Goal: Information Seeking & Learning: Find specific fact

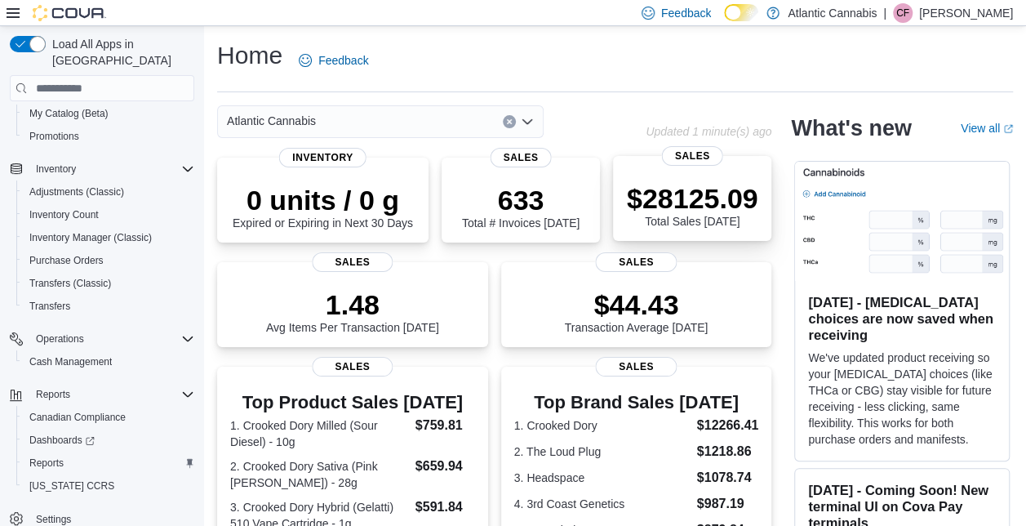
click at [719, 180] on div "$28125.09 Total Sales Today" at bounding box center [692, 202] width 132 height 52
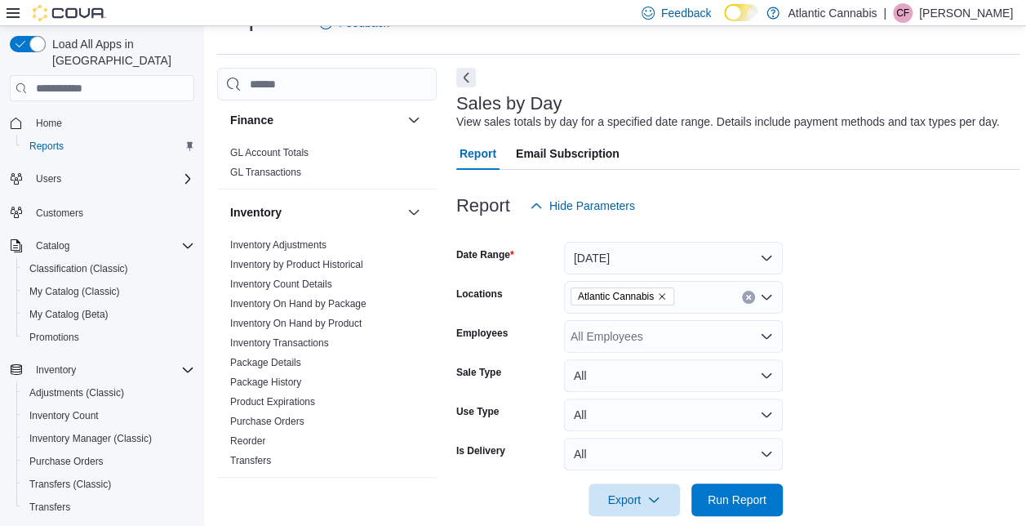
scroll to position [431, 0]
click at [307, 267] on link "Inventory by Product Historical" at bounding box center [296, 264] width 133 height 11
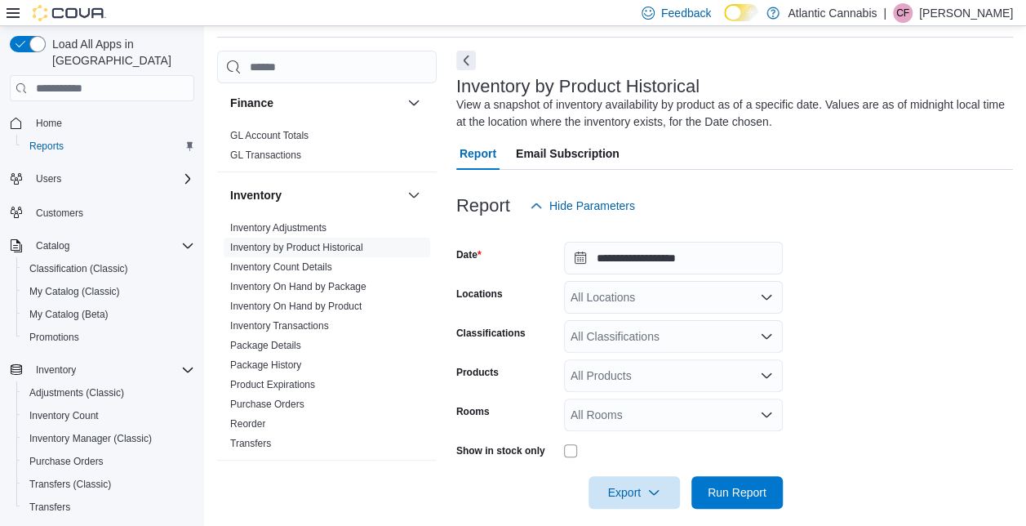
scroll to position [70, 0]
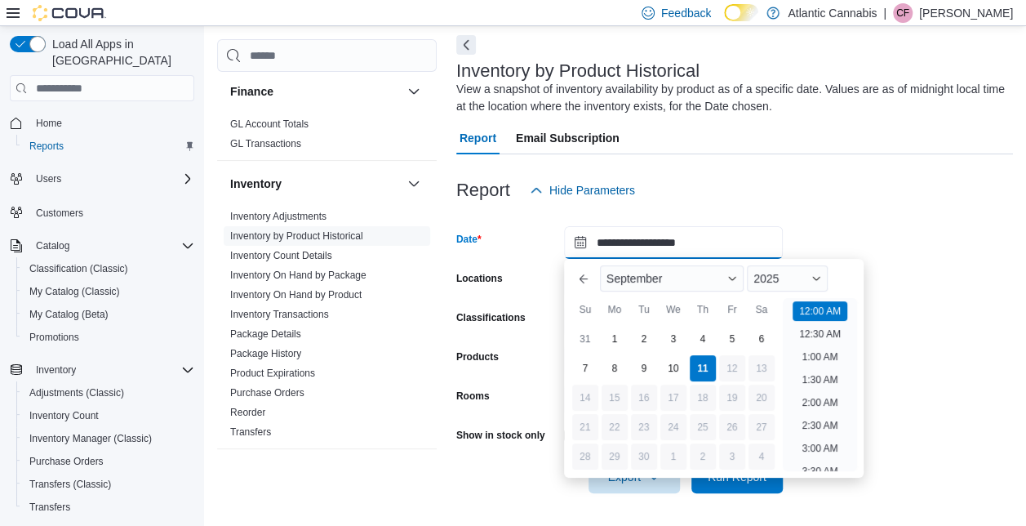
click at [661, 242] on input "**********" at bounding box center [673, 242] width 219 height 33
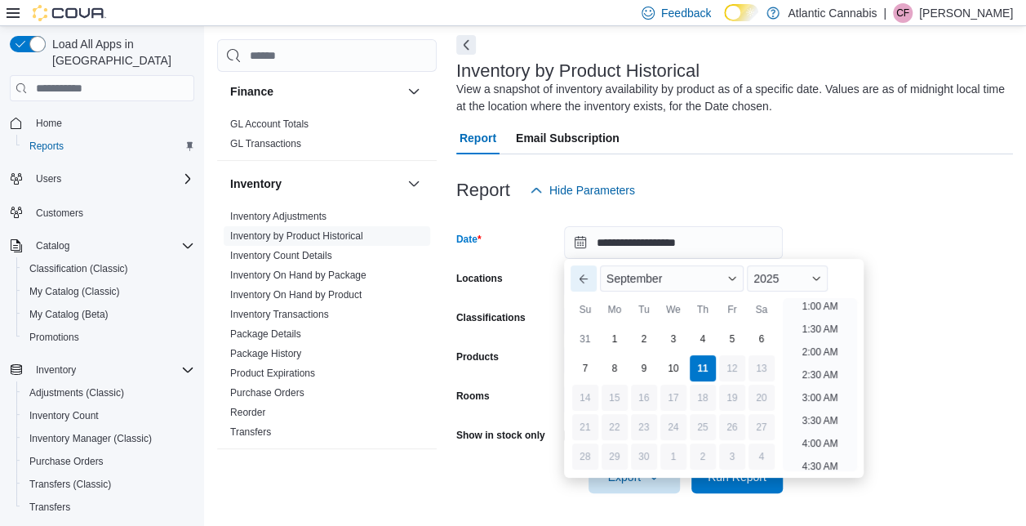
click at [588, 280] on button "Previous Month" at bounding box center [584, 278] width 26 height 26
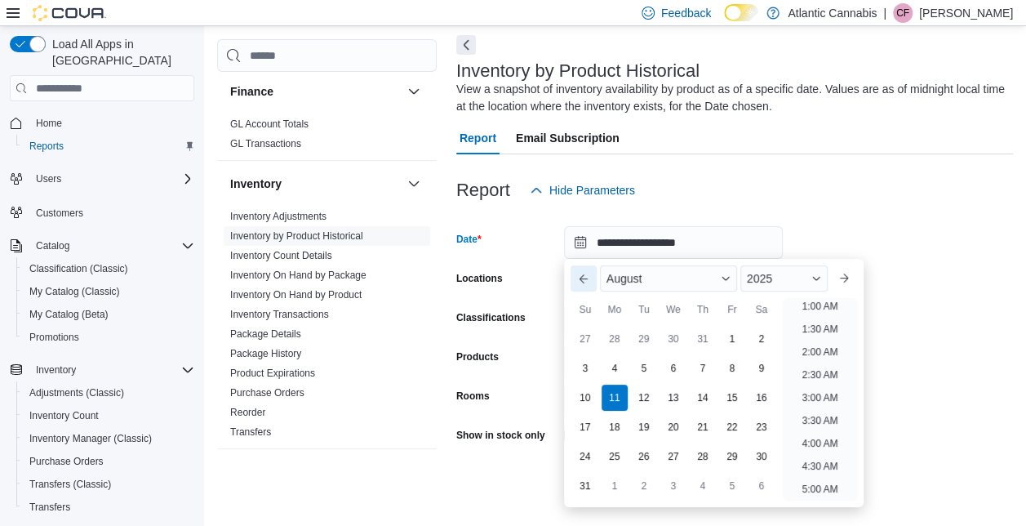
scroll to position [3, 0]
click at [590, 486] on div "31" at bounding box center [585, 486] width 29 height 29
click at [907, 247] on form "**********" at bounding box center [734, 350] width 557 height 287
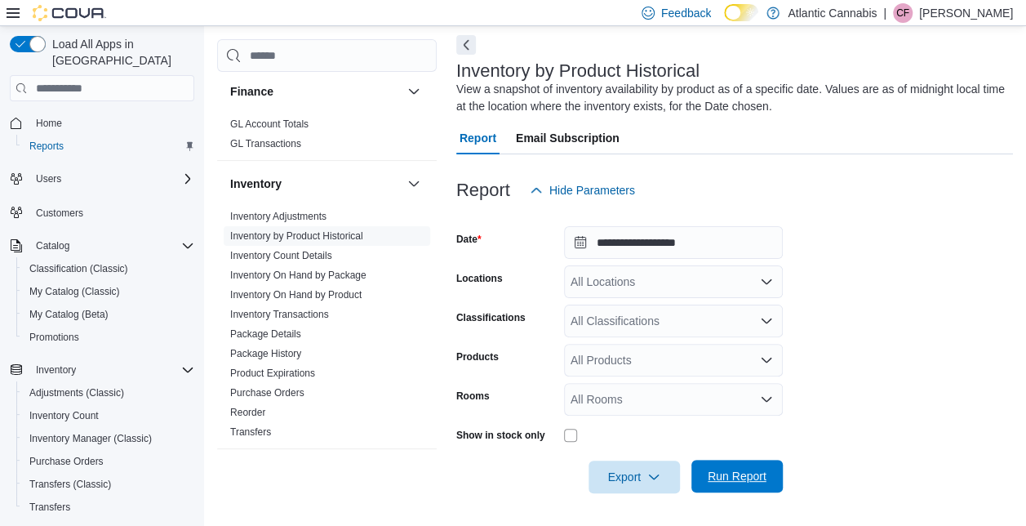
click at [724, 470] on span "Run Report" at bounding box center [737, 476] width 59 height 16
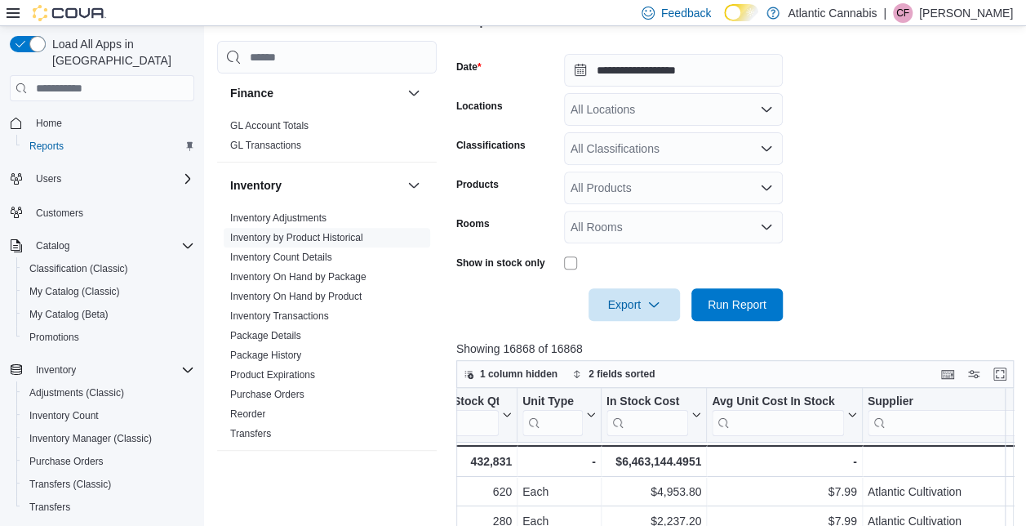
scroll to position [243, 0]
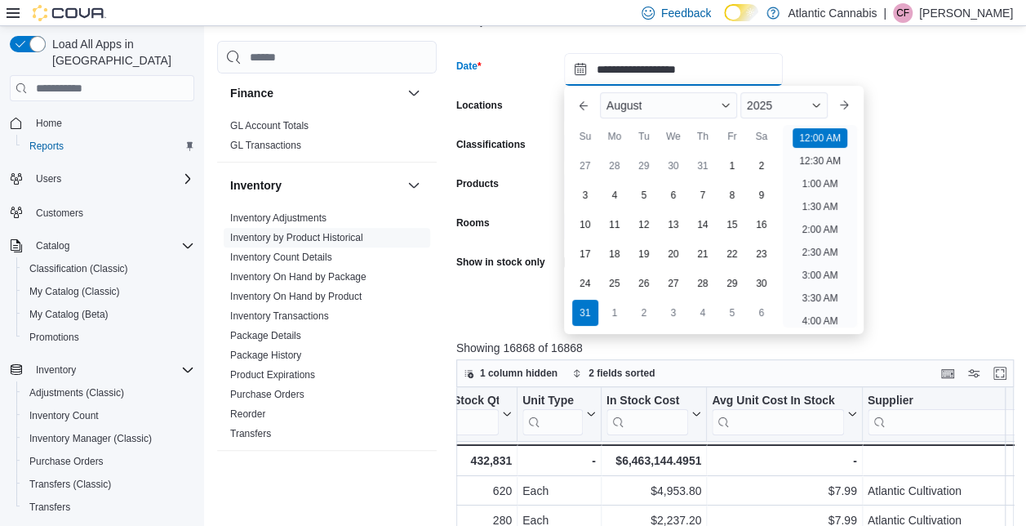
click at [688, 73] on input "**********" at bounding box center [673, 69] width 219 height 33
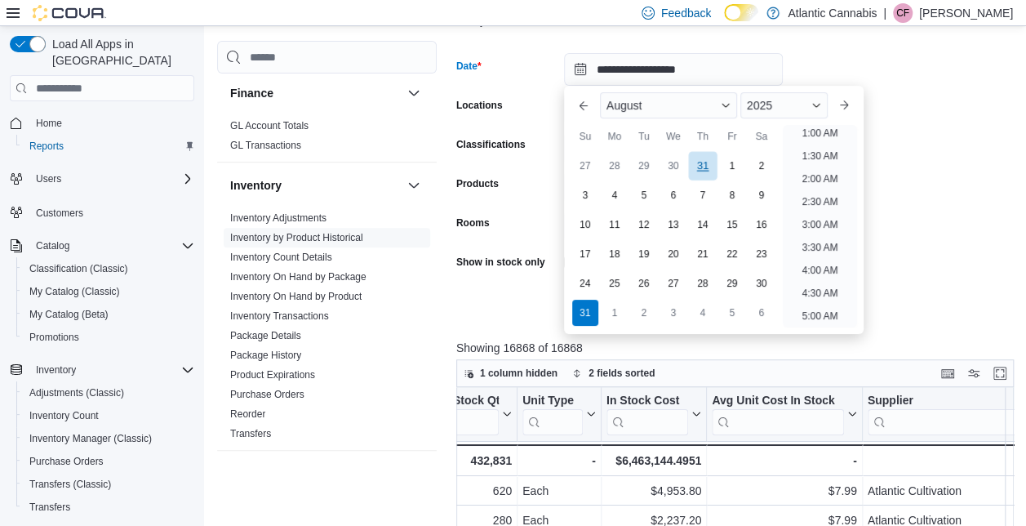
click at [700, 165] on div "31" at bounding box center [702, 166] width 29 height 29
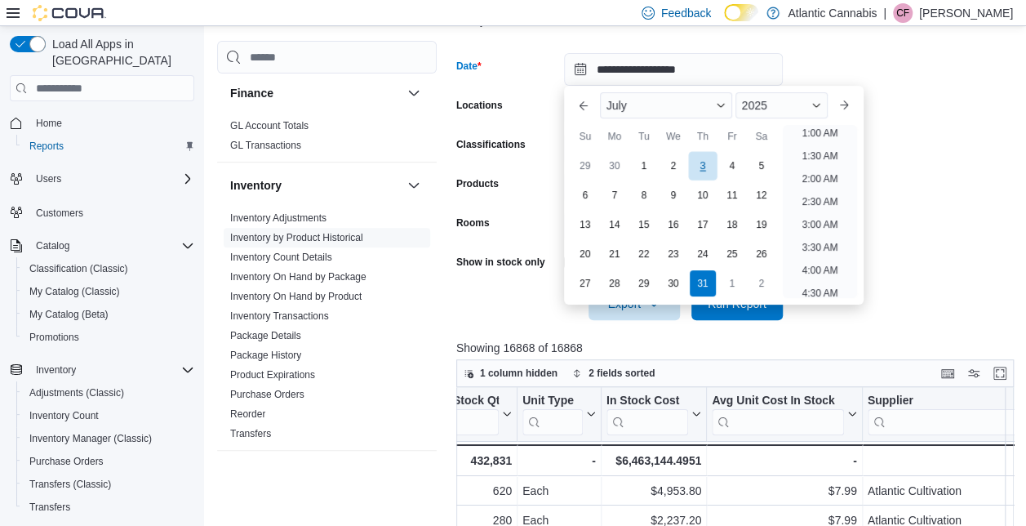
scroll to position [3, 0]
click at [896, 158] on form "**********" at bounding box center [737, 176] width 563 height 287
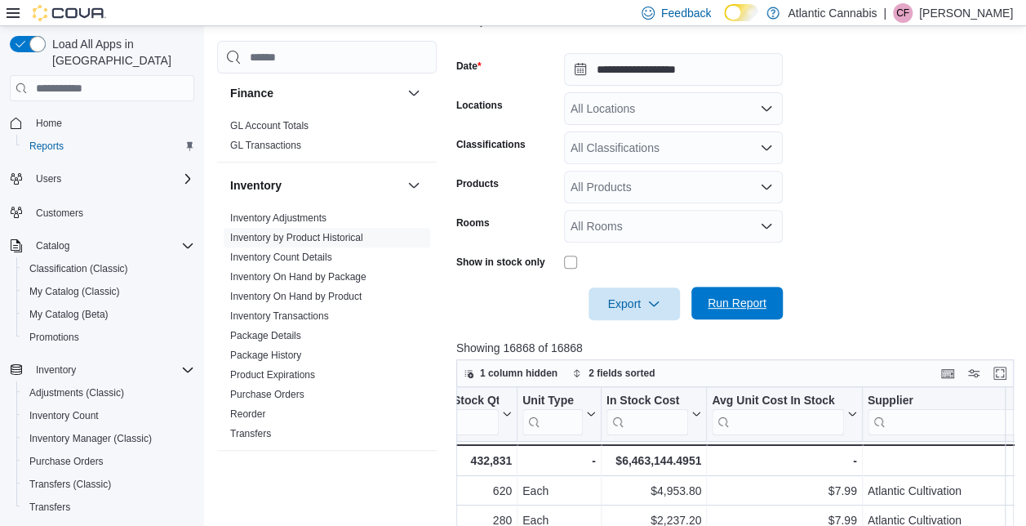
click at [751, 304] on span "Run Report" at bounding box center [737, 303] width 59 height 16
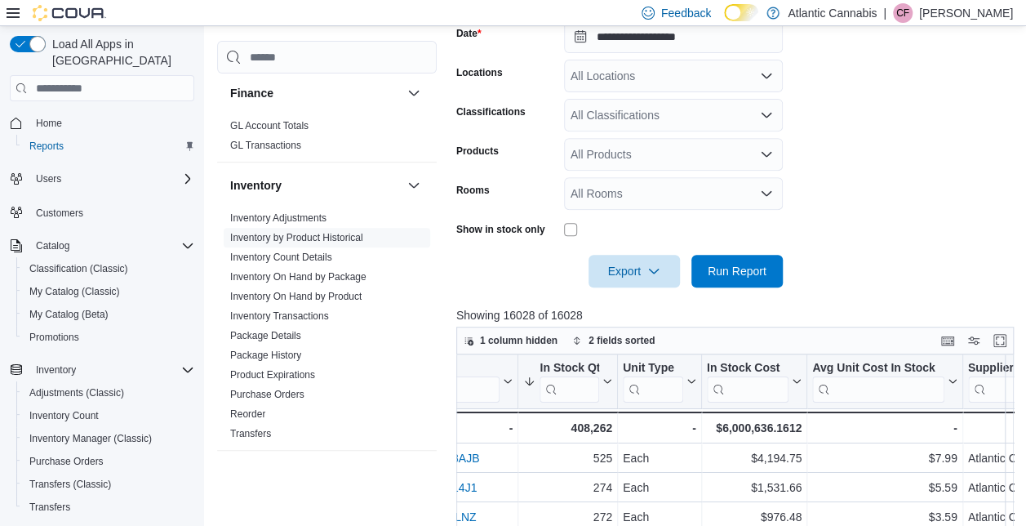
scroll to position [206, 0]
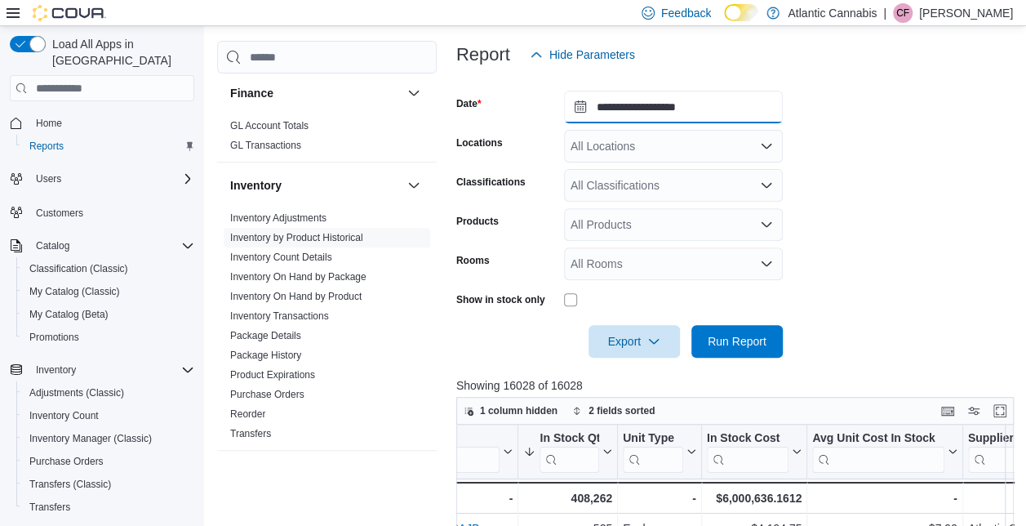
click at [692, 114] on input "**********" at bounding box center [673, 107] width 219 height 33
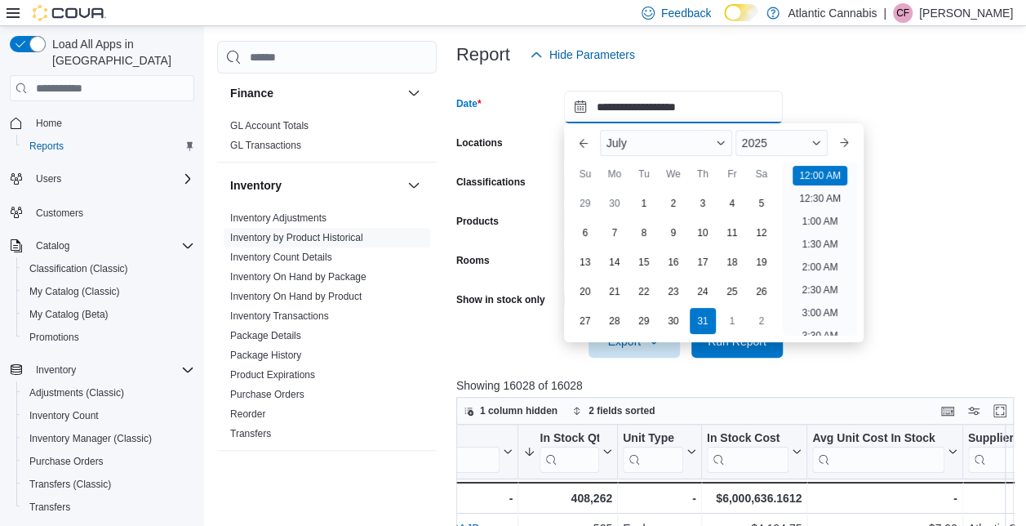
scroll to position [51, 0]
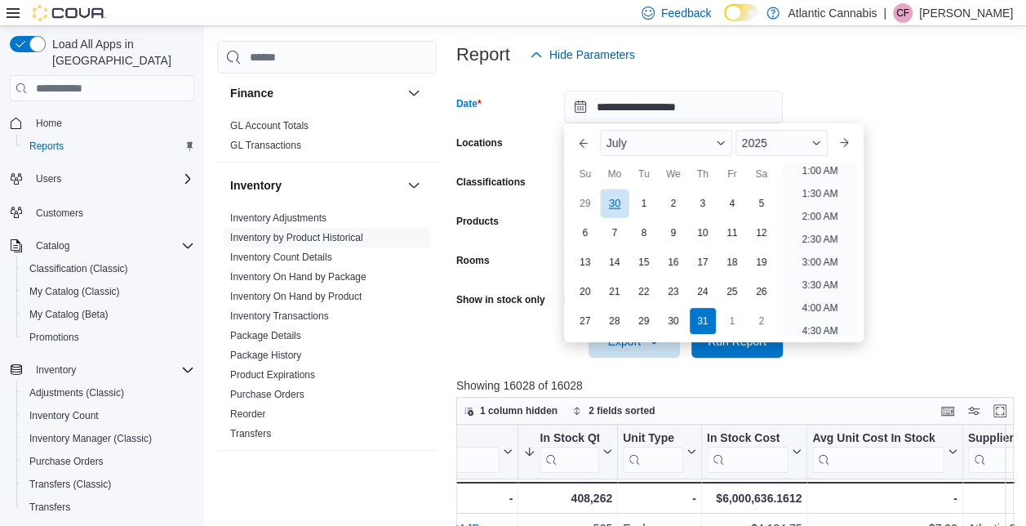
click at [620, 207] on div "30" at bounding box center [614, 203] width 29 height 29
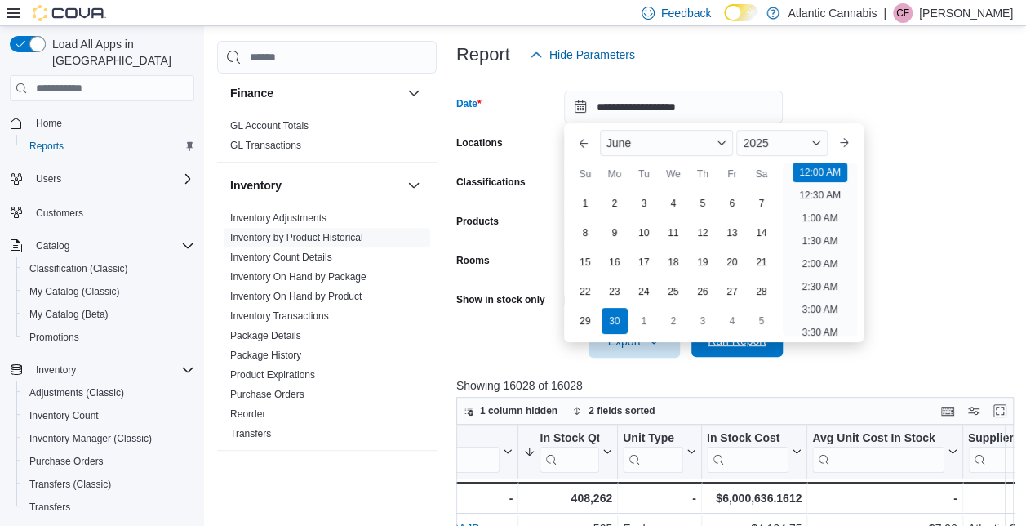
click at [733, 350] on span "Run Report" at bounding box center [737, 340] width 72 height 33
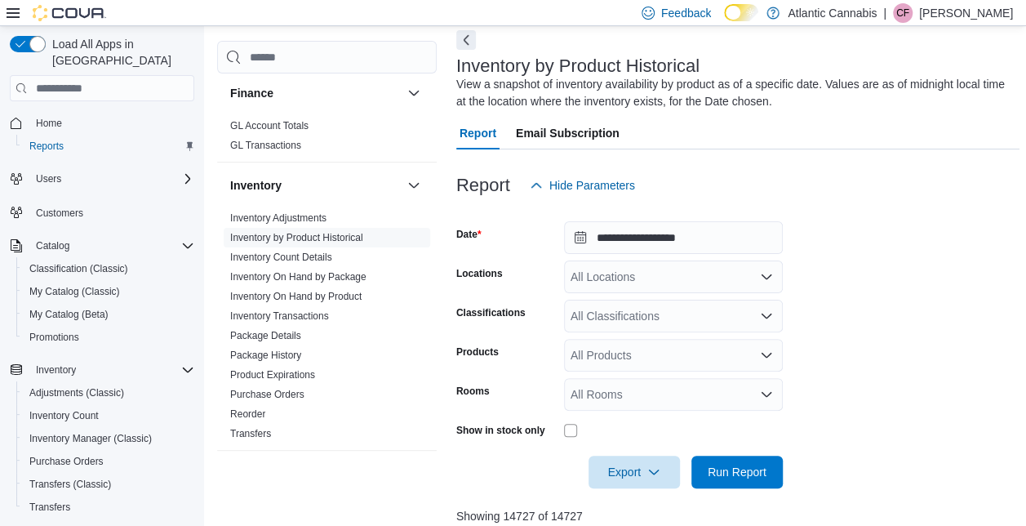
scroll to position [69, 0]
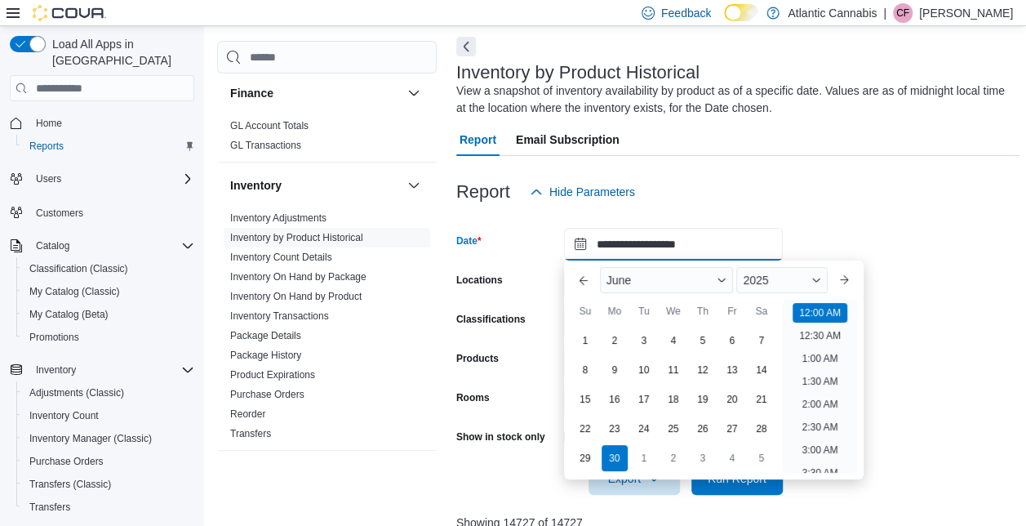
click at [666, 255] on input "**********" at bounding box center [673, 244] width 219 height 33
click at [581, 286] on button "Previous Month" at bounding box center [584, 280] width 26 height 26
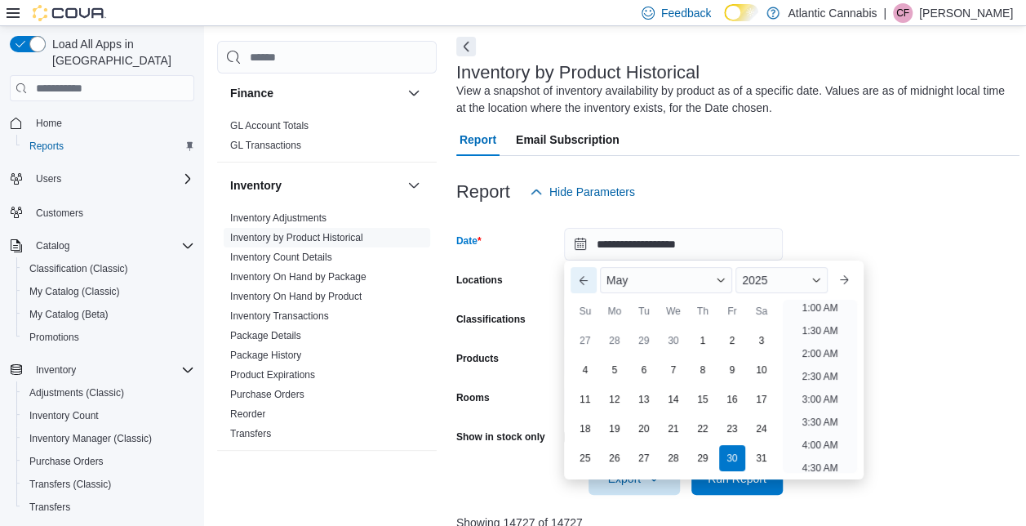
scroll to position [3, 0]
click at [699, 341] on div "1" at bounding box center [702, 341] width 29 height 29
drag, startPoint x: 734, startPoint y: 463, endPoint x: 719, endPoint y: 456, distance: 16.4
click at [719, 456] on div "30" at bounding box center [732, 458] width 29 height 29
click at [752, 490] on span "Run Report" at bounding box center [737, 477] width 72 height 33
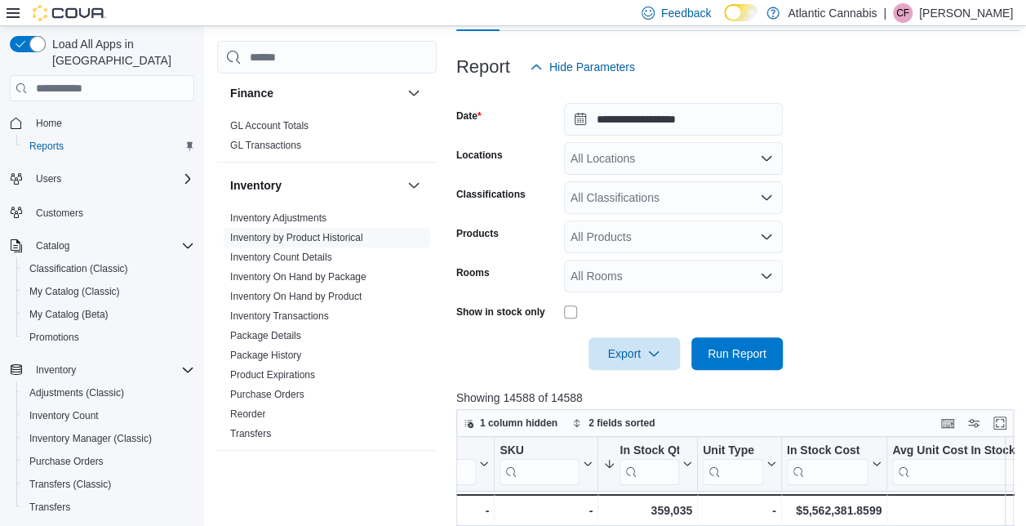
scroll to position [191, 0]
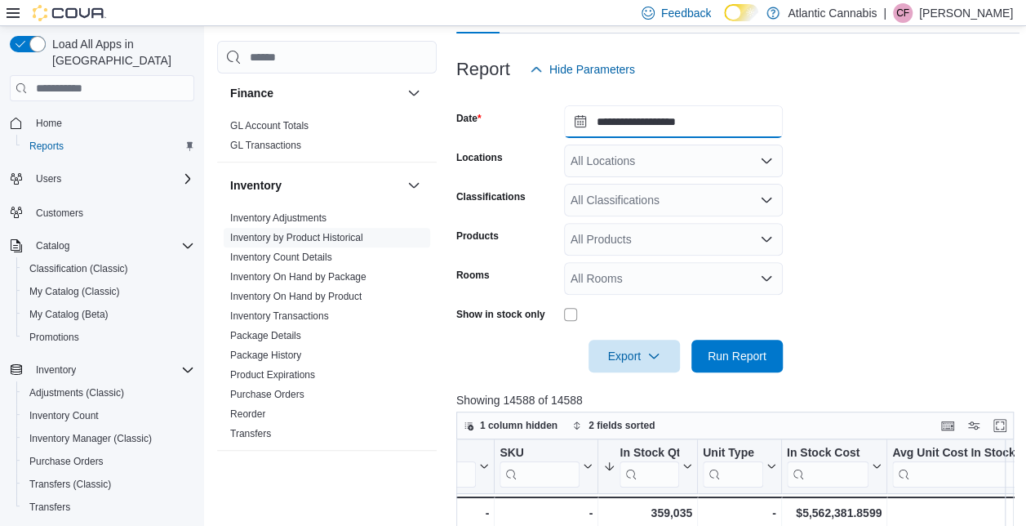
click at [691, 118] on input "**********" at bounding box center [673, 121] width 219 height 33
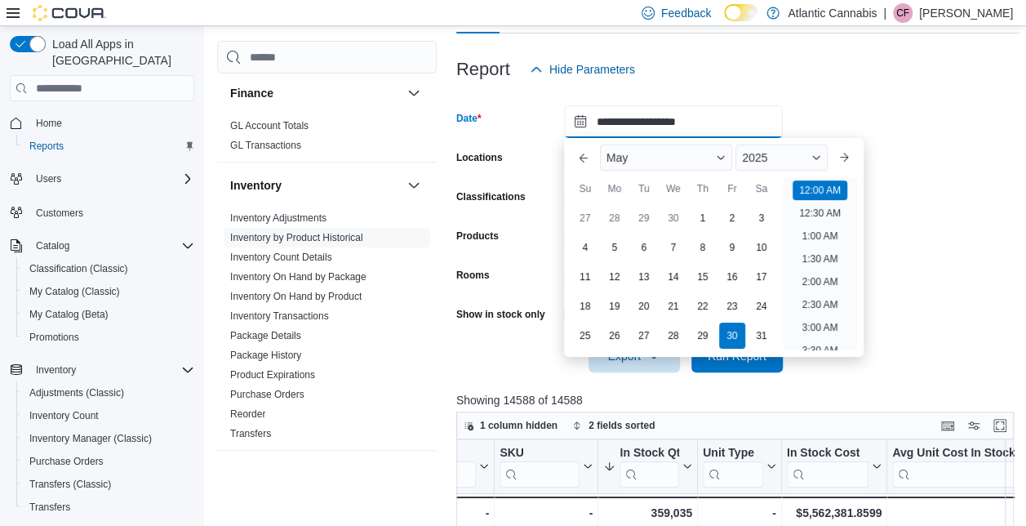
scroll to position [51, 0]
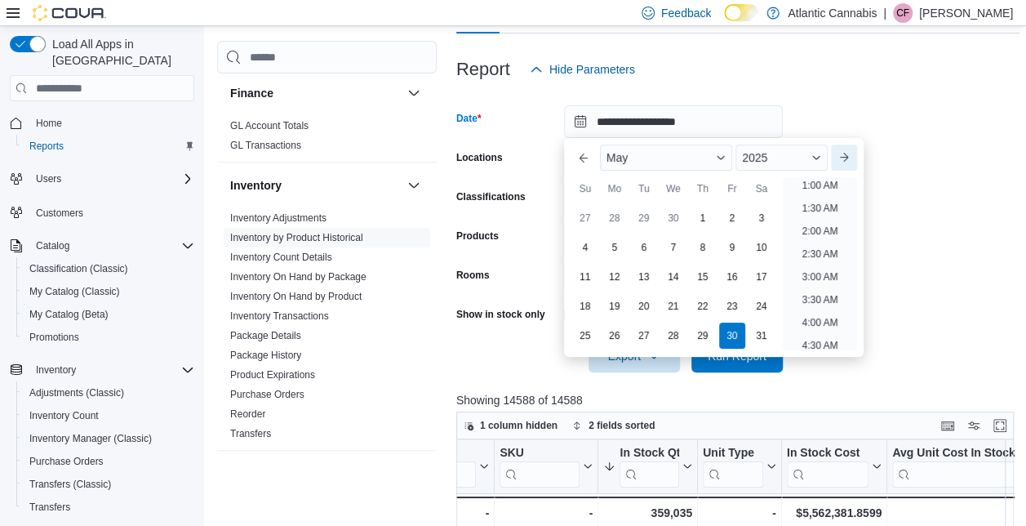
click at [848, 158] on button "Next month" at bounding box center [844, 158] width 26 height 26
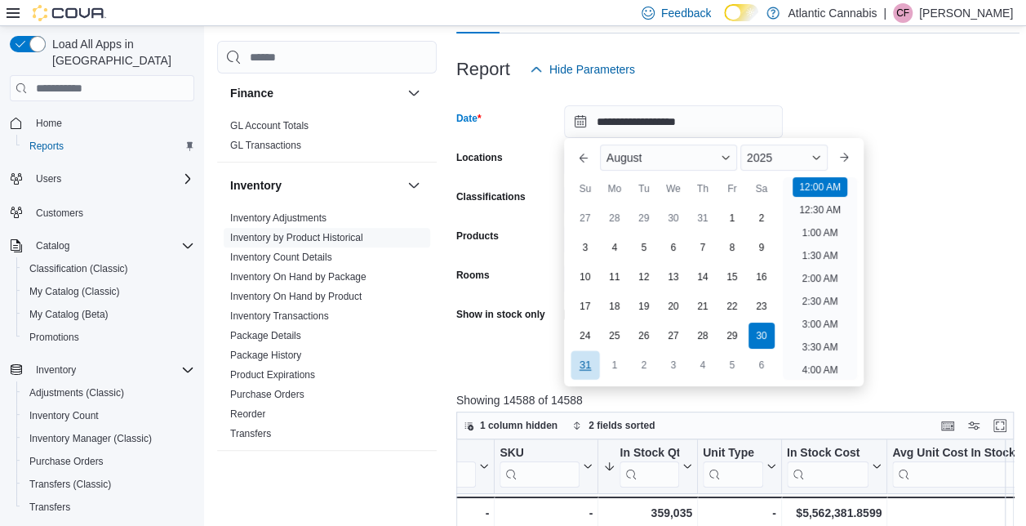
click at [590, 364] on div "31" at bounding box center [585, 365] width 29 height 29
click at [625, 357] on div "1" at bounding box center [614, 365] width 29 height 29
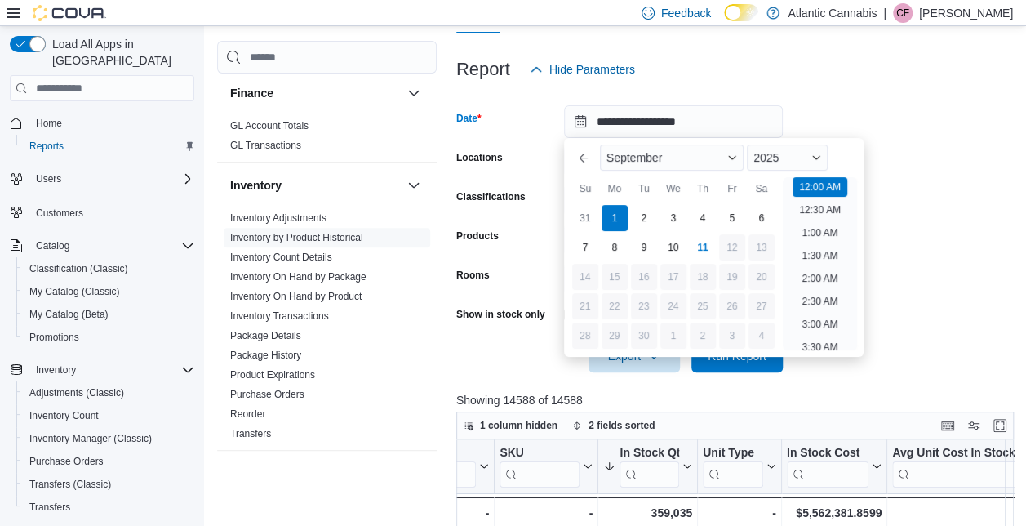
click at [898, 104] on div at bounding box center [737, 96] width 563 height 20
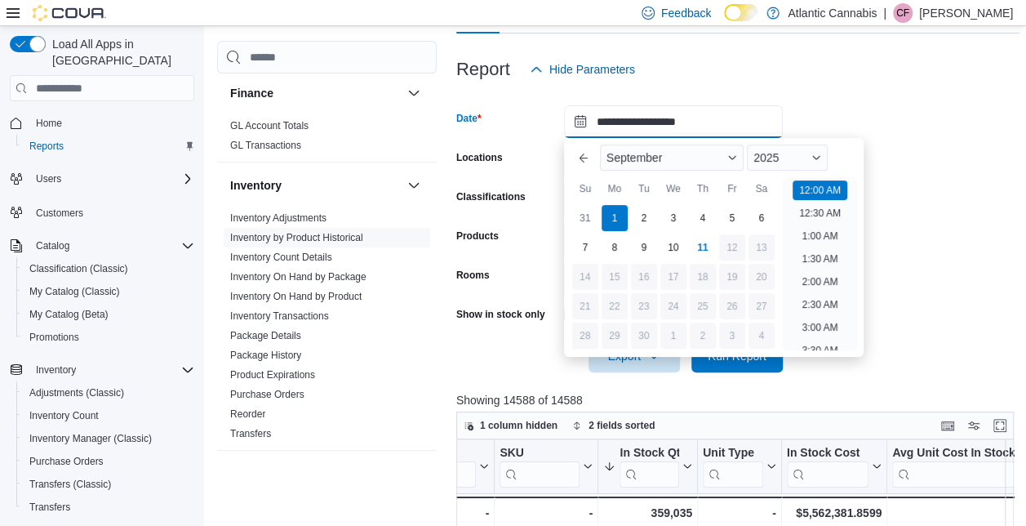
click at [756, 124] on input "**********" at bounding box center [673, 121] width 219 height 33
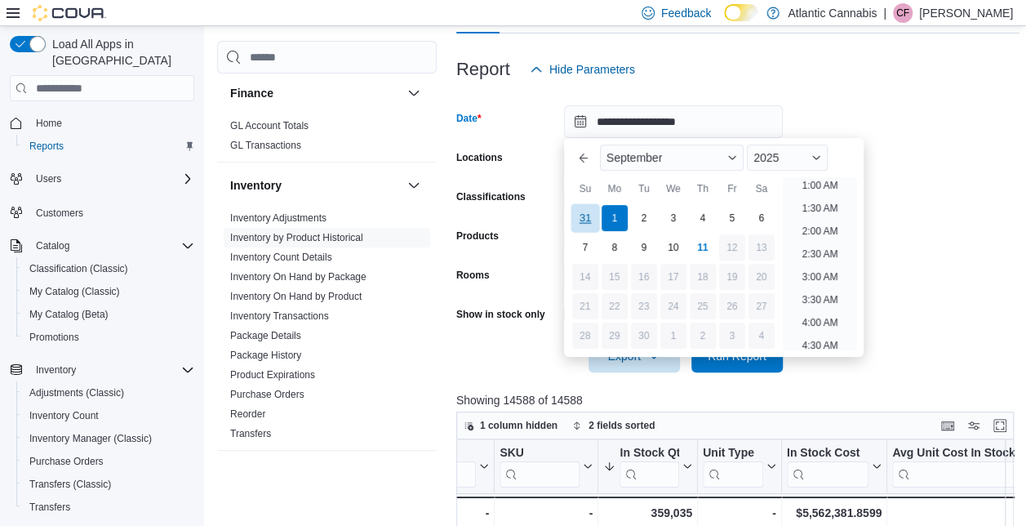
click at [588, 218] on div "31" at bounding box center [585, 218] width 29 height 29
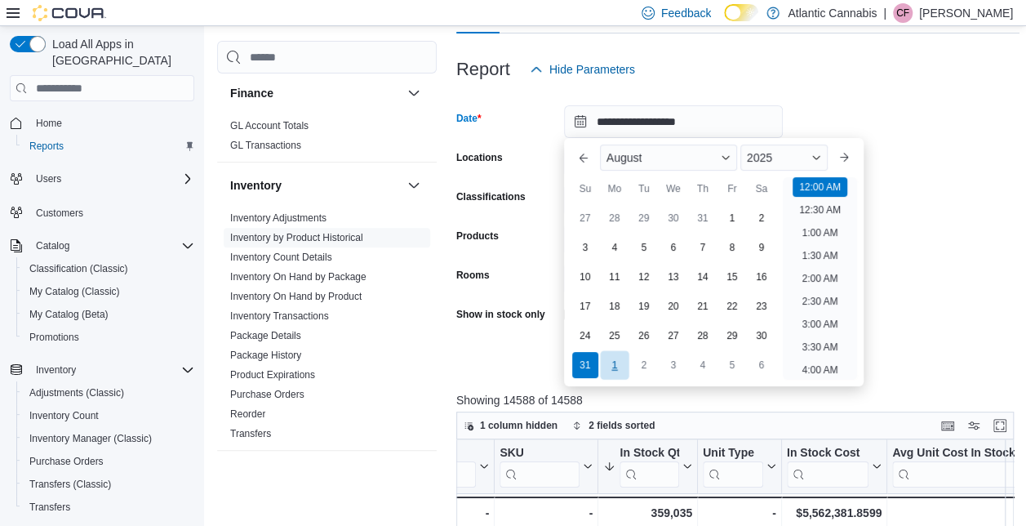
click at [611, 363] on div "1" at bounding box center [614, 365] width 29 height 29
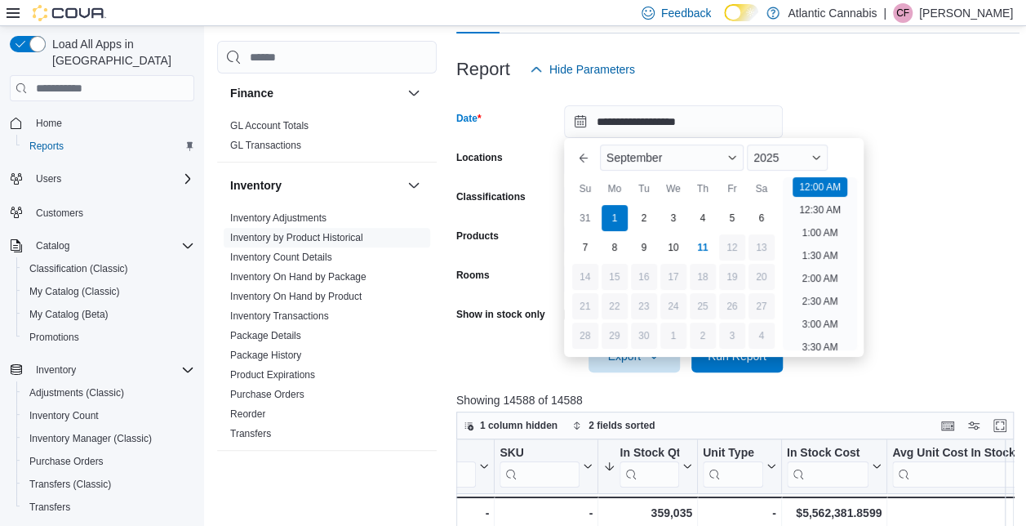
click at [936, 161] on form "**********" at bounding box center [737, 229] width 563 height 287
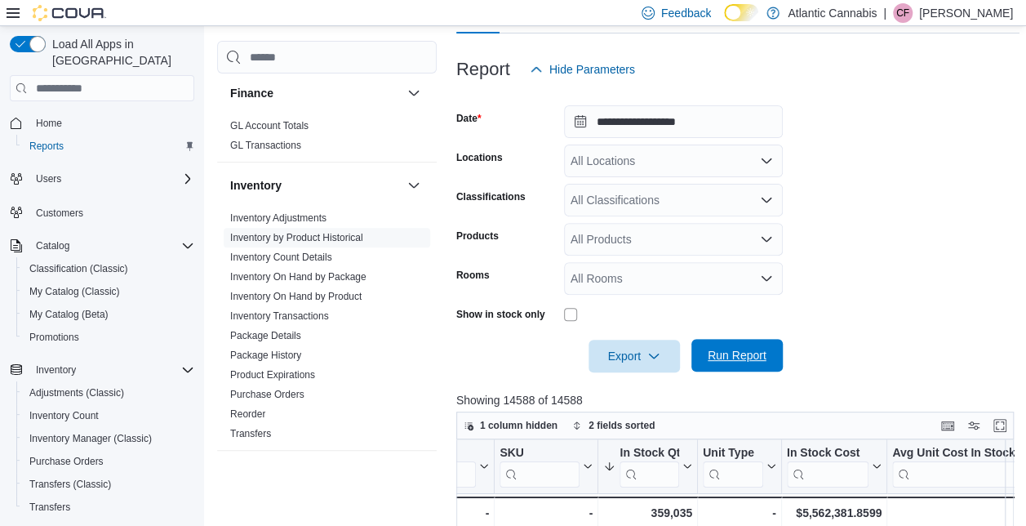
click at [730, 346] on span "Run Report" at bounding box center [737, 355] width 72 height 33
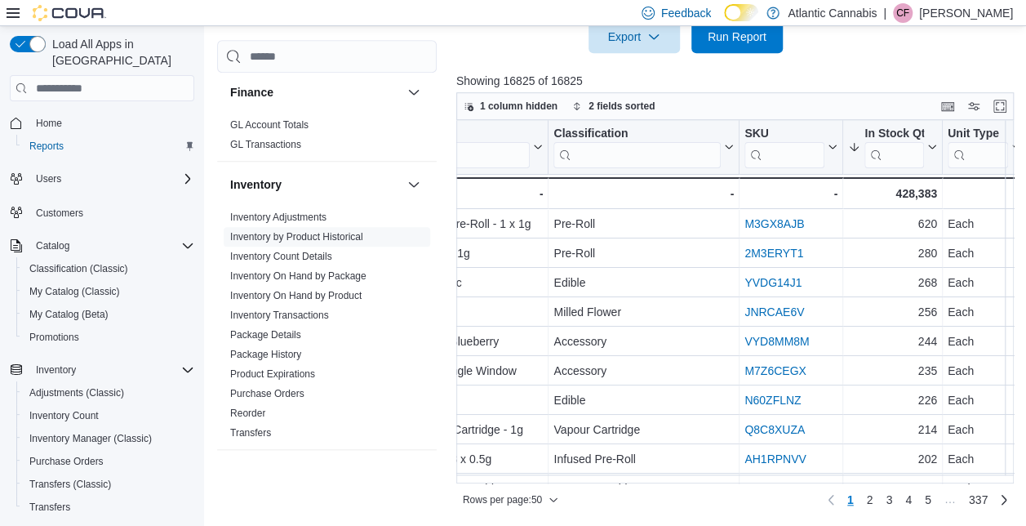
scroll to position [0, 803]
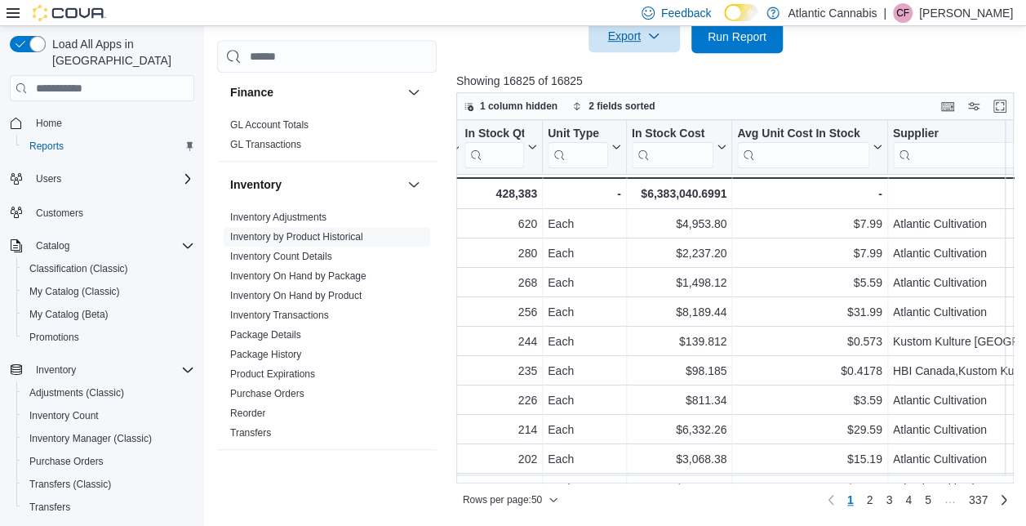
click at [657, 40] on icon "button" at bounding box center [654, 35] width 13 height 13
click at [651, 75] on span "Export to Excel" at bounding box center [636, 69] width 73 height 13
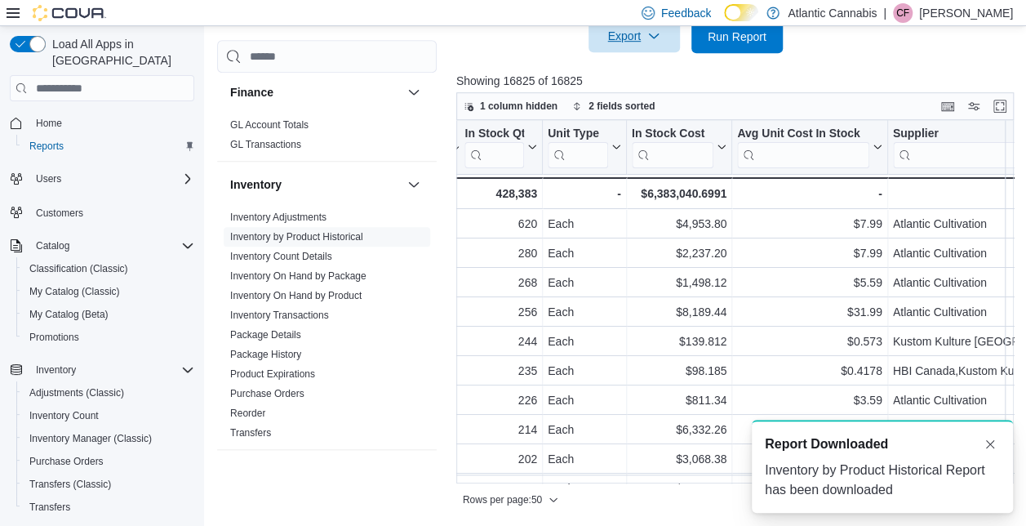
scroll to position [0, 0]
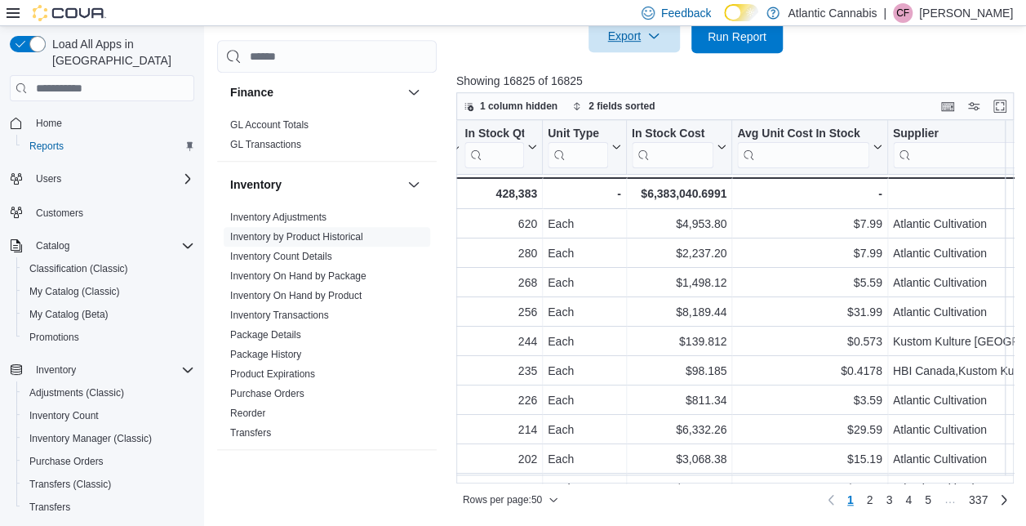
click at [608, 69] on div at bounding box center [737, 63] width 563 height 20
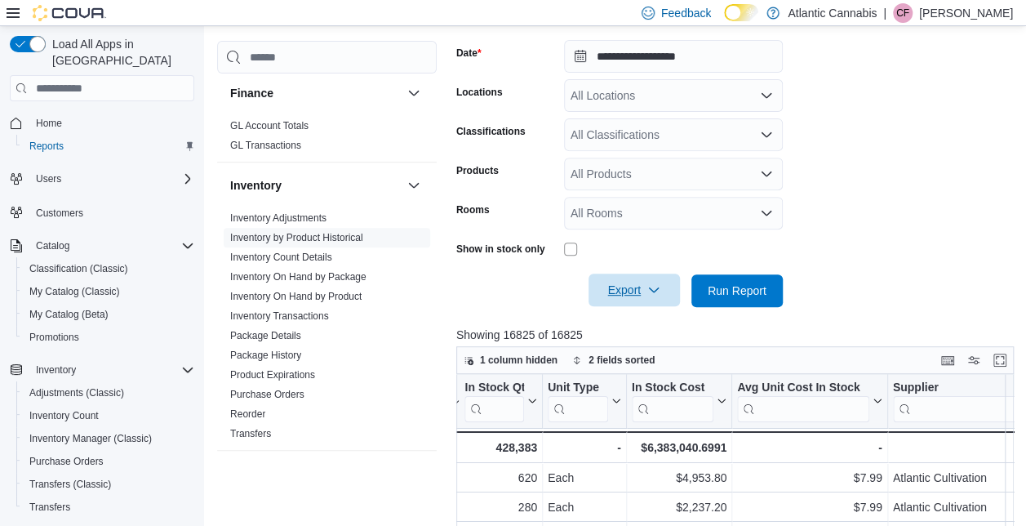
scroll to position [256, 0]
click at [697, 65] on input "**********" at bounding box center [673, 57] width 219 height 33
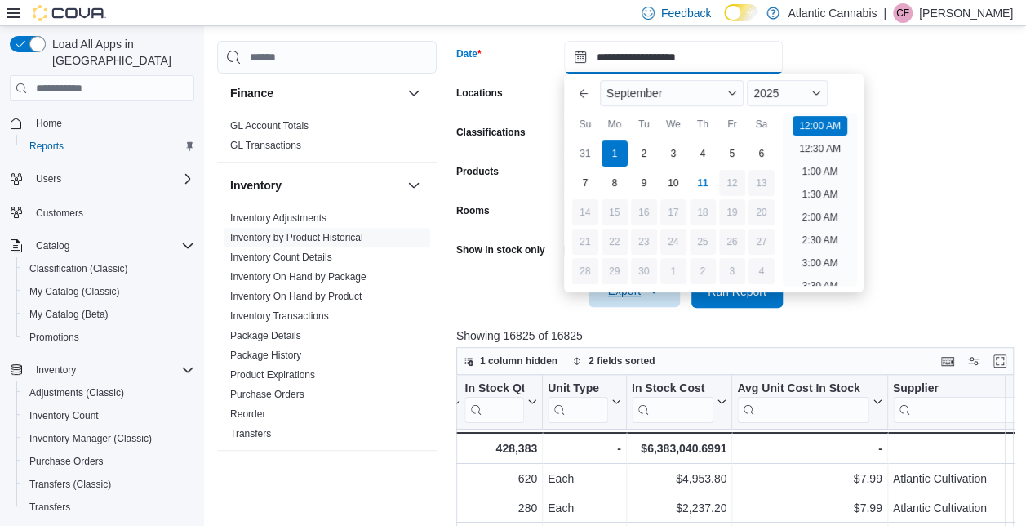
scroll to position [51, 0]
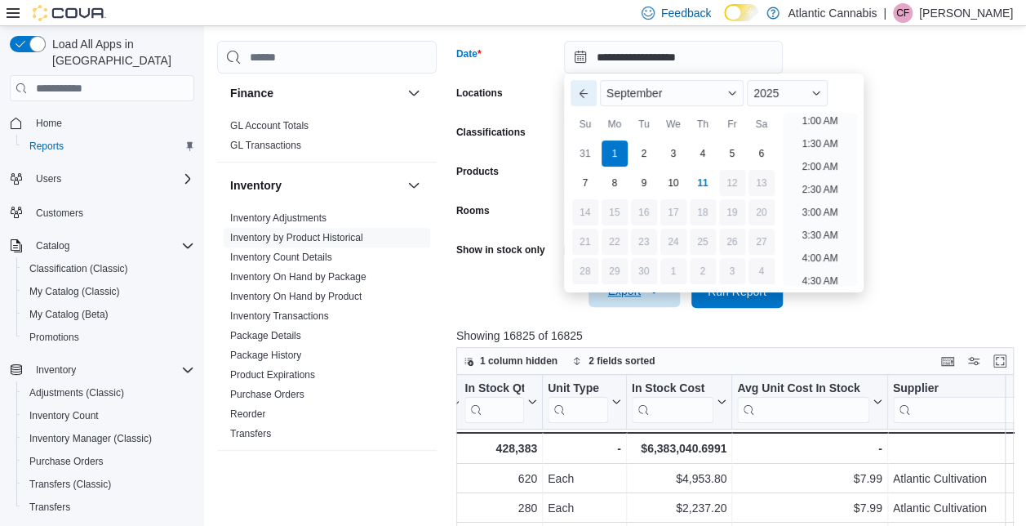
click at [588, 105] on button "Previous Month" at bounding box center [584, 93] width 26 height 26
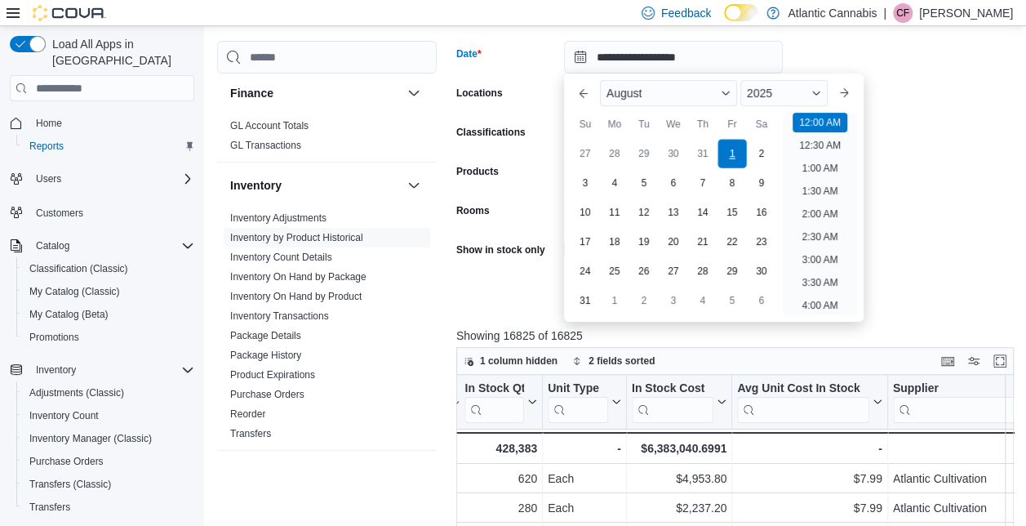
click at [733, 158] on div "1" at bounding box center [732, 154] width 29 height 29
click at [905, 152] on form "**********" at bounding box center [737, 164] width 563 height 287
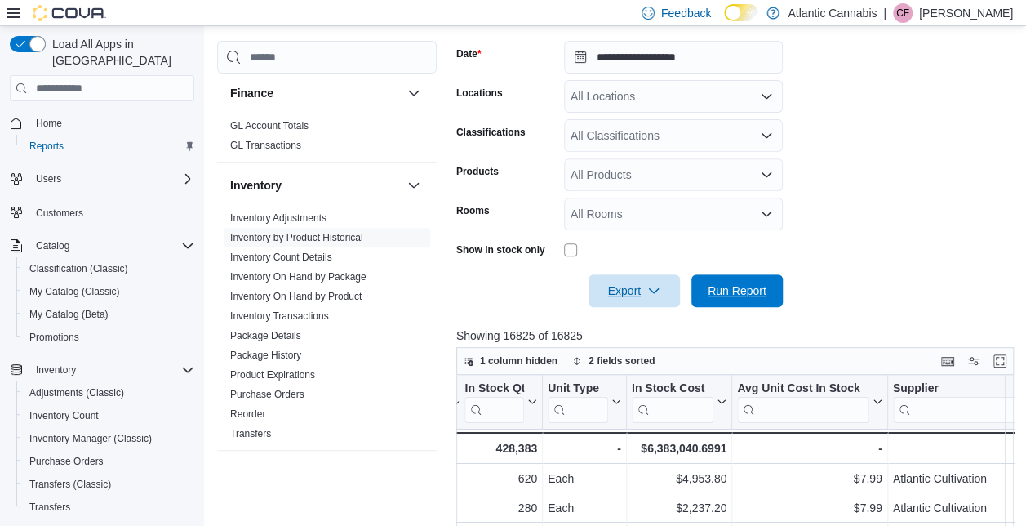
click at [729, 286] on span "Run Report" at bounding box center [737, 291] width 59 height 16
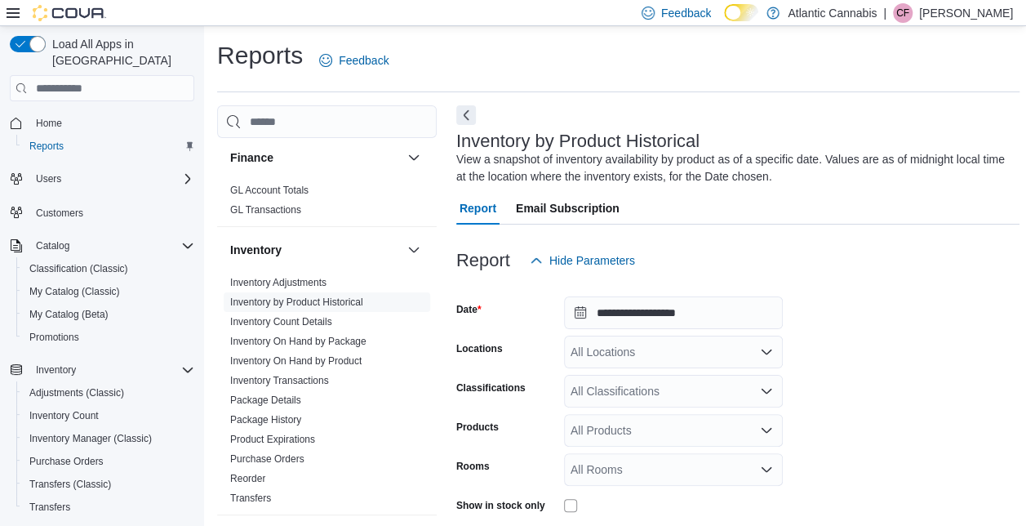
scroll to position [257, 0]
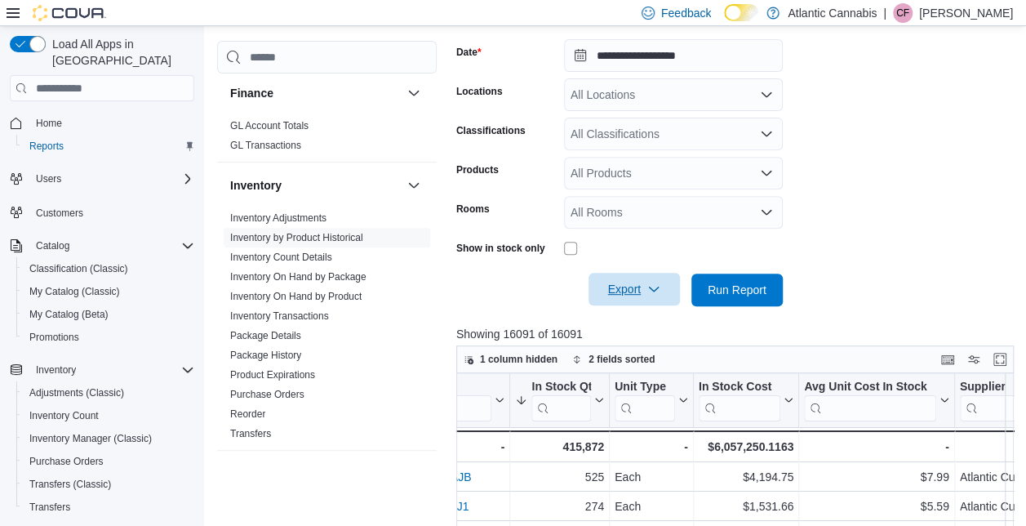
click at [663, 296] on span "Export" at bounding box center [635, 289] width 72 height 33
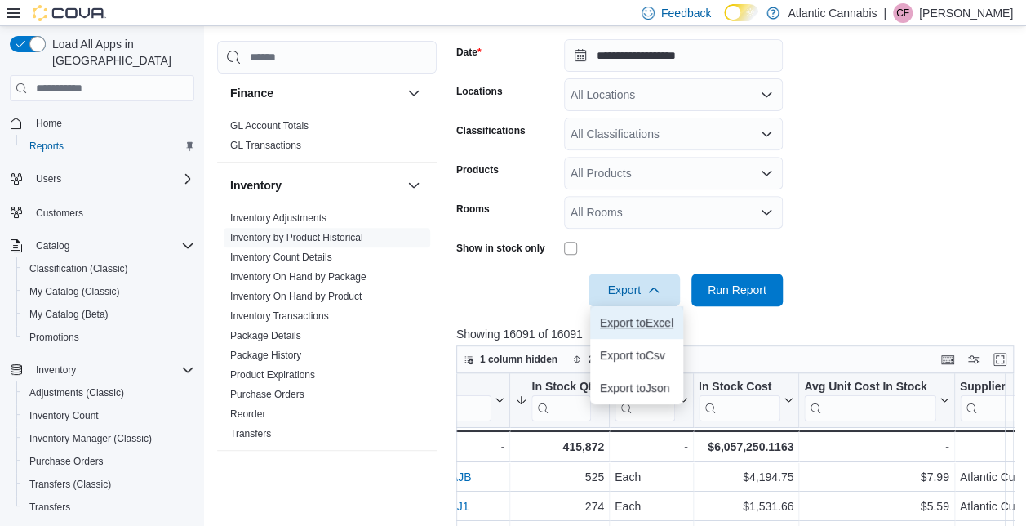
click at [638, 328] on span "Export to Excel" at bounding box center [636, 322] width 73 height 13
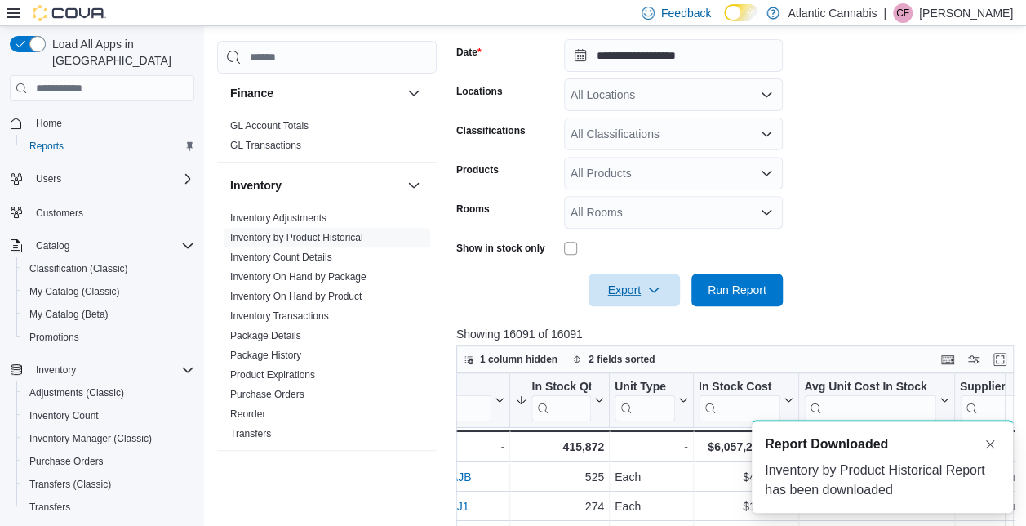
scroll to position [0, 0]
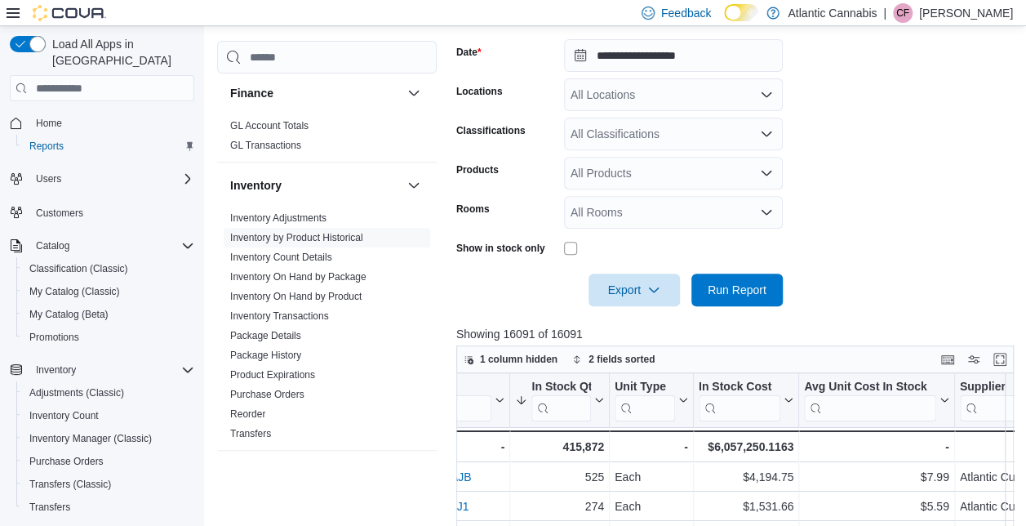
click at [1013, 64] on form "**********" at bounding box center [737, 163] width 563 height 287
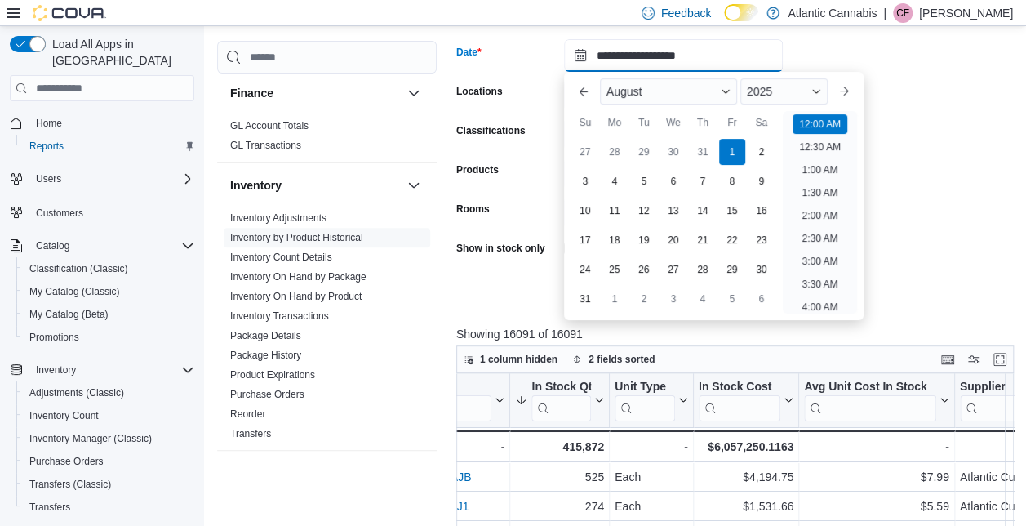
click at [727, 60] on input "**********" at bounding box center [673, 55] width 219 height 33
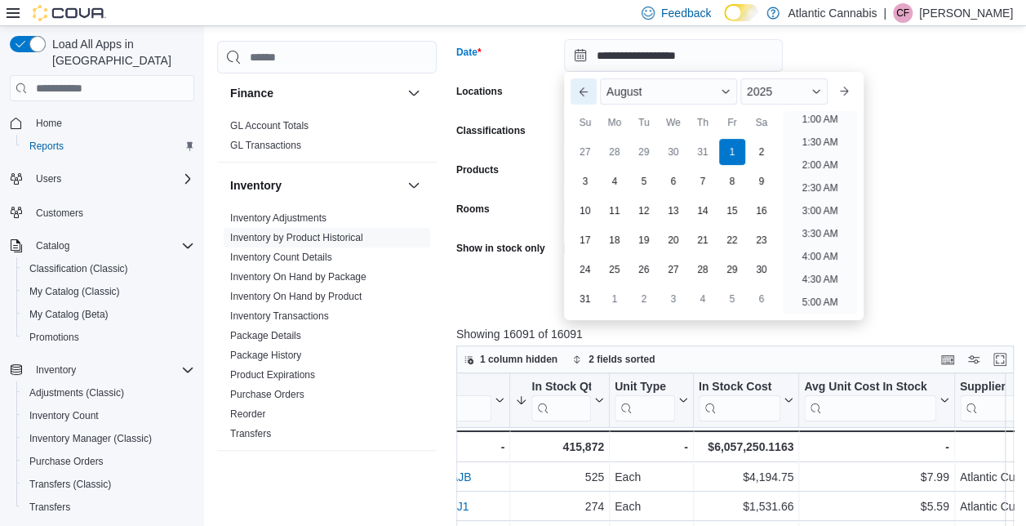
click at [593, 93] on button "Previous Month" at bounding box center [584, 91] width 26 height 26
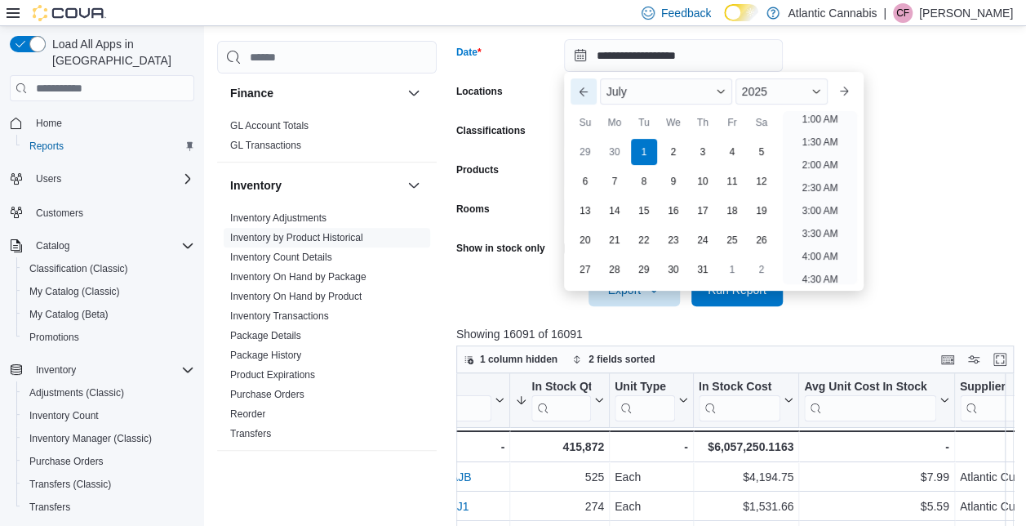
scroll to position [3, 0]
click at [645, 155] on div "1" at bounding box center [644, 152] width 29 height 29
click at [926, 104] on form "**********" at bounding box center [737, 163] width 563 height 287
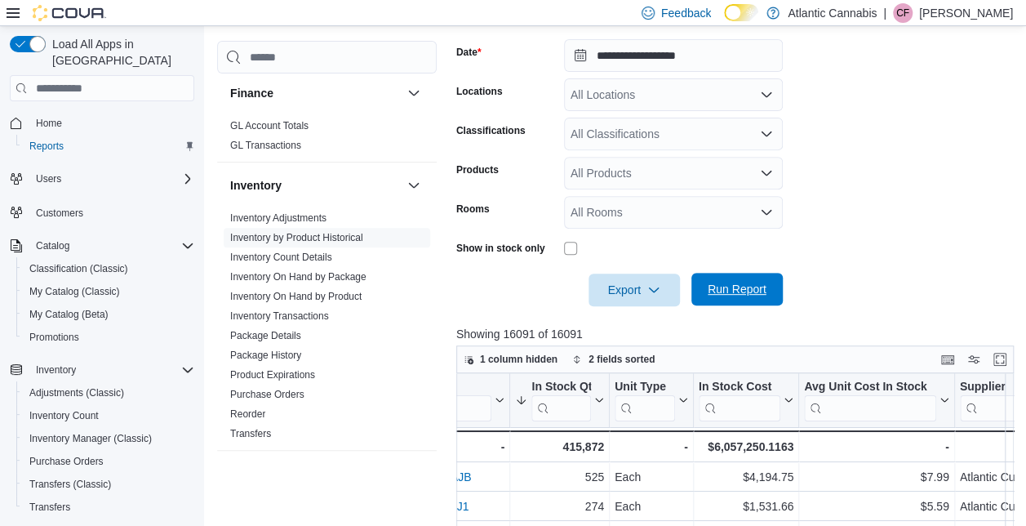
click at [743, 282] on span "Run Report" at bounding box center [737, 289] width 59 height 16
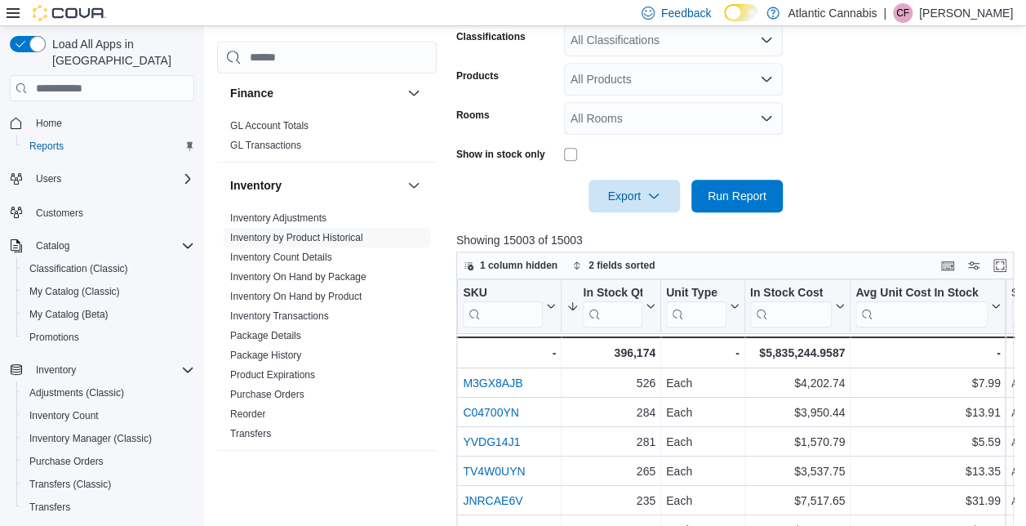
scroll to position [0, 685]
click at [657, 194] on icon "button" at bounding box center [654, 195] width 13 height 13
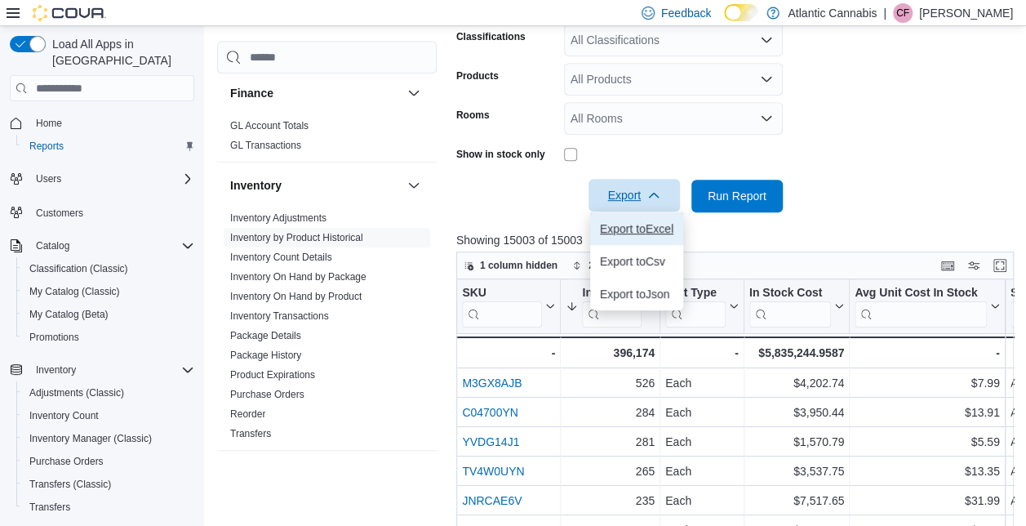
click at [639, 229] on span "Export to Excel" at bounding box center [636, 228] width 73 height 13
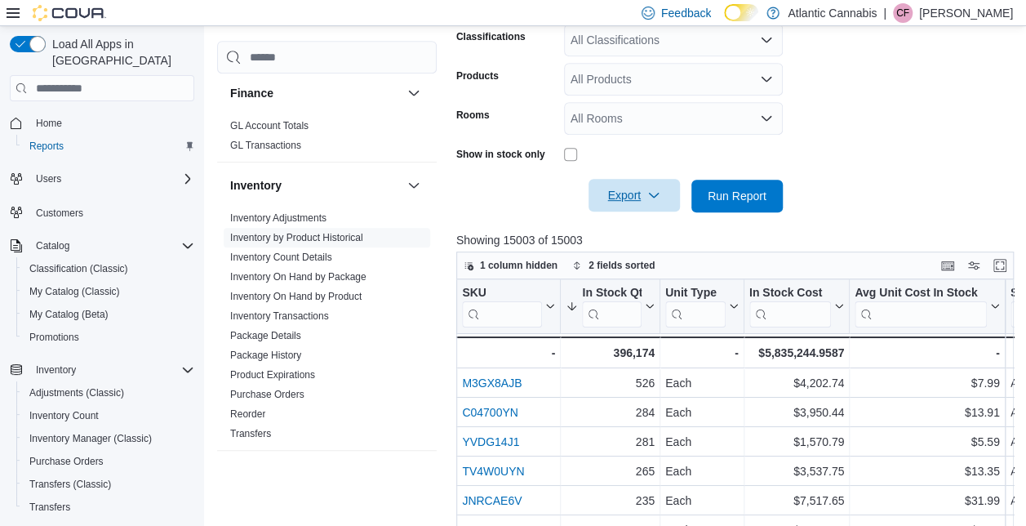
click at [1000, 150] on form "**********" at bounding box center [737, 69] width 563 height 287
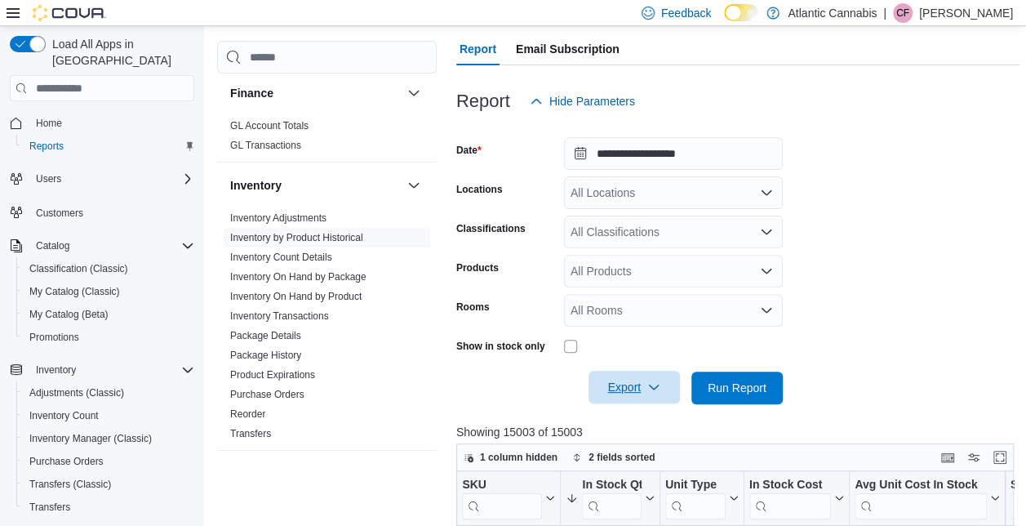
scroll to position [158, 0]
click at [659, 154] on input "**********" at bounding box center [673, 154] width 219 height 33
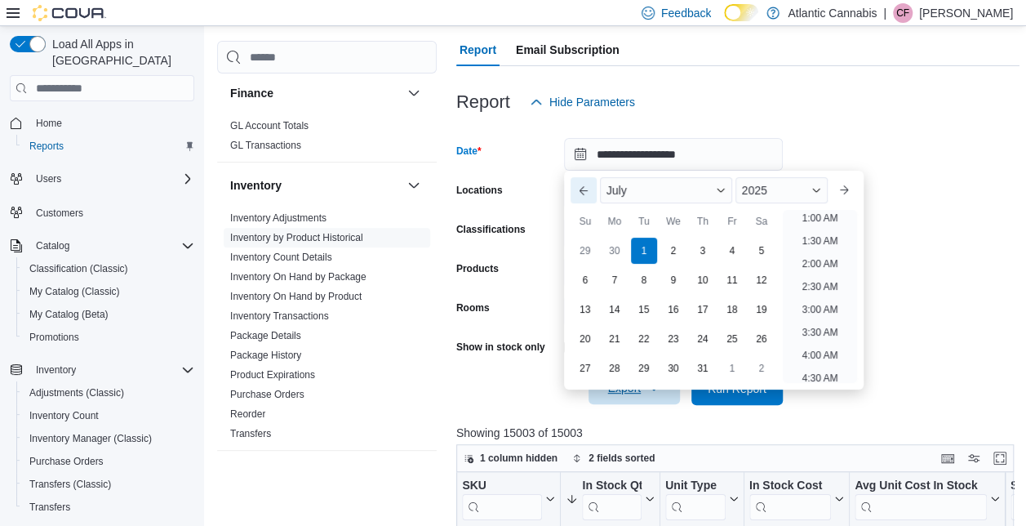
click at [583, 191] on button "Previous Month" at bounding box center [584, 190] width 26 height 26
click at [583, 247] on div "1" at bounding box center [585, 251] width 29 height 29
click at [954, 112] on div "Report Hide Parameters" at bounding box center [737, 102] width 563 height 33
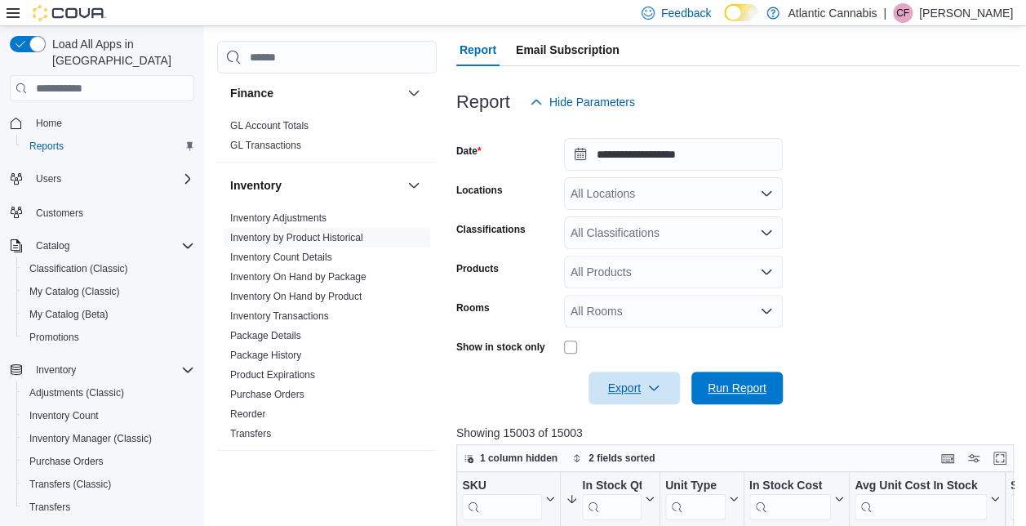
click at [743, 395] on span "Run Report" at bounding box center [737, 388] width 59 height 16
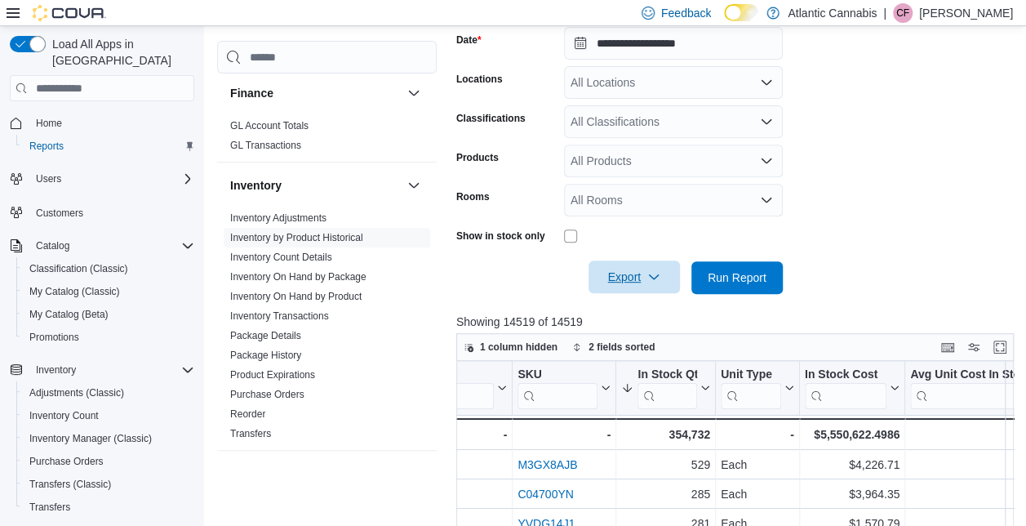
scroll to position [0, 634]
click at [657, 274] on icon "button" at bounding box center [654, 276] width 13 height 13
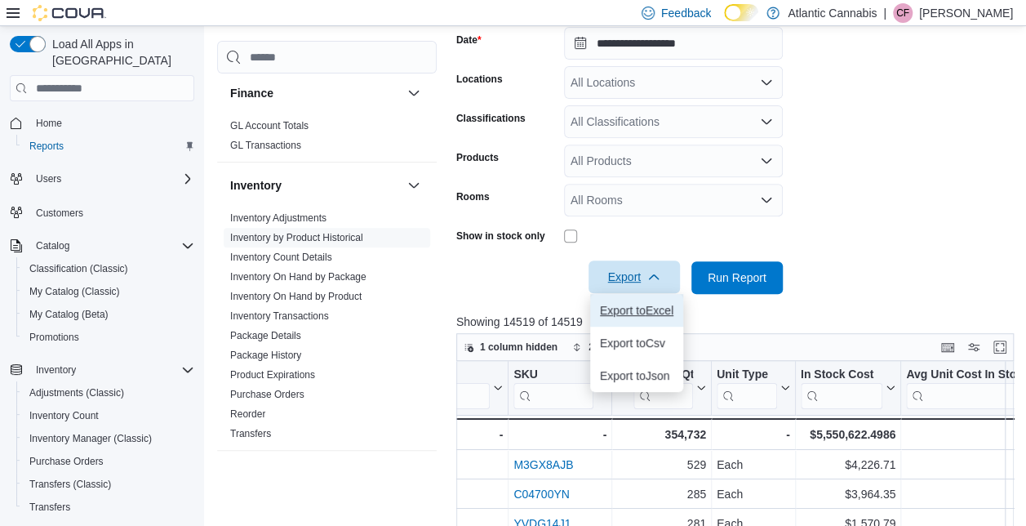
click at [637, 311] on span "Export to Excel" at bounding box center [636, 310] width 73 height 13
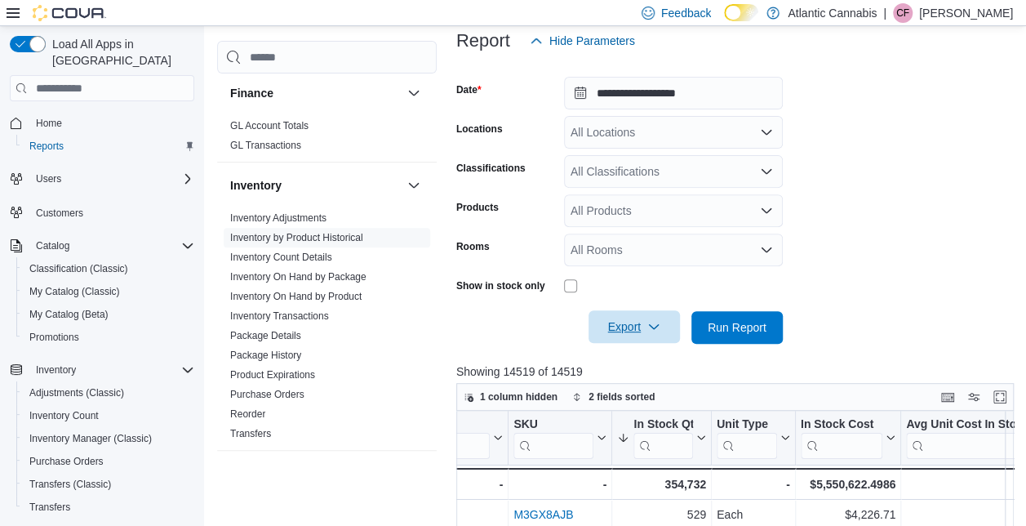
scroll to position [212, 0]
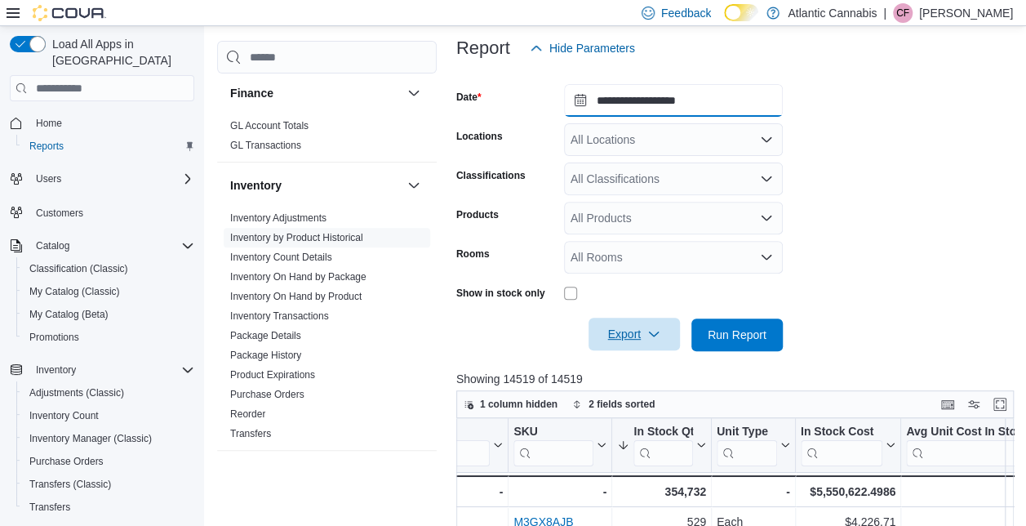
click at [647, 93] on input "**********" at bounding box center [673, 100] width 219 height 33
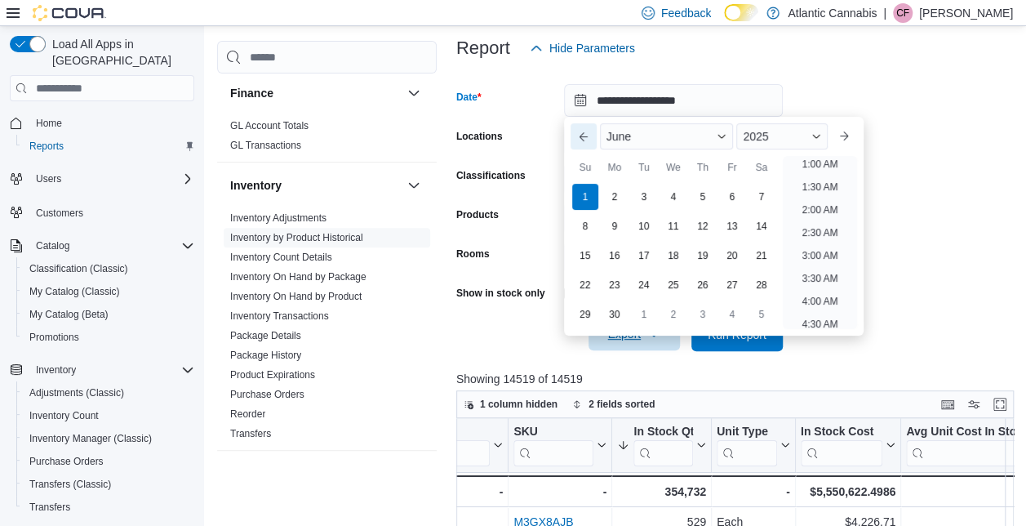
click at [584, 139] on button "Previous Month" at bounding box center [584, 136] width 26 height 26
click at [701, 200] on div "1" at bounding box center [702, 197] width 29 height 29
click at [987, 97] on form "**********" at bounding box center [737, 208] width 563 height 287
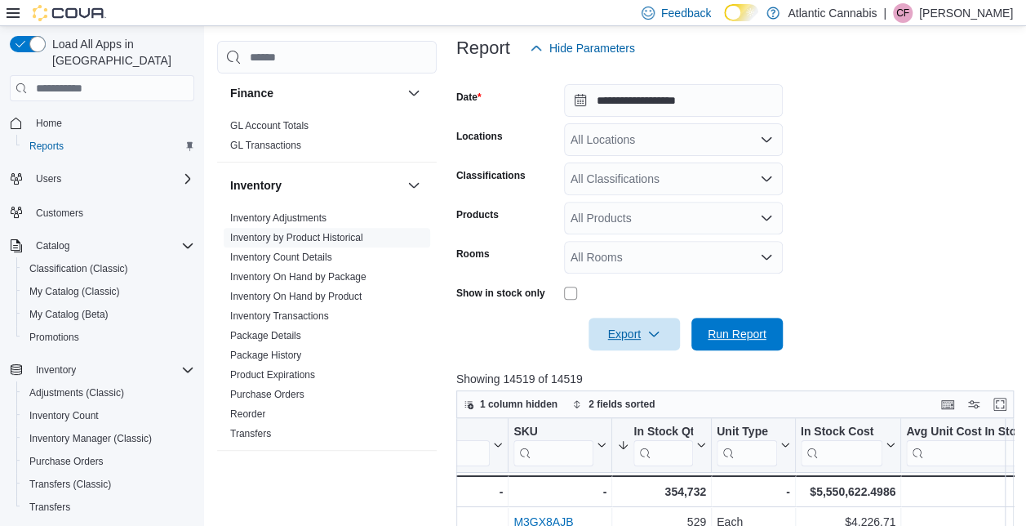
click at [756, 334] on span "Run Report" at bounding box center [737, 334] width 59 height 16
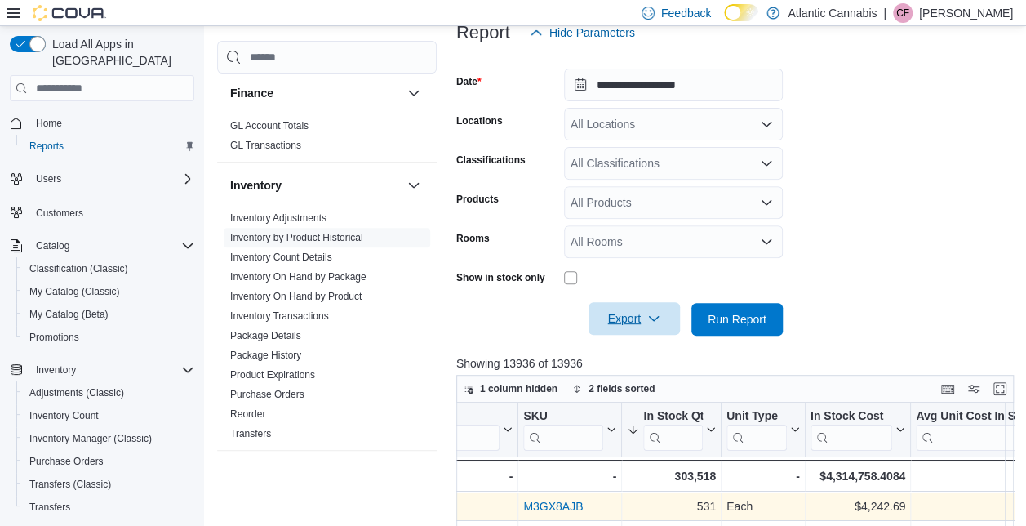
scroll to position [243, 0]
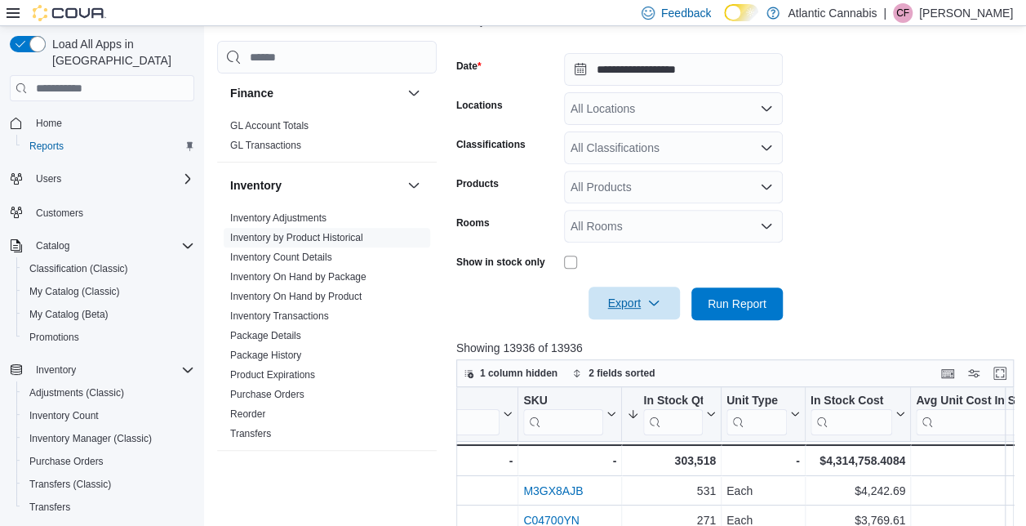
click at [661, 309] on span "Export" at bounding box center [635, 303] width 72 height 33
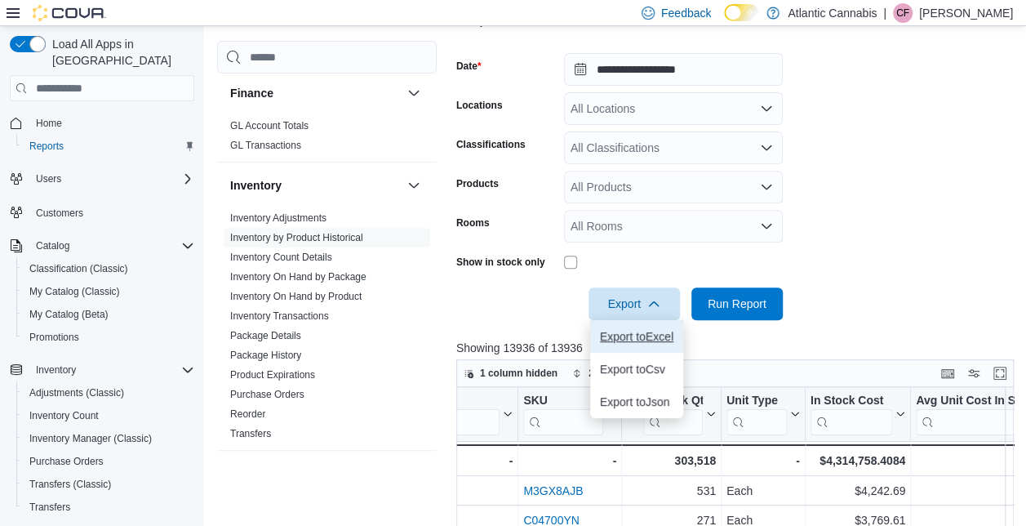
click at [634, 333] on span "Export to Excel" at bounding box center [636, 336] width 73 height 13
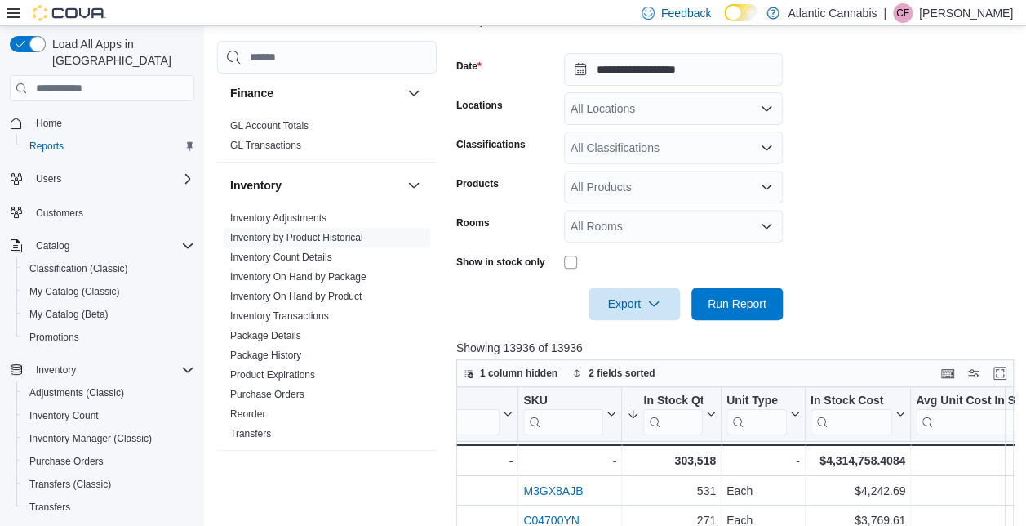
click at [544, 313] on div "Export Run Report" at bounding box center [619, 303] width 327 height 33
click at [653, 70] on input "**********" at bounding box center [673, 69] width 219 height 33
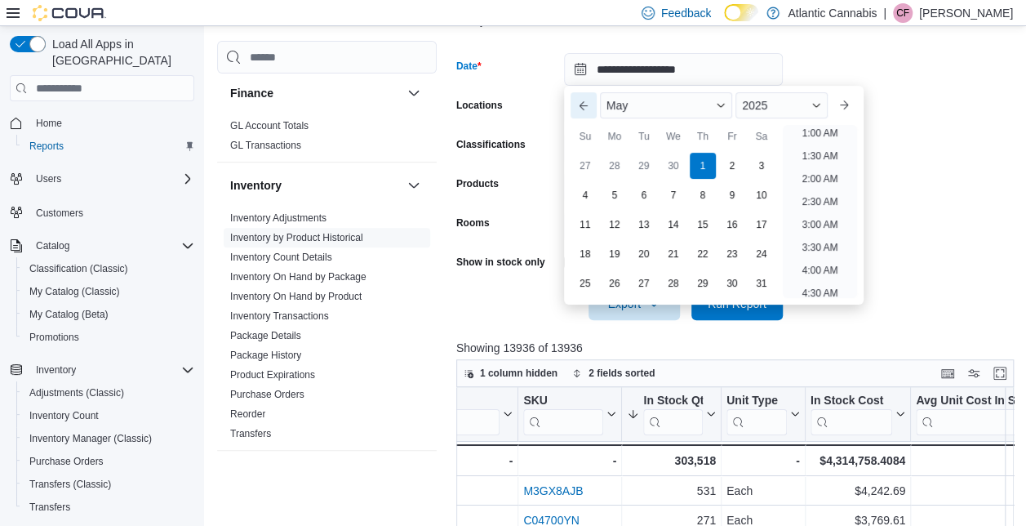
click at [590, 114] on button "Previous Month" at bounding box center [584, 105] width 26 height 26
click at [893, 234] on form "**********" at bounding box center [737, 176] width 563 height 287
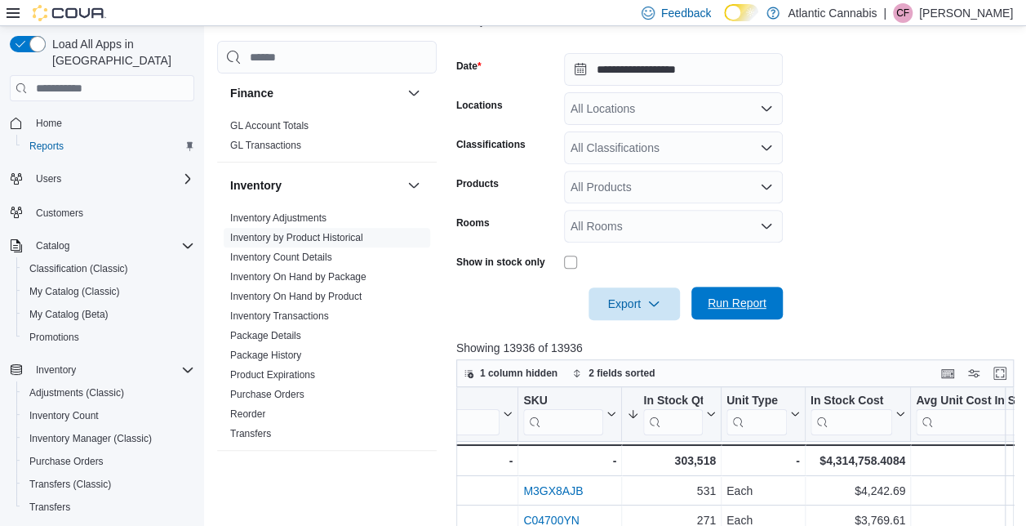
click at [728, 303] on span "Run Report" at bounding box center [737, 303] width 59 height 16
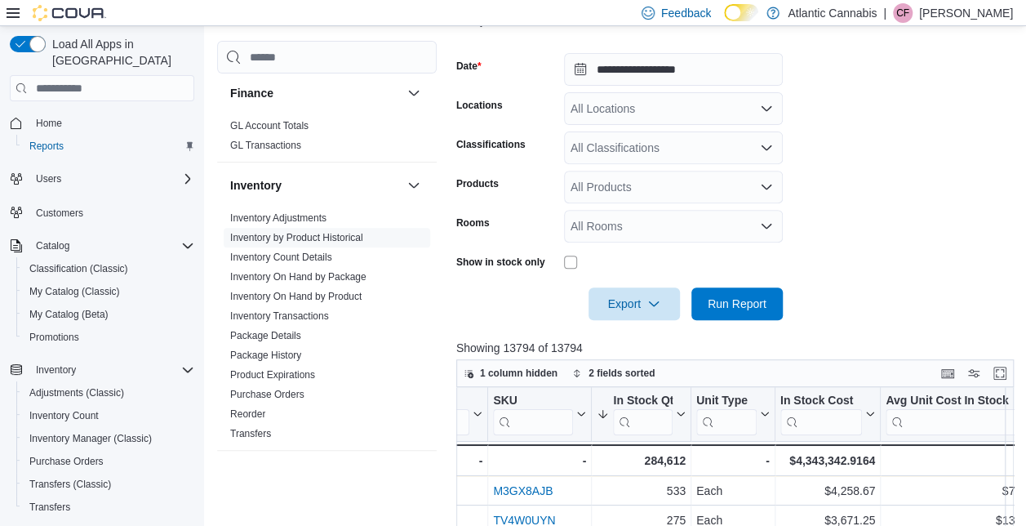
scroll to position [0, 720]
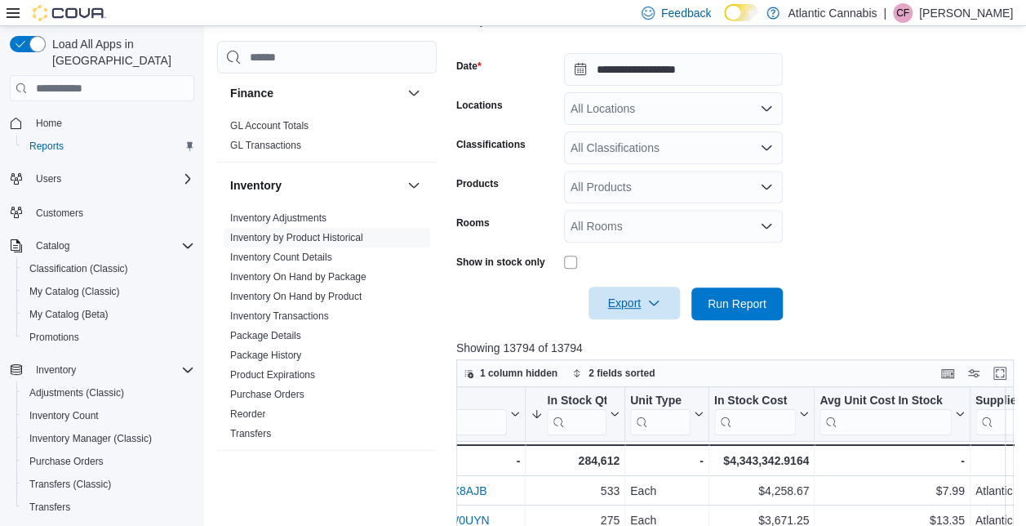
click at [661, 302] on span "Export" at bounding box center [635, 303] width 72 height 33
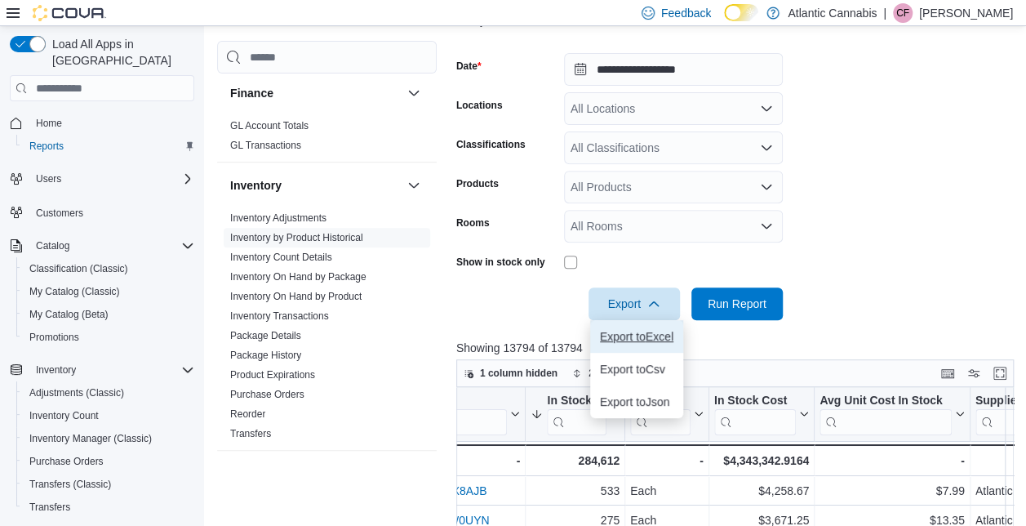
click at [655, 336] on span "Export to Excel" at bounding box center [636, 336] width 73 height 13
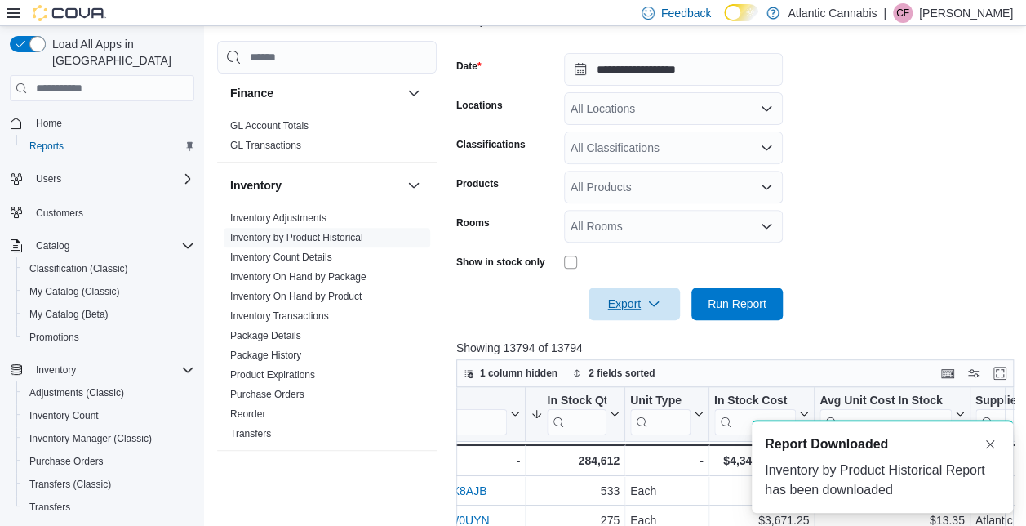
scroll to position [0, 0]
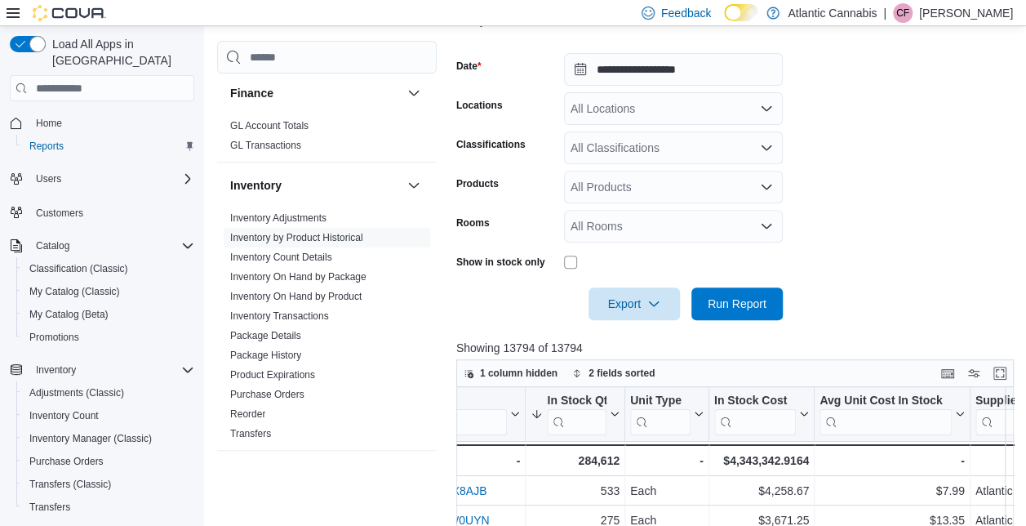
click at [557, 295] on div "Export Run Report" at bounding box center [619, 303] width 327 height 33
click at [661, 69] on input "**********" at bounding box center [673, 69] width 219 height 33
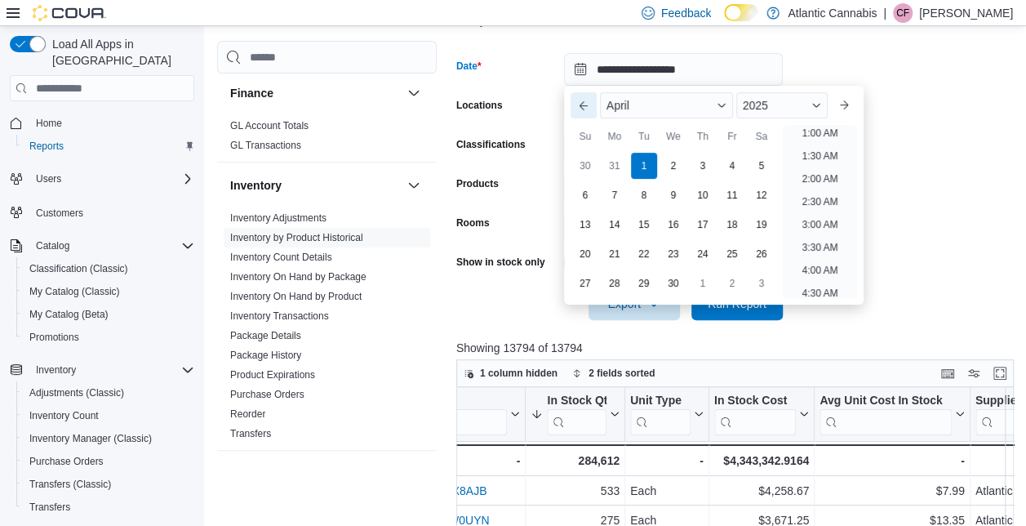
click at [586, 108] on button "Previous Month" at bounding box center [584, 105] width 26 height 26
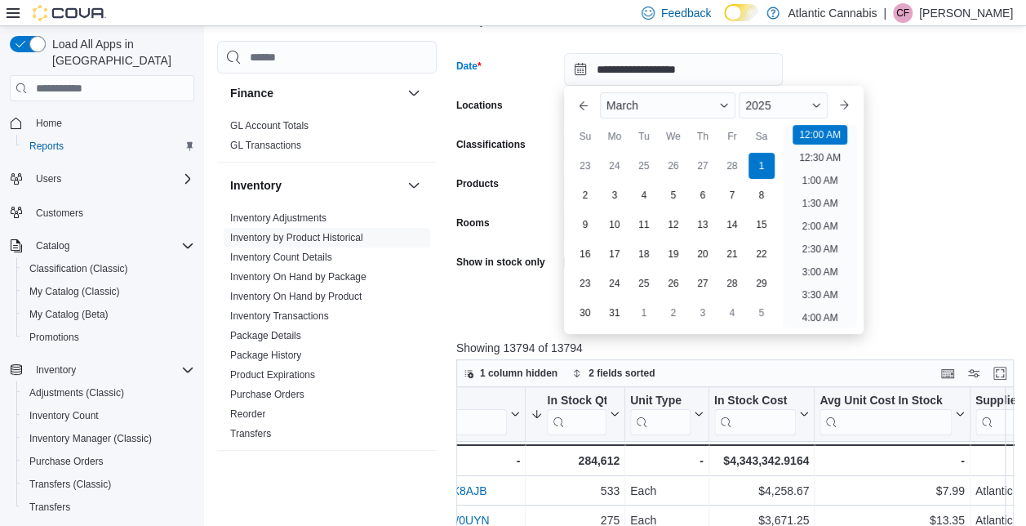
click at [939, 95] on form "**********" at bounding box center [737, 176] width 563 height 287
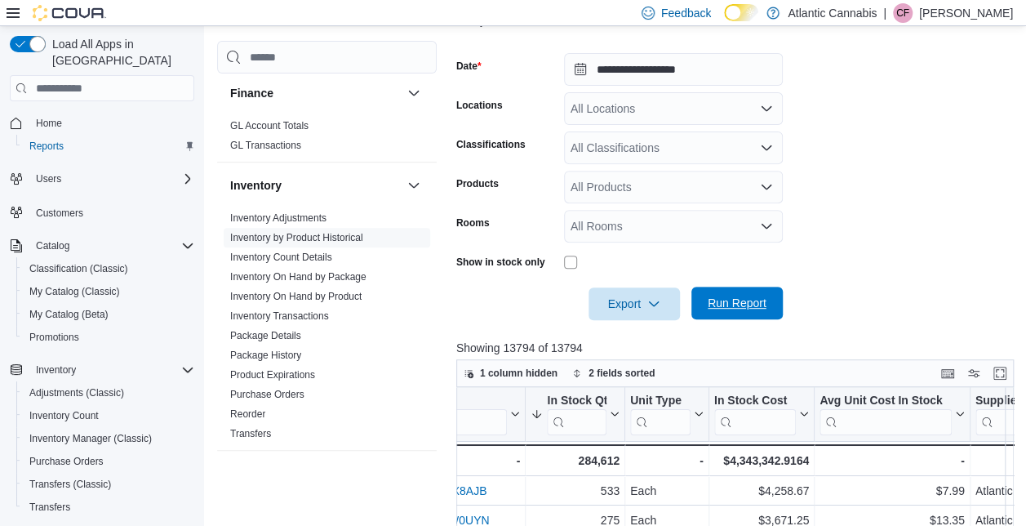
click at [734, 300] on span "Run Report" at bounding box center [737, 303] width 59 height 16
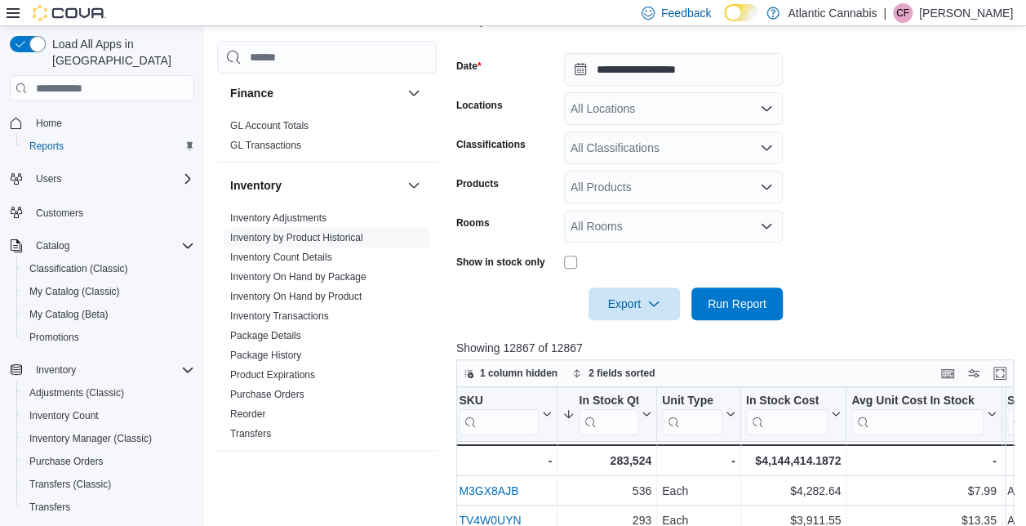
scroll to position [2, 690]
click at [639, 304] on span "Export" at bounding box center [635, 303] width 72 height 33
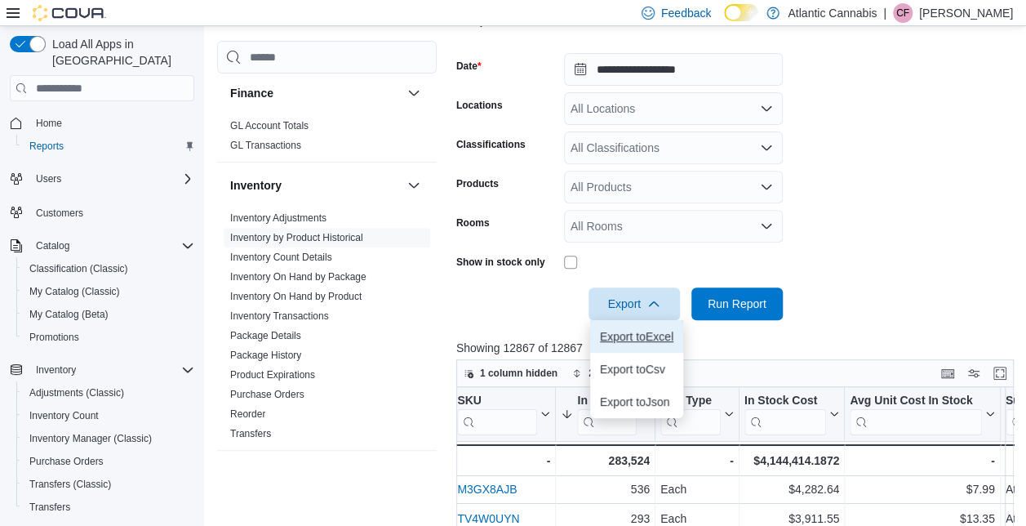
click at [628, 333] on span "Export to Excel" at bounding box center [636, 336] width 73 height 13
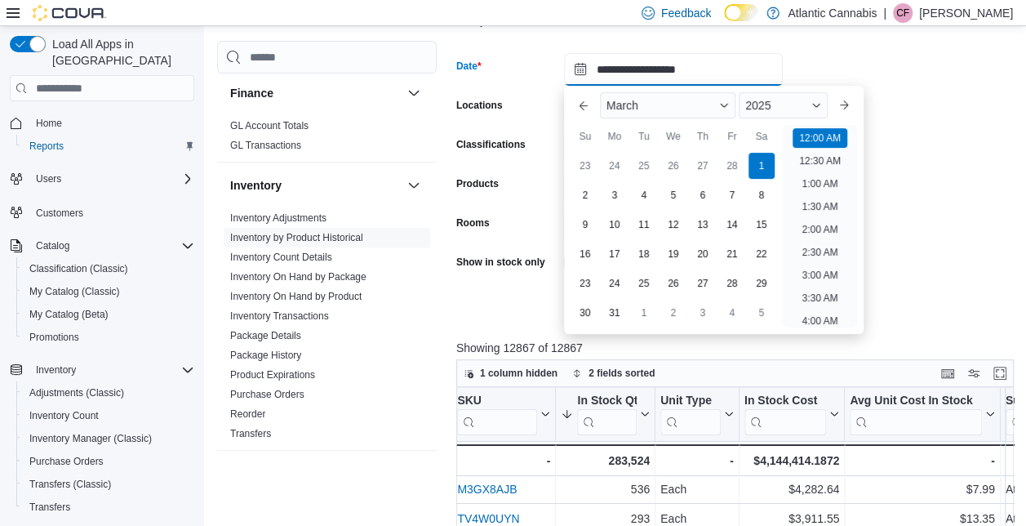
click at [614, 67] on input "**********" at bounding box center [673, 69] width 219 height 33
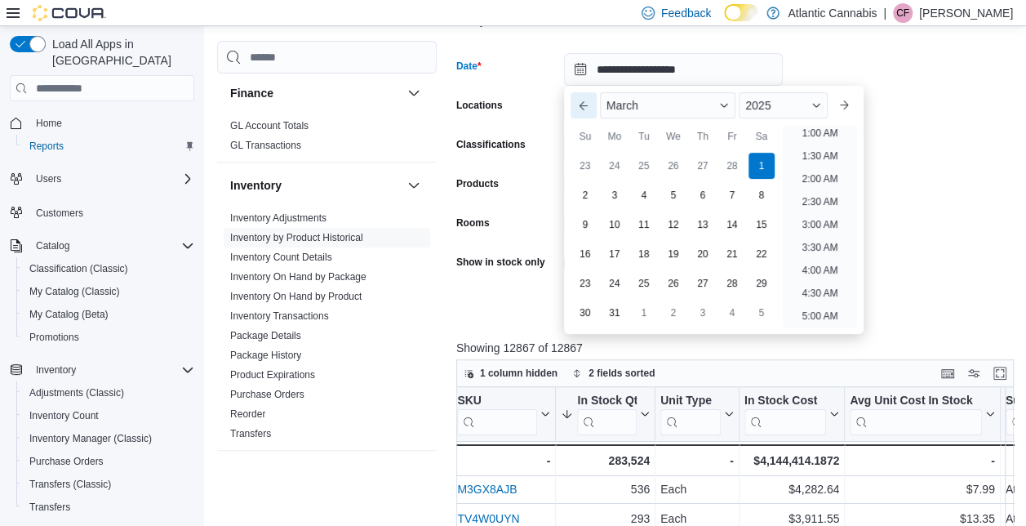
click at [586, 109] on button "Previous Month" at bounding box center [584, 105] width 26 height 26
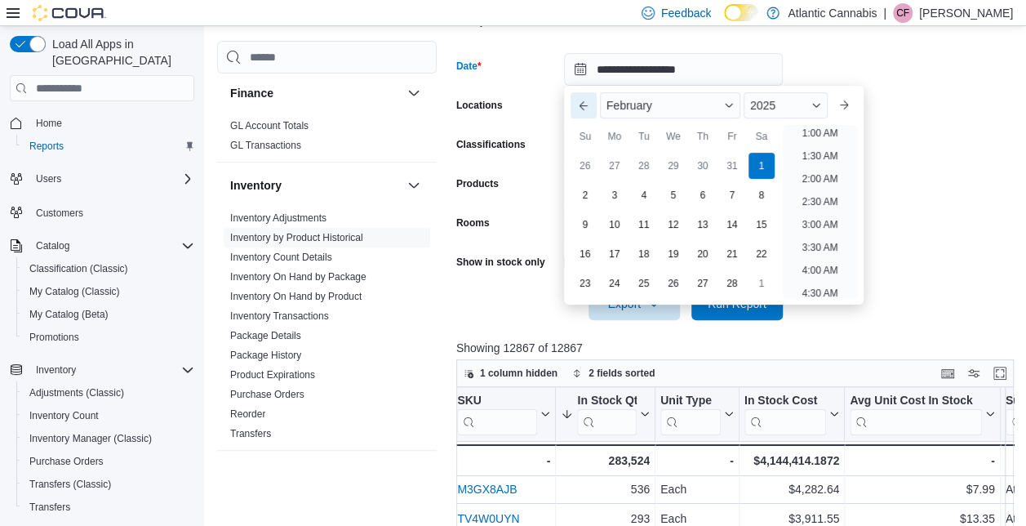
scroll to position [3, 0]
click at [958, 90] on form "**********" at bounding box center [737, 176] width 563 height 287
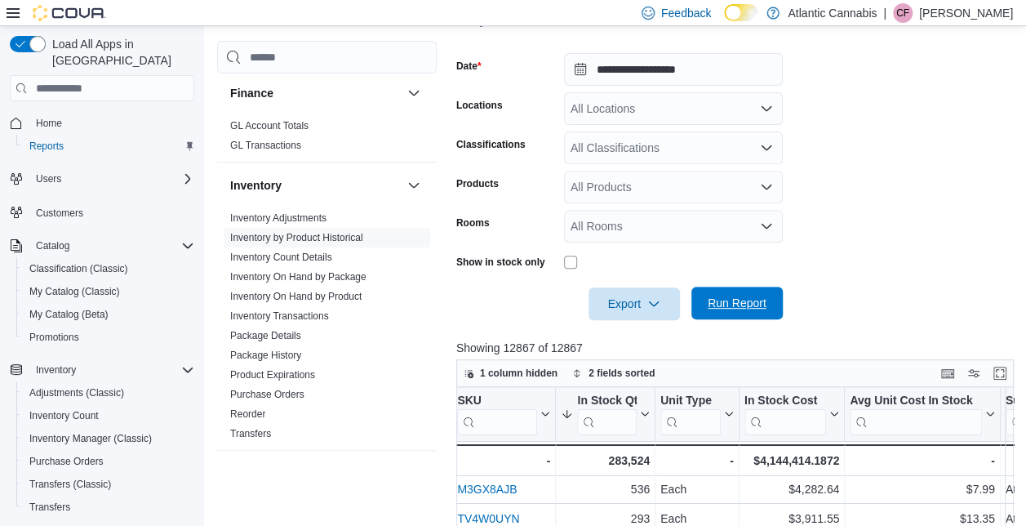
click at [740, 303] on span "Run Report" at bounding box center [737, 303] width 59 height 16
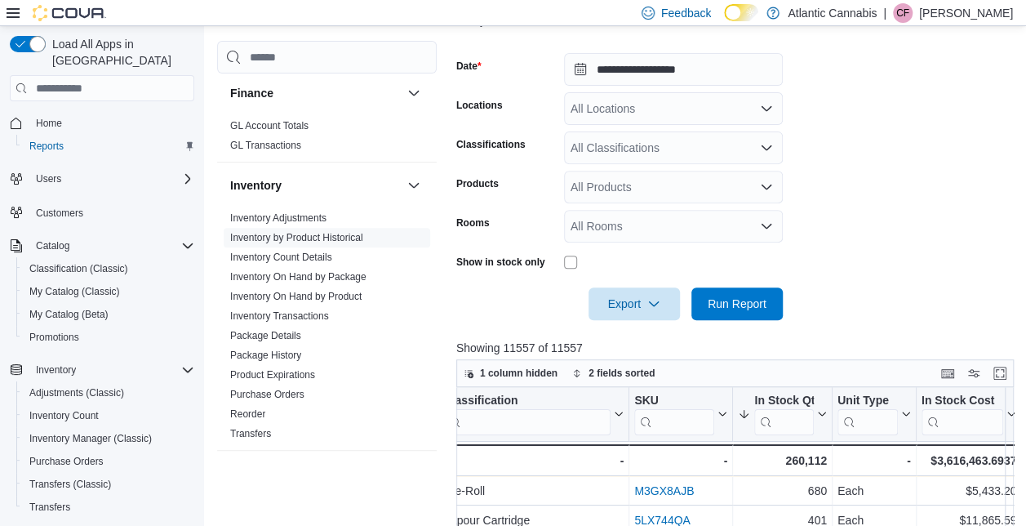
scroll to position [0, 697]
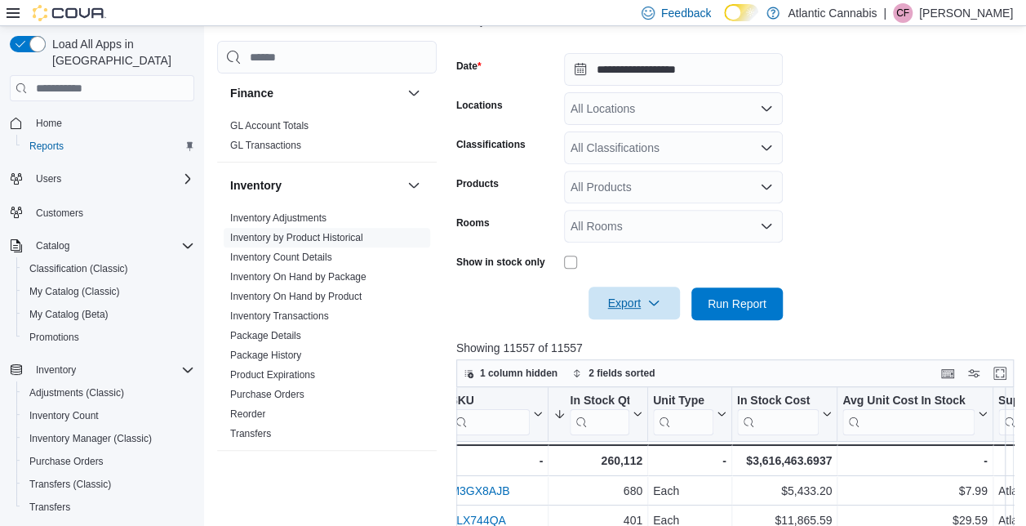
click at [657, 303] on icon "button" at bounding box center [654, 302] width 13 height 13
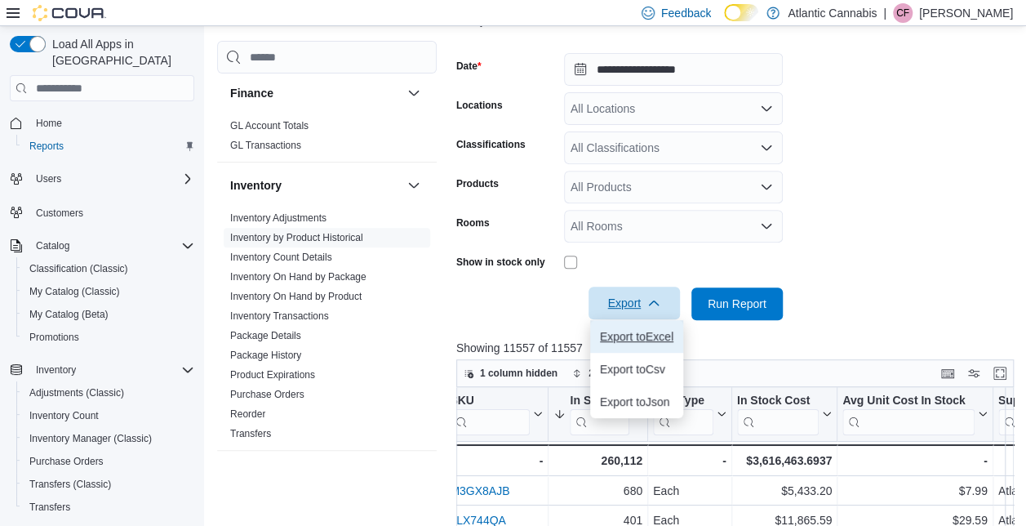
click at [643, 343] on span "Export to Excel" at bounding box center [636, 336] width 73 height 13
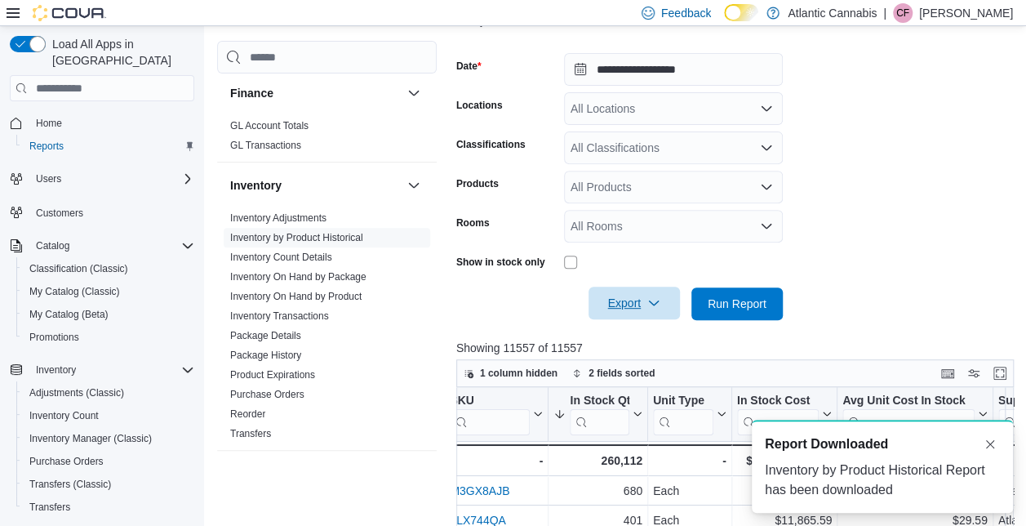
scroll to position [0, 0]
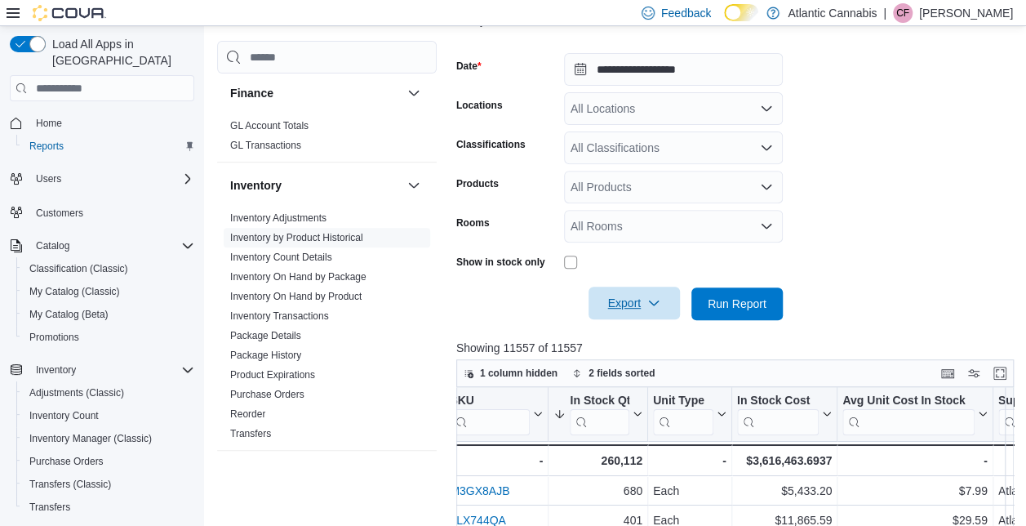
click at [612, 260] on div at bounding box center [673, 262] width 219 height 13
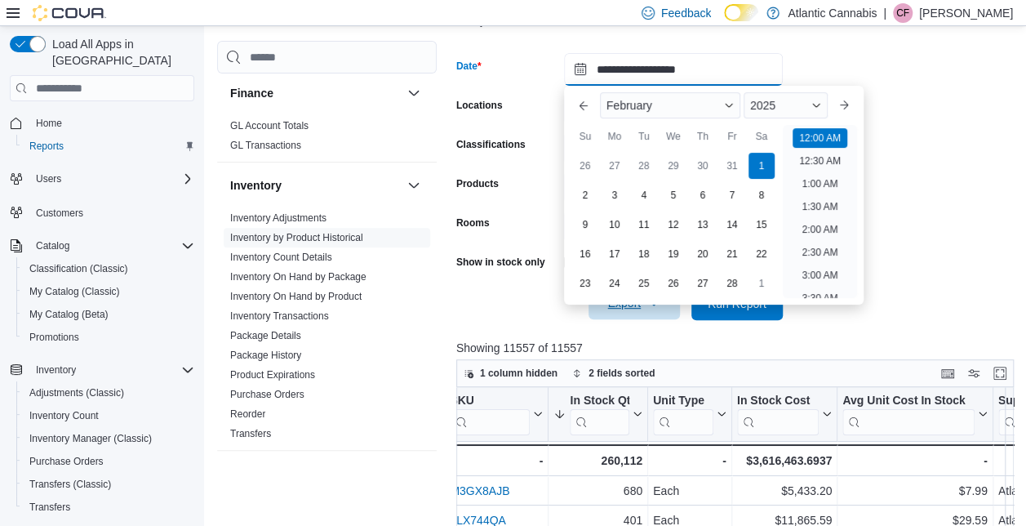
click at [746, 67] on input "**********" at bounding box center [673, 69] width 219 height 33
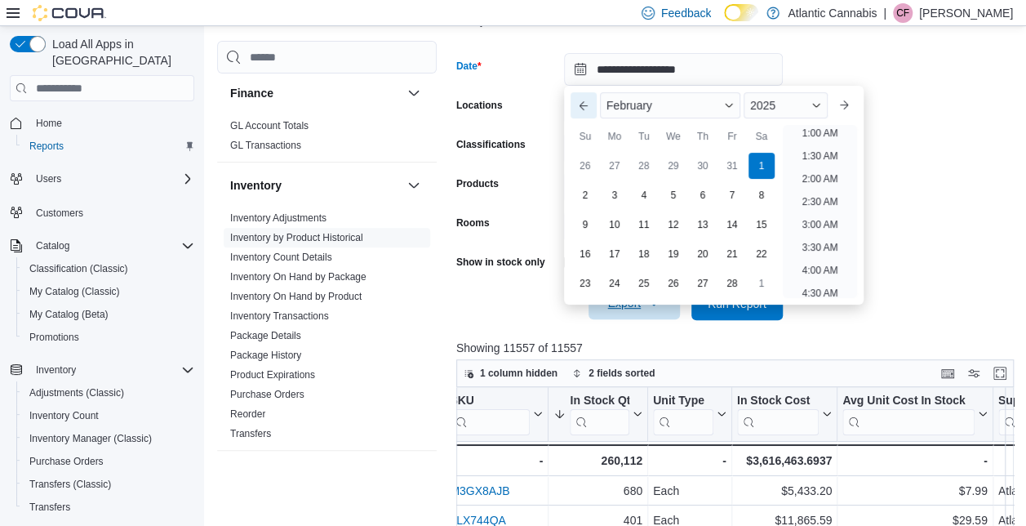
click at [583, 108] on button "Previous Month" at bounding box center [584, 105] width 26 height 26
click at [946, 93] on form "**********" at bounding box center [737, 176] width 563 height 287
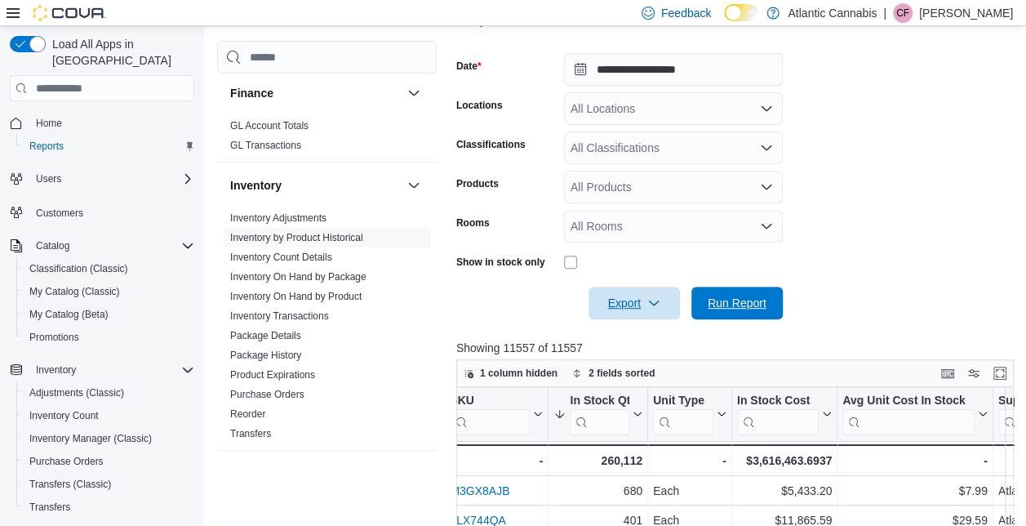
click at [750, 301] on span "Run Report" at bounding box center [737, 303] width 59 height 16
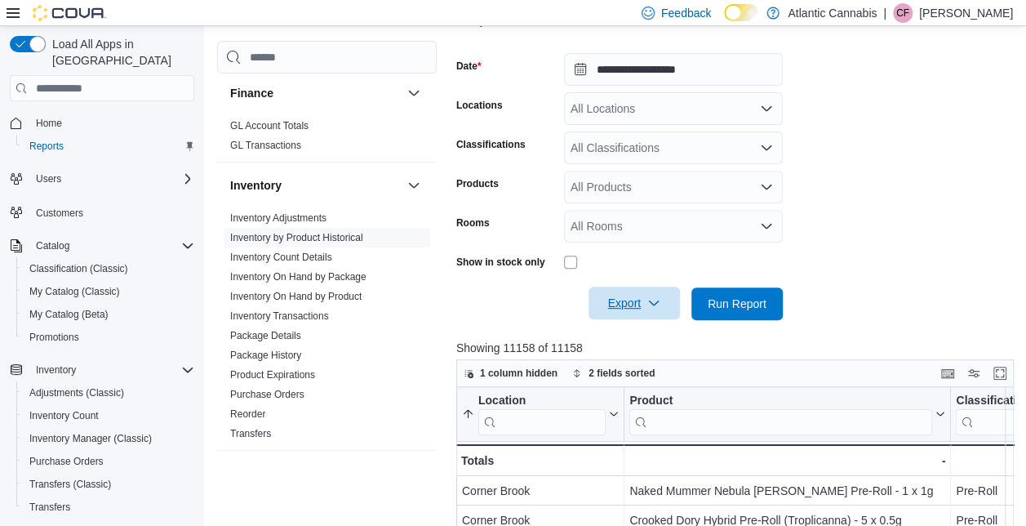
click at [661, 292] on span "Export" at bounding box center [635, 303] width 72 height 33
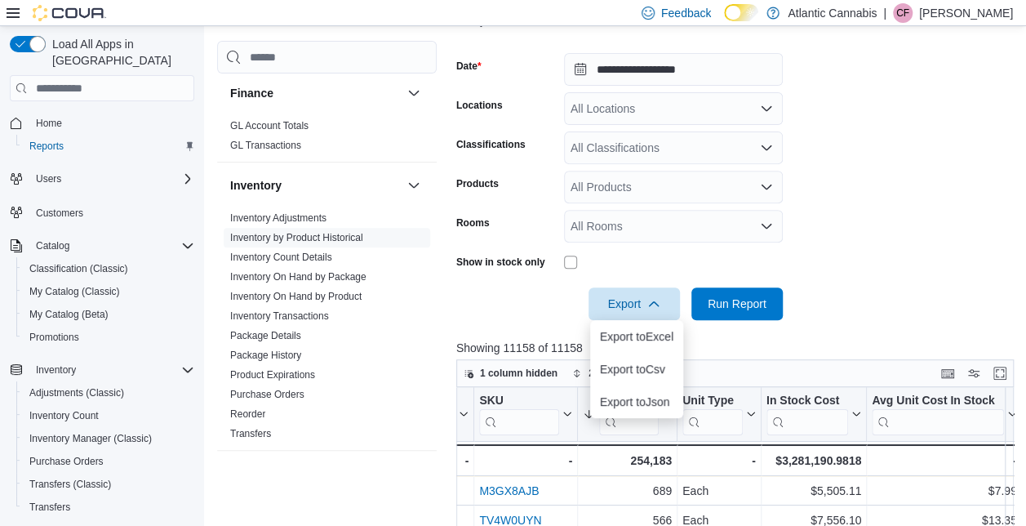
scroll to position [0, 672]
click at [635, 341] on span "Export to Excel" at bounding box center [636, 336] width 73 height 13
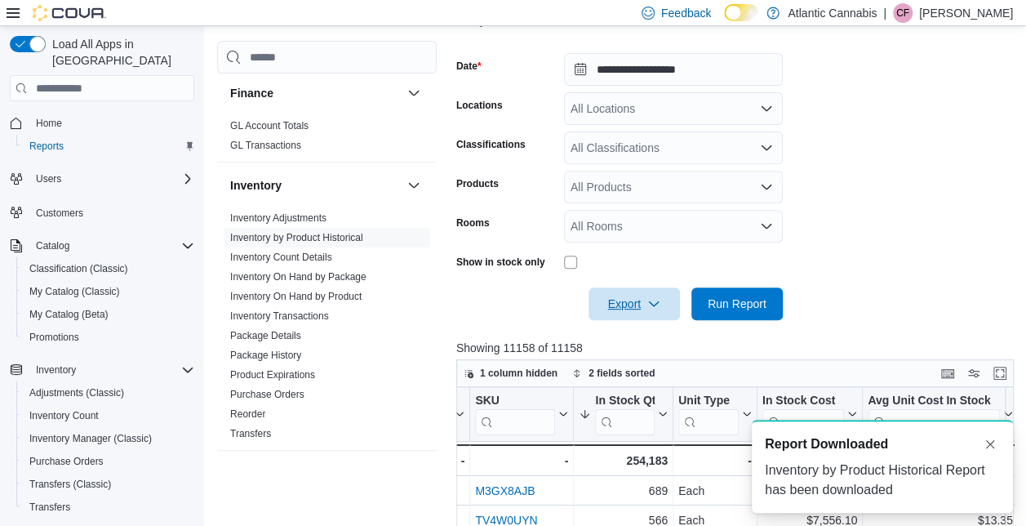
scroll to position [0, 0]
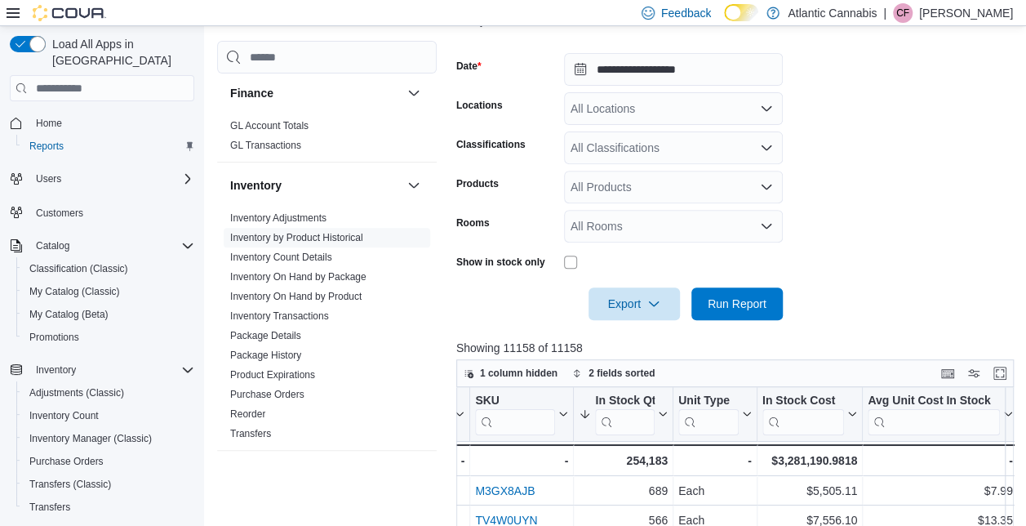
click at [566, 309] on div "Export Run Report" at bounding box center [619, 303] width 327 height 33
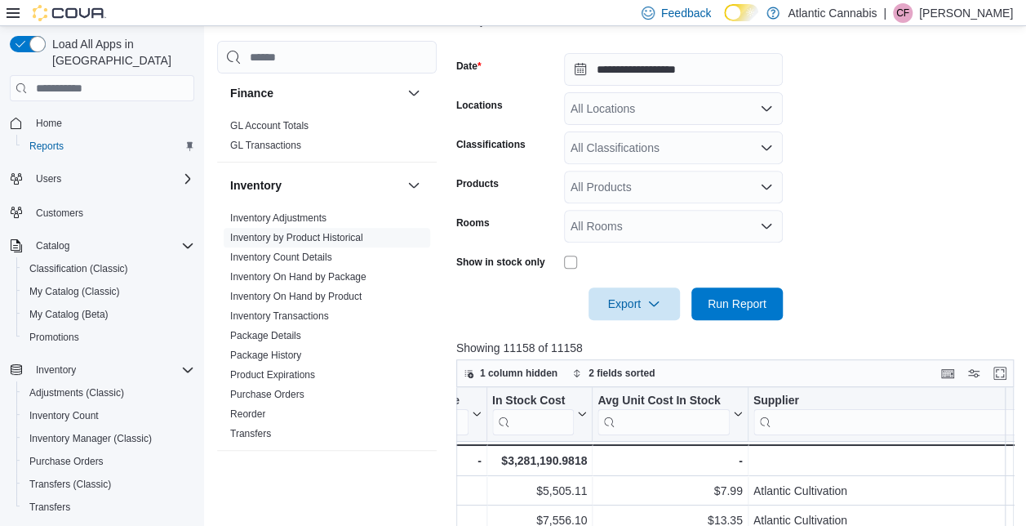
scroll to position [0, 724]
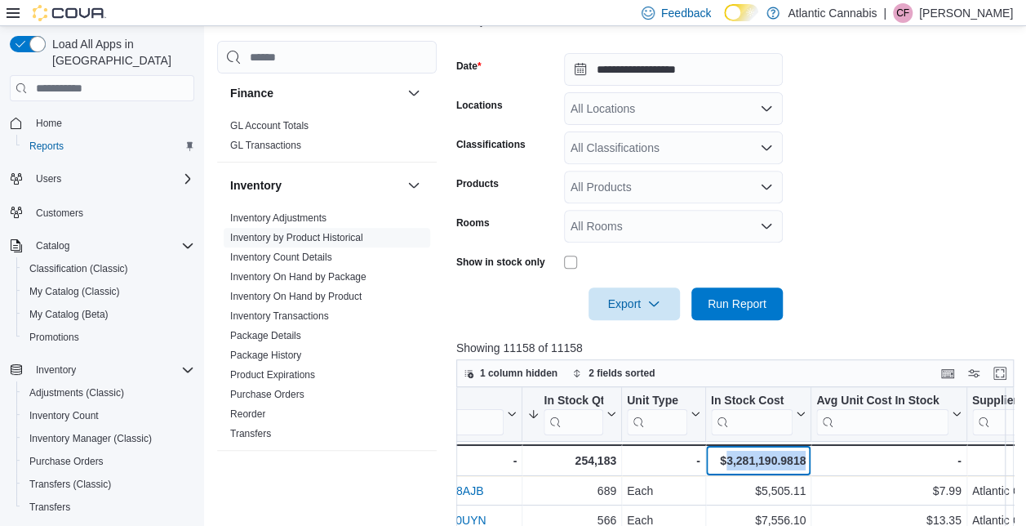
drag, startPoint x: 727, startPoint y: 456, endPoint x: 808, endPoint y: 460, distance: 81.8
click at [808, 460] on div "$3,281,190.9818 - In Stock Cost, column 7, row 51" at bounding box center [758, 460] width 105 height 32
copy div "3,281,190.9818"
click at [724, 34] on div at bounding box center [737, 43] width 563 height 20
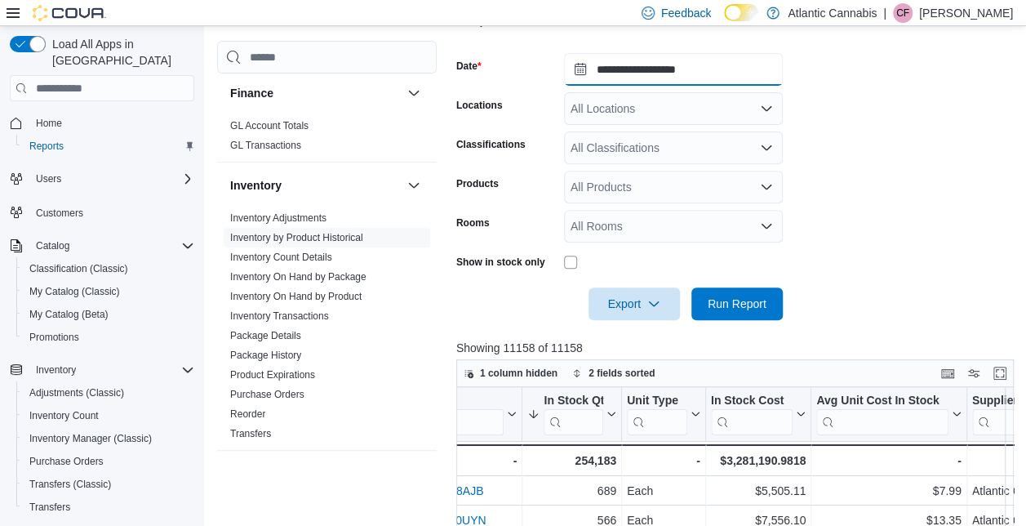
click at [704, 60] on input "**********" at bounding box center [673, 69] width 219 height 33
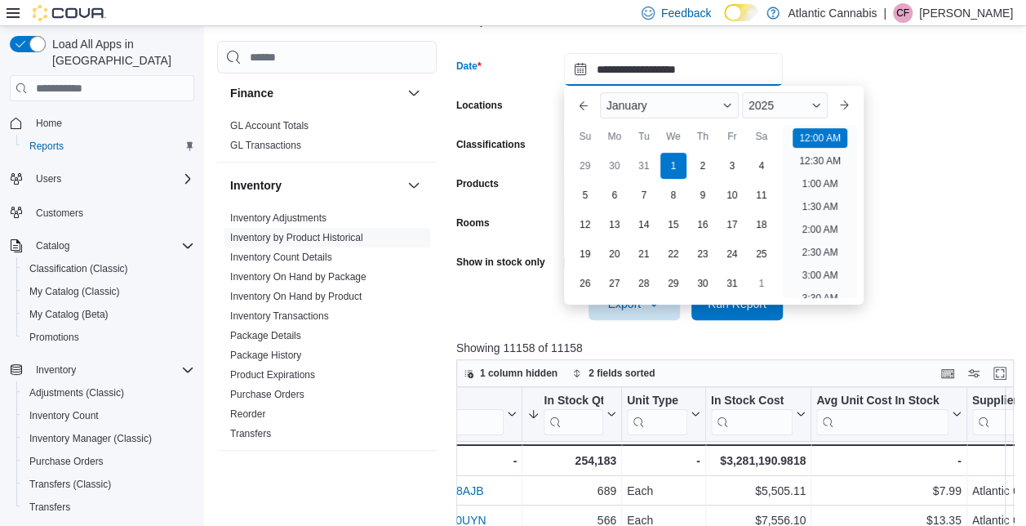
scroll to position [51, 0]
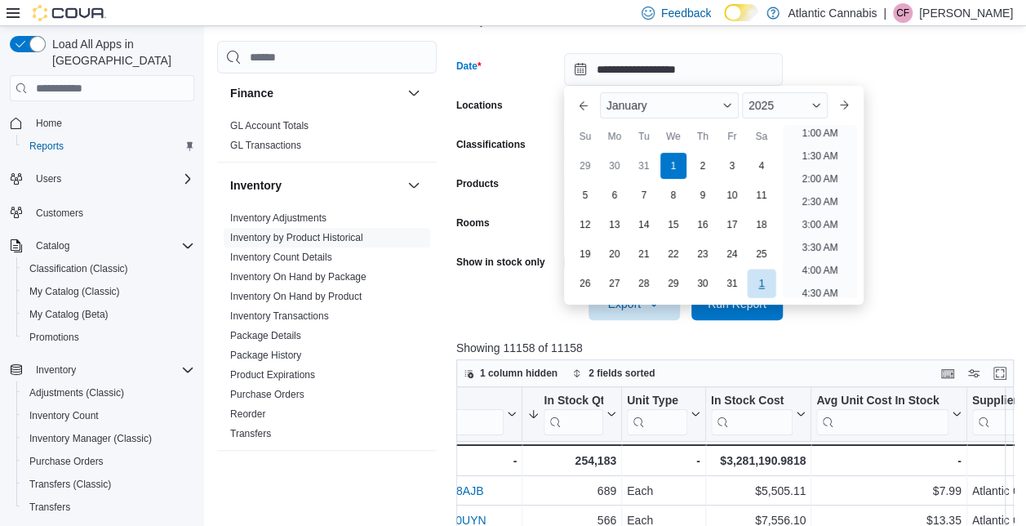
click at [764, 286] on div "1" at bounding box center [761, 283] width 29 height 29
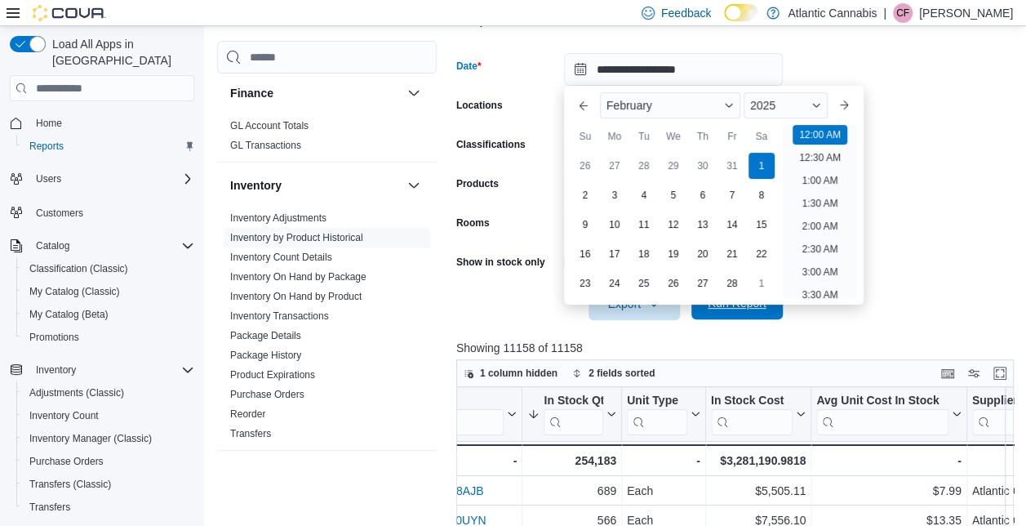
click at [762, 313] on span "Run Report" at bounding box center [737, 303] width 72 height 33
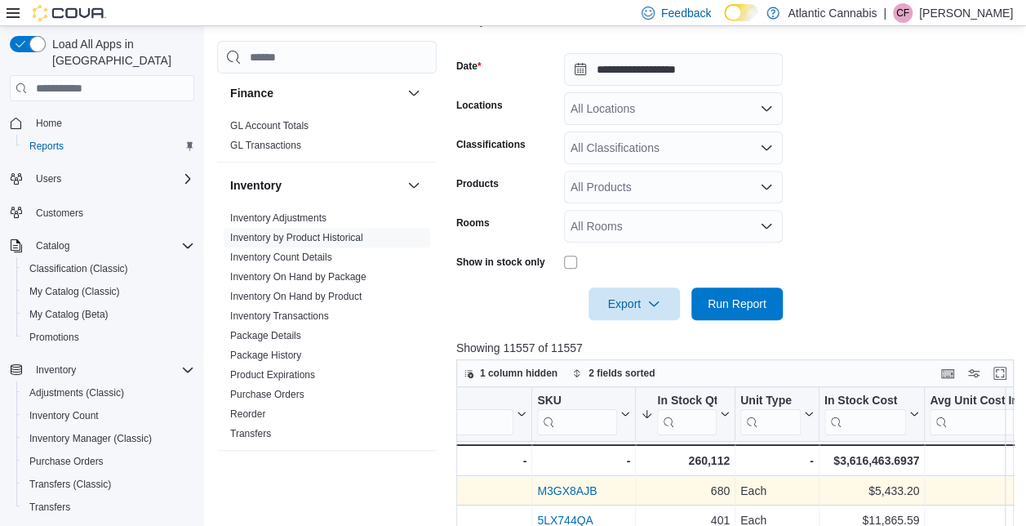
scroll to position [0, 611]
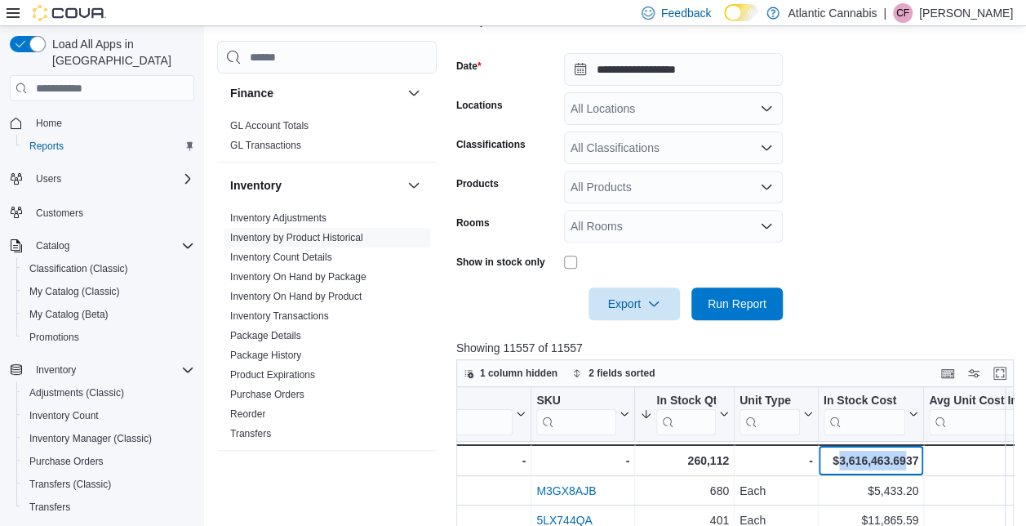
drag, startPoint x: 839, startPoint y: 457, endPoint x: 905, endPoint y: 463, distance: 65.6
click at [905, 463] on div "$3,616,463.6937" at bounding box center [870, 461] width 95 height 20
copy div "3,616,463.69"
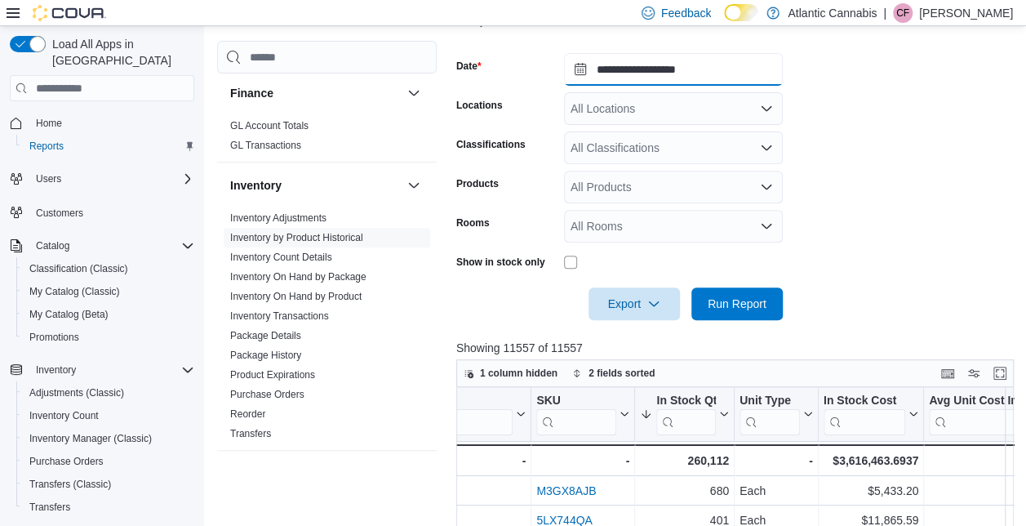
click at [704, 77] on input "**********" at bounding box center [673, 69] width 219 height 33
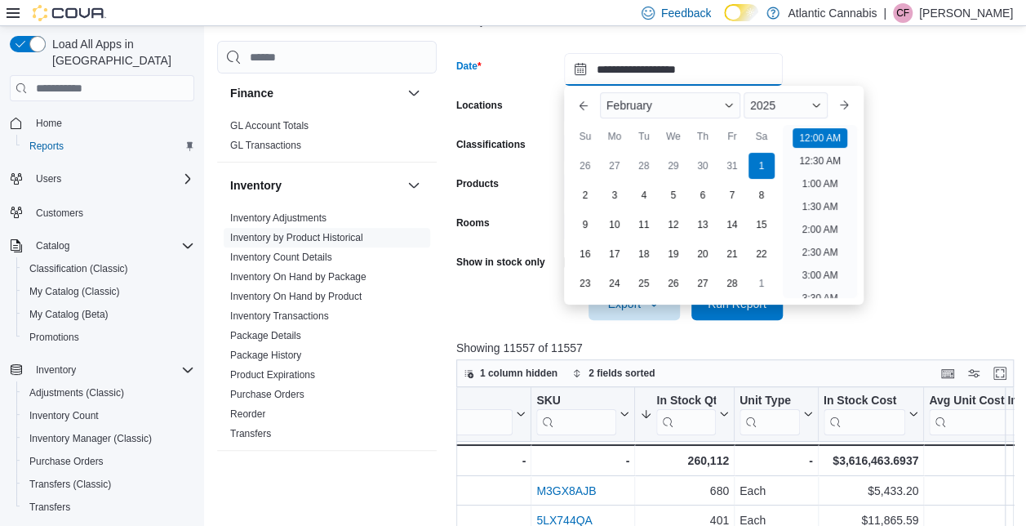
scroll to position [51, 0]
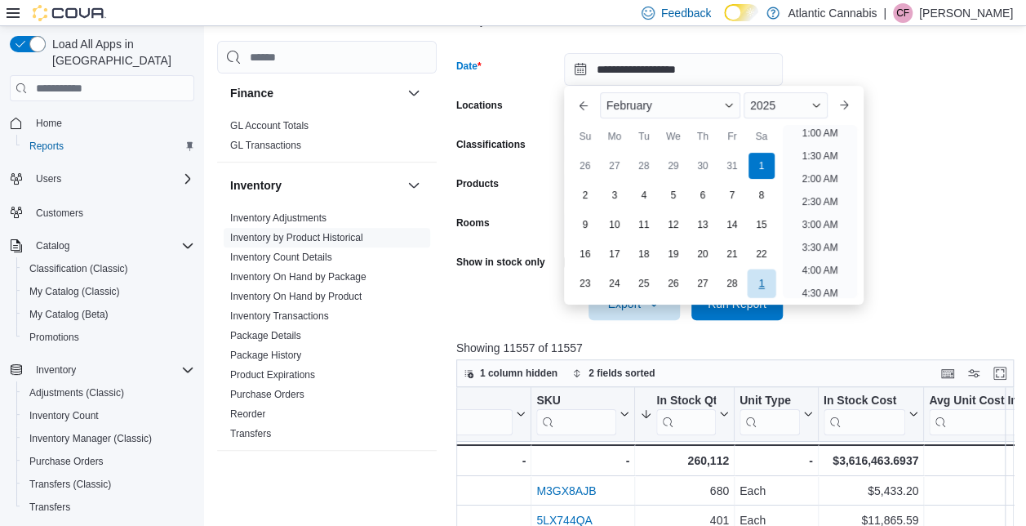
click at [762, 279] on div "1" at bounding box center [761, 283] width 29 height 29
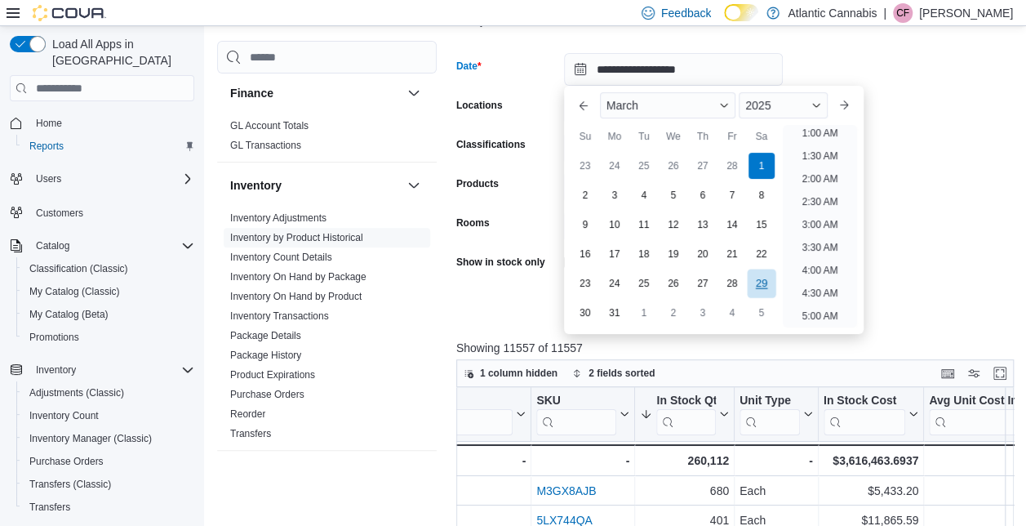
scroll to position [3, 0]
click at [926, 131] on form "**********" at bounding box center [737, 176] width 563 height 287
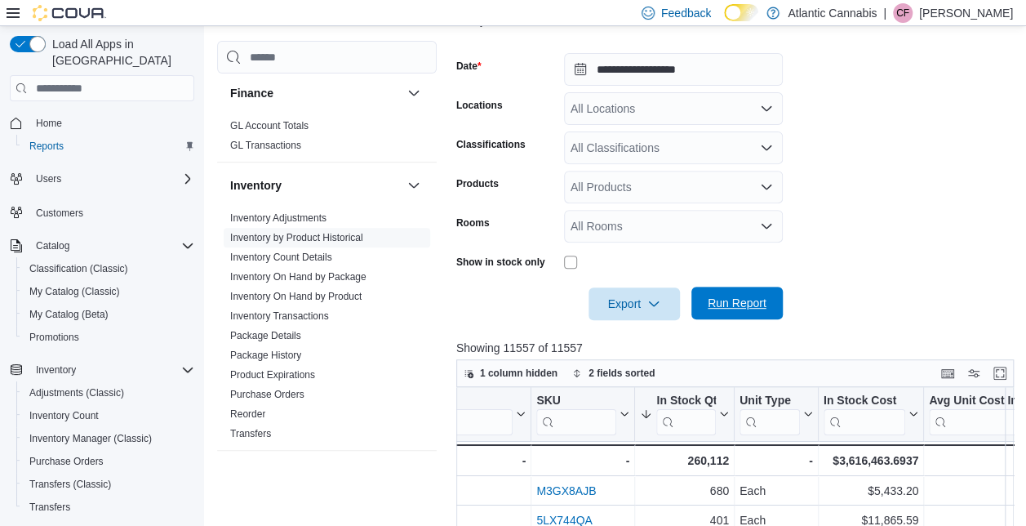
click at [728, 315] on span "Run Report" at bounding box center [737, 303] width 72 height 33
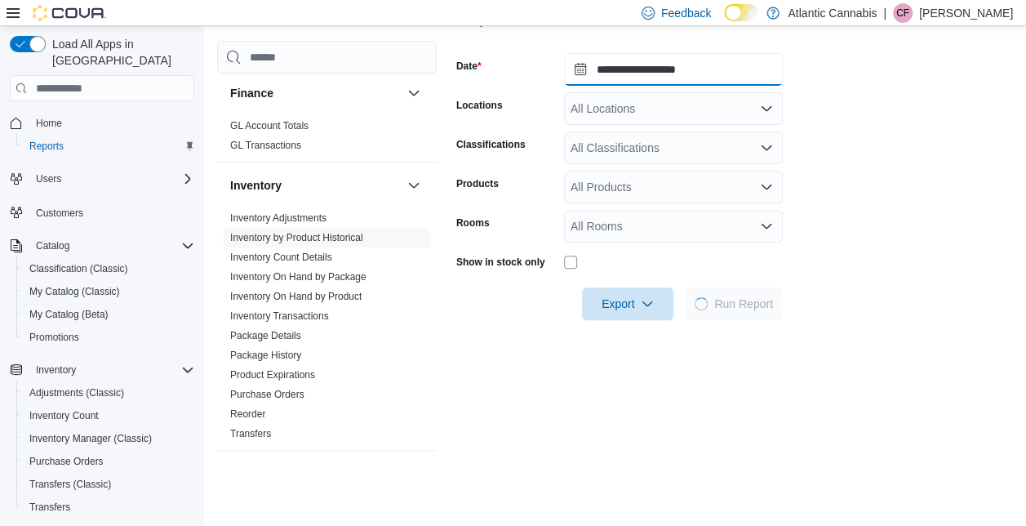
click at [671, 75] on input "**********" at bounding box center [673, 69] width 219 height 33
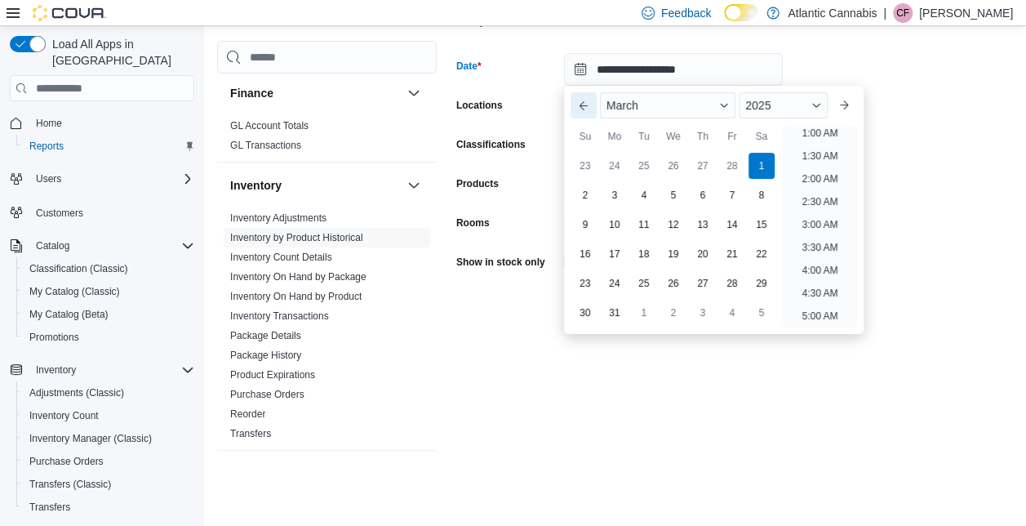
click at [583, 118] on button "Previous Month" at bounding box center [584, 105] width 26 height 26
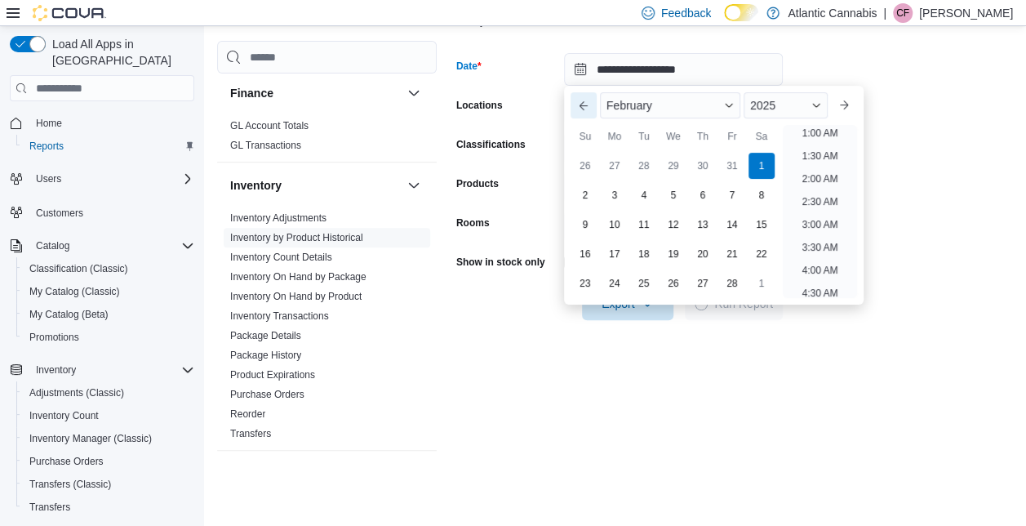
scroll to position [3, 0]
click at [848, 100] on button "Next month" at bounding box center [844, 105] width 26 height 26
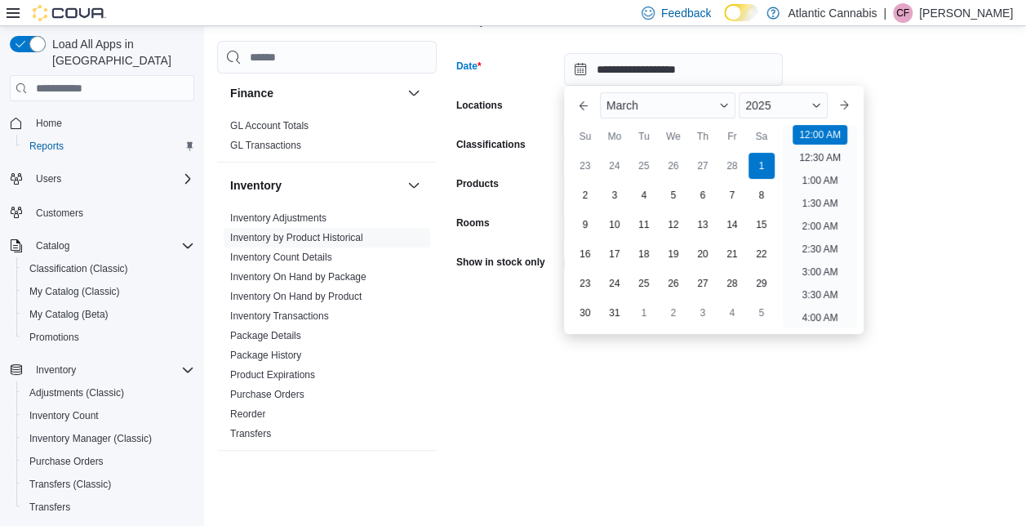
click at [919, 91] on form "**********" at bounding box center [734, 176] width 557 height 287
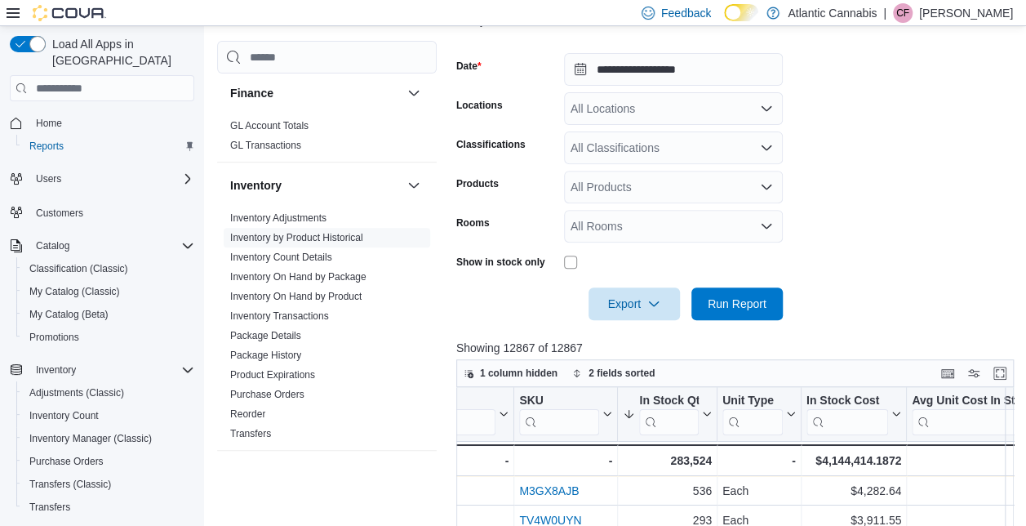
scroll to position [0, 674]
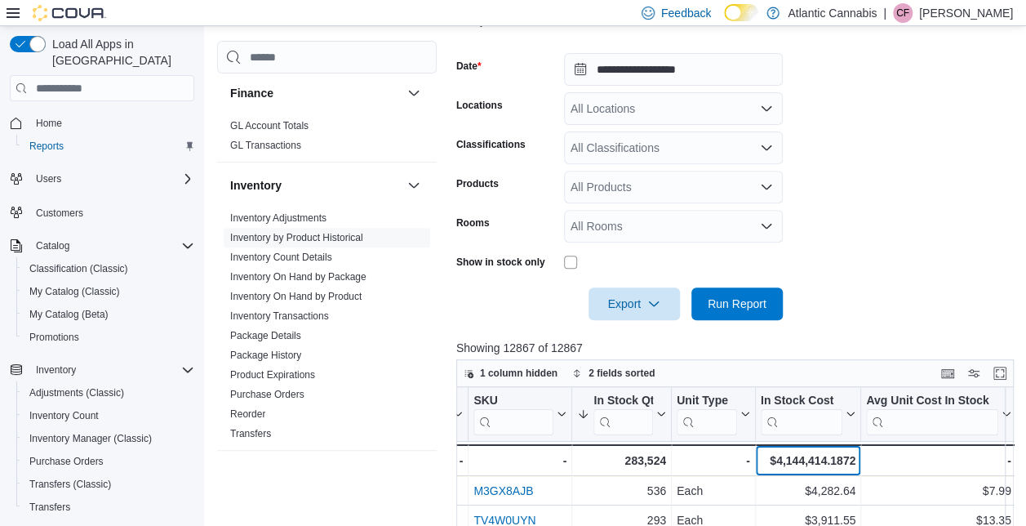
click at [774, 459] on div "$4,144,414.1872" at bounding box center [807, 461] width 95 height 20
drag, startPoint x: 778, startPoint y: 459, endPoint x: 844, endPoint y: 459, distance: 65.3
click at [844, 459] on div "$4,144,414.1872" at bounding box center [807, 461] width 95 height 20
copy div "4,144,414.18"
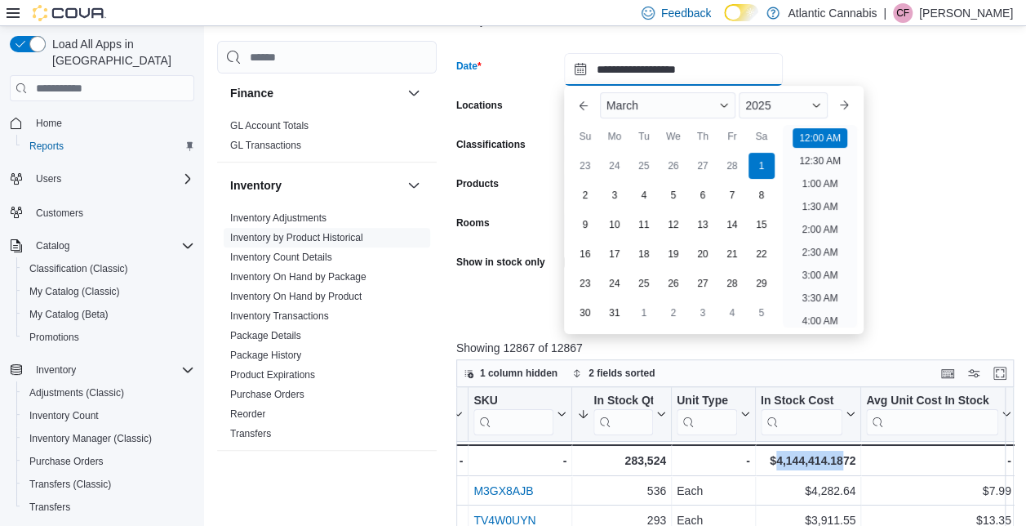
click at [675, 62] on input "**********" at bounding box center [673, 69] width 219 height 33
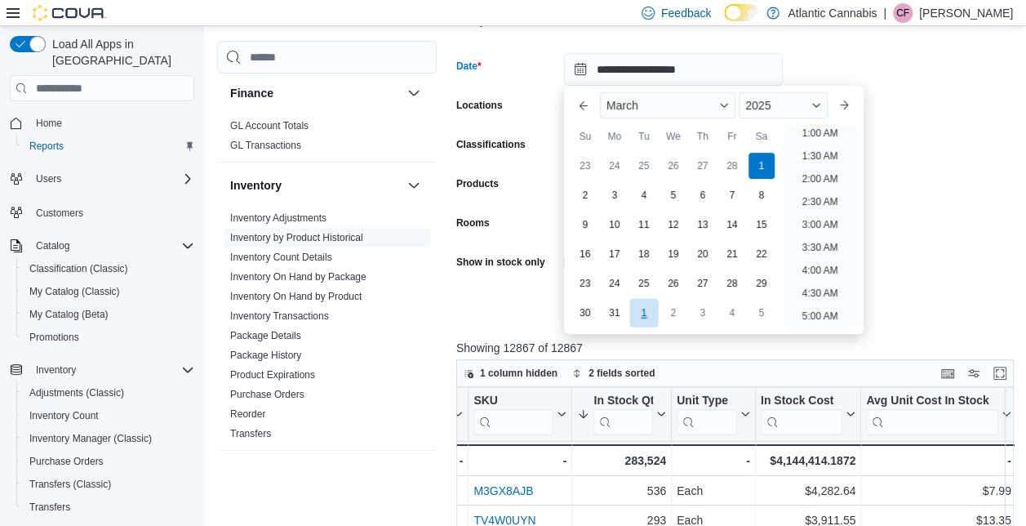
click at [648, 315] on div "1" at bounding box center [644, 313] width 29 height 29
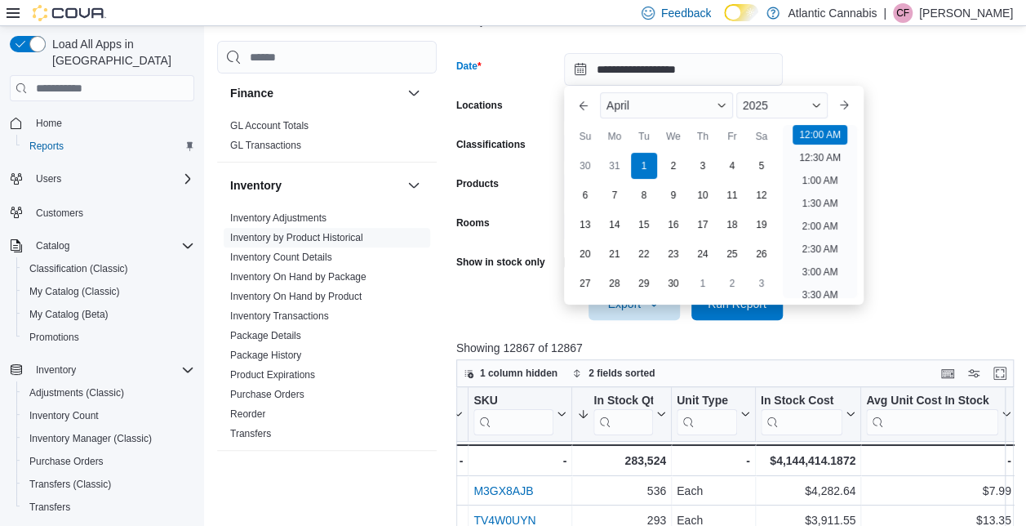
click at [951, 158] on form "**********" at bounding box center [737, 176] width 563 height 287
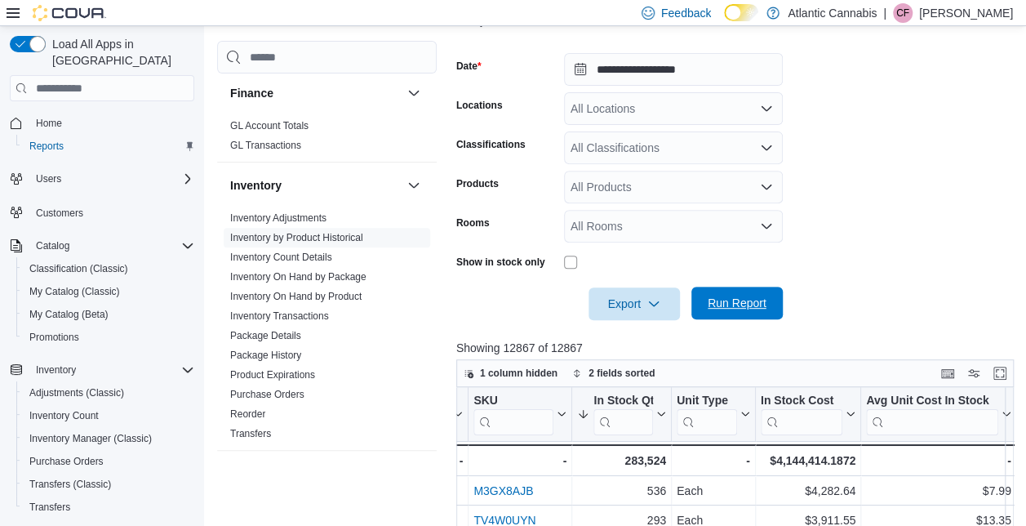
click at [755, 311] on span "Run Report" at bounding box center [737, 303] width 59 height 16
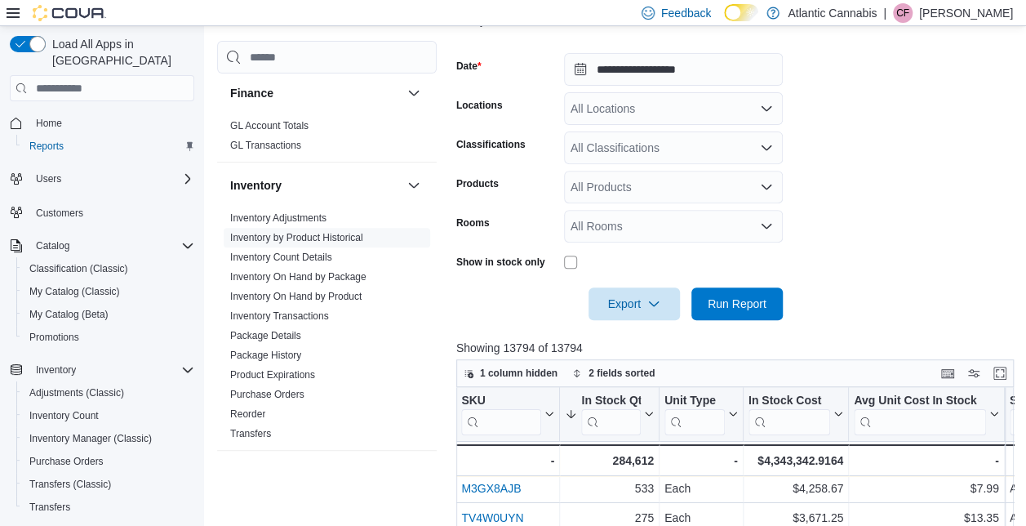
scroll to position [2, 688]
drag, startPoint x: 764, startPoint y: 461, endPoint x: 828, endPoint y: 462, distance: 63.7
click at [828, 462] on div "$4,343,342.9164" at bounding box center [793, 461] width 95 height 20
copy div "4,343,342.91"
click at [678, 65] on input "**********" at bounding box center [673, 69] width 219 height 33
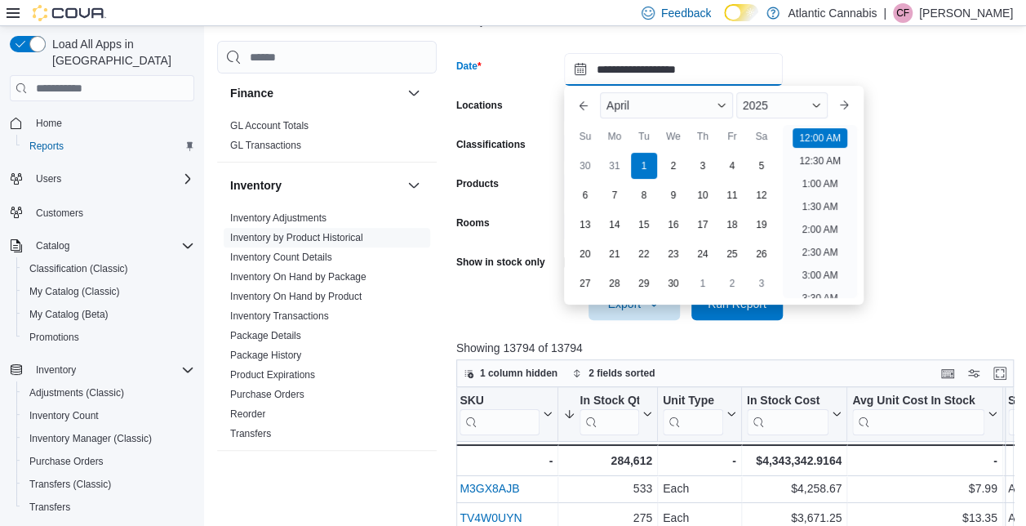
scroll to position [51, 0]
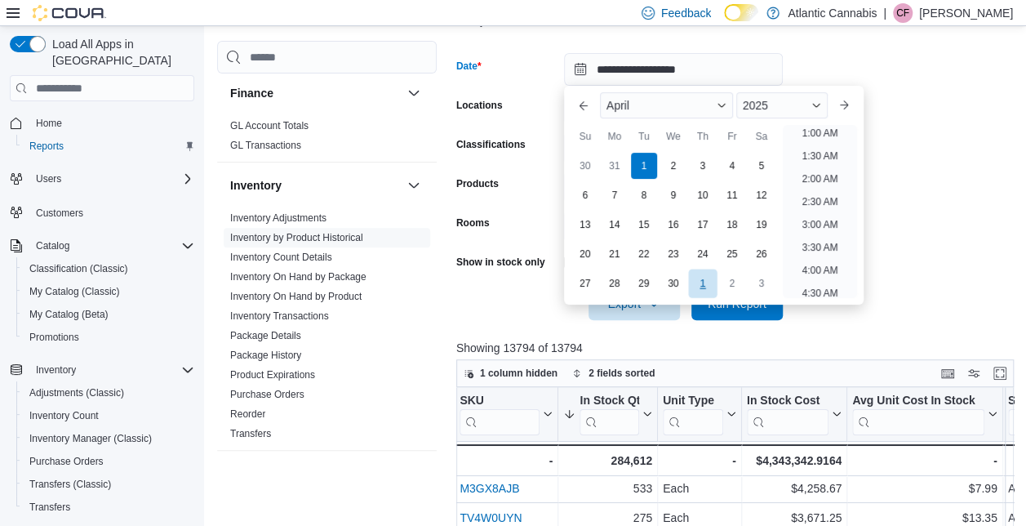
click at [711, 275] on div "1" at bounding box center [702, 283] width 29 height 29
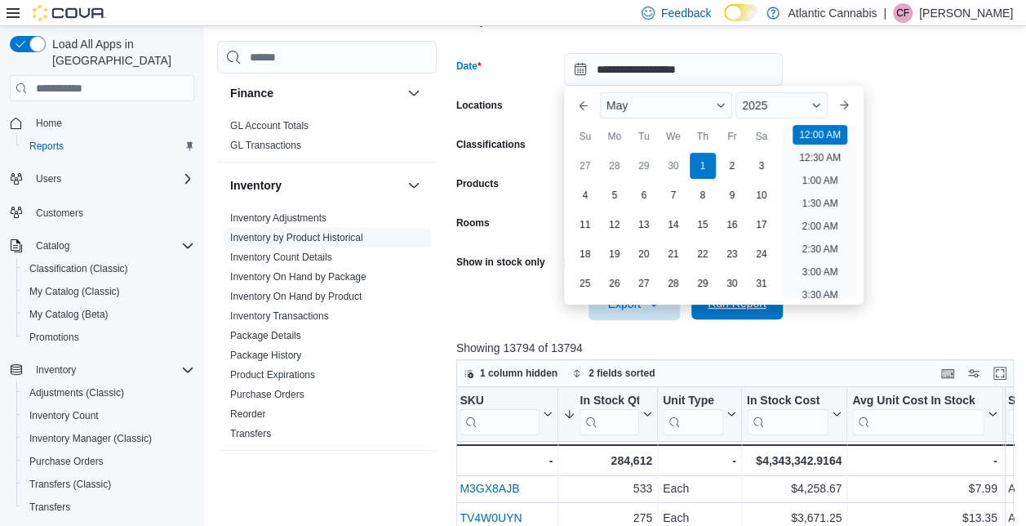
click at [755, 306] on span "Run Report" at bounding box center [737, 303] width 59 height 16
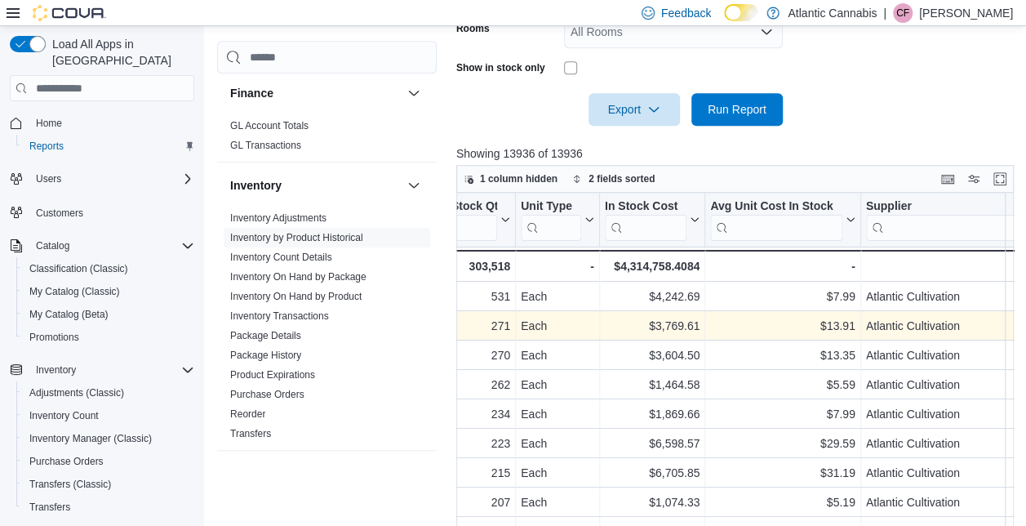
scroll to position [0, 831]
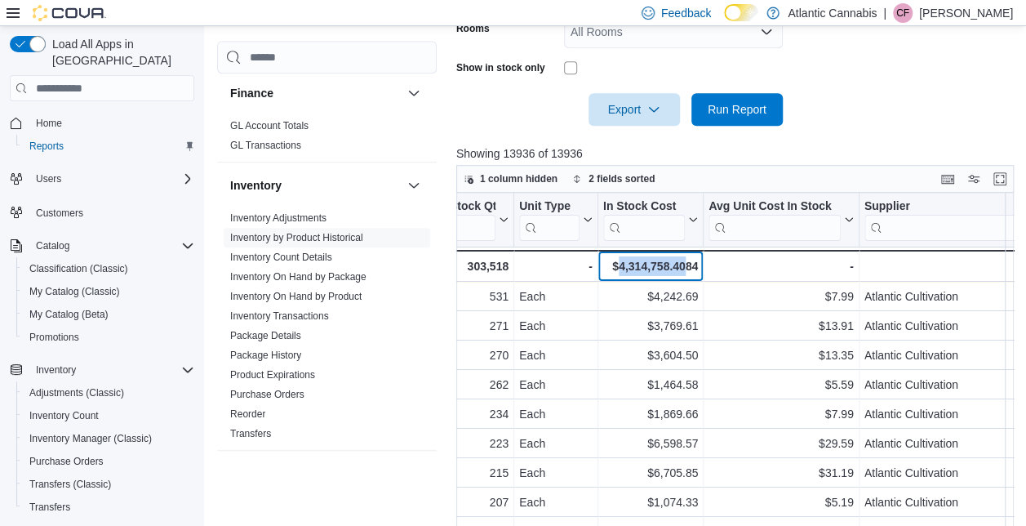
drag, startPoint x: 620, startPoint y: 266, endPoint x: 683, endPoint y: 269, distance: 63.7
click at [683, 269] on div "$4,314,758.4084" at bounding box center [650, 266] width 95 height 20
copy div "4,314,758.40"
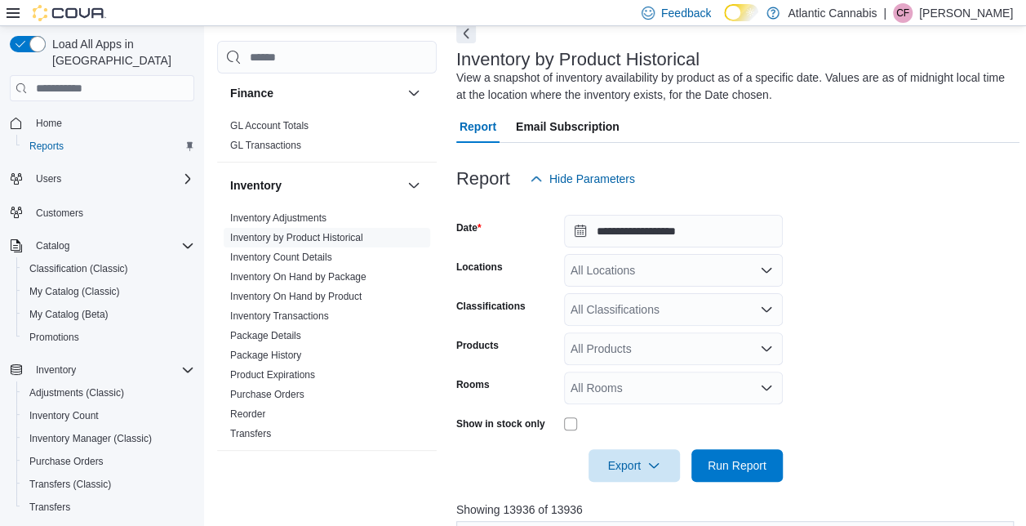
scroll to position [68, 0]
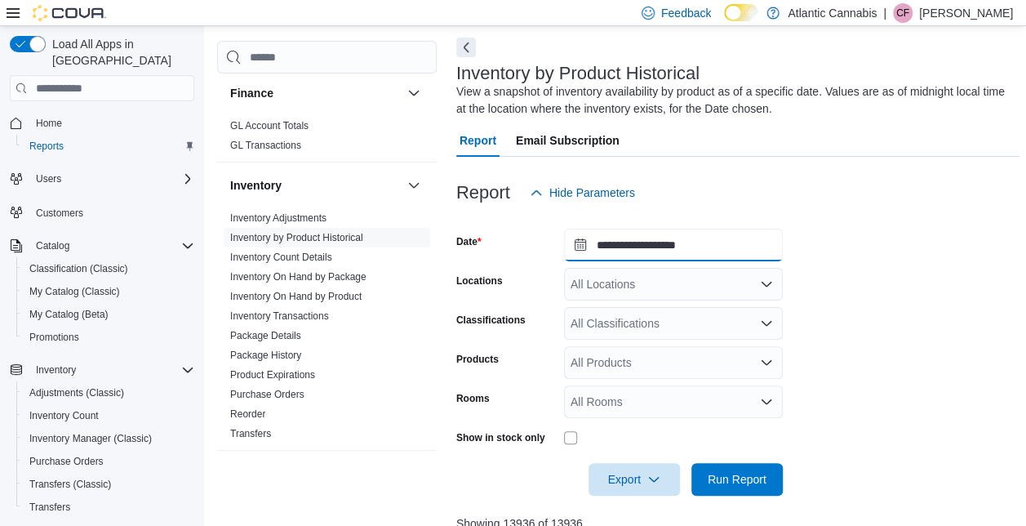
click at [651, 243] on input "**********" at bounding box center [673, 245] width 219 height 33
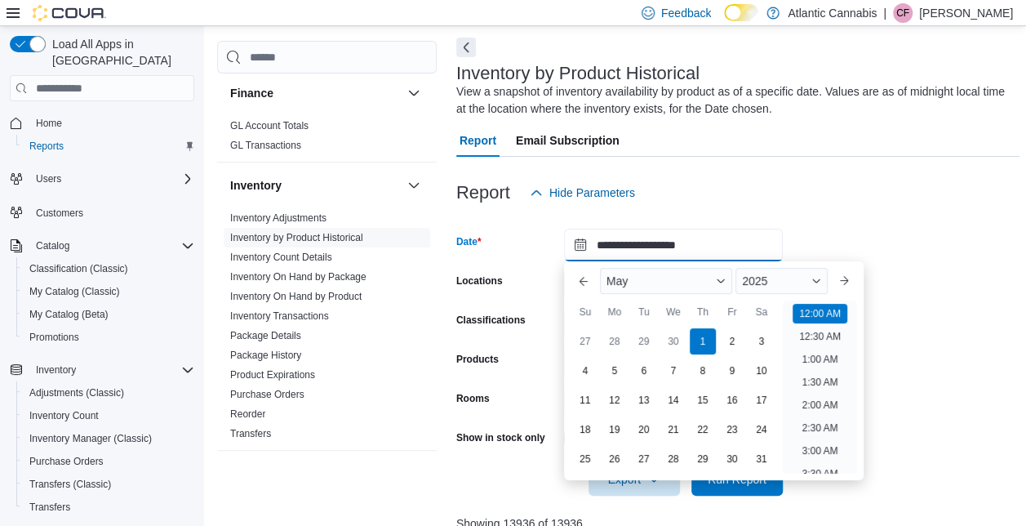
scroll to position [51, 0]
click at [853, 274] on button "Next month" at bounding box center [844, 281] width 26 height 26
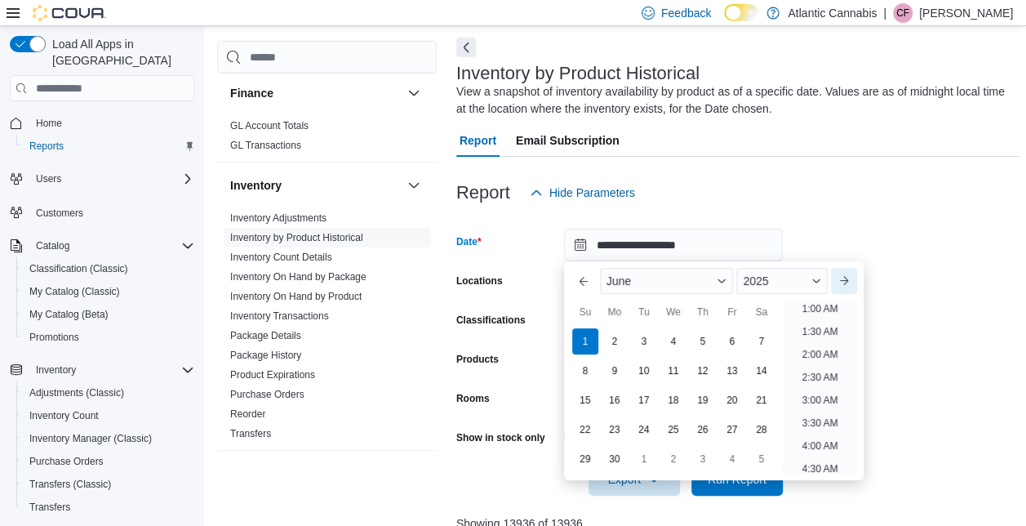
scroll to position [3, 0]
click at [589, 347] on div "1" at bounding box center [585, 341] width 29 height 29
click at [951, 213] on div at bounding box center [737, 219] width 563 height 20
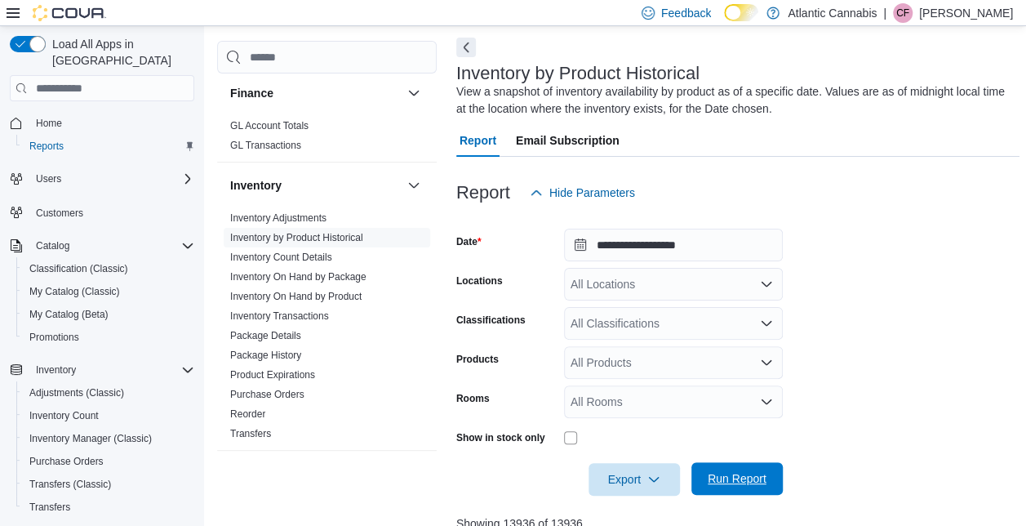
click at [746, 475] on span "Run Report" at bounding box center [737, 478] width 59 height 16
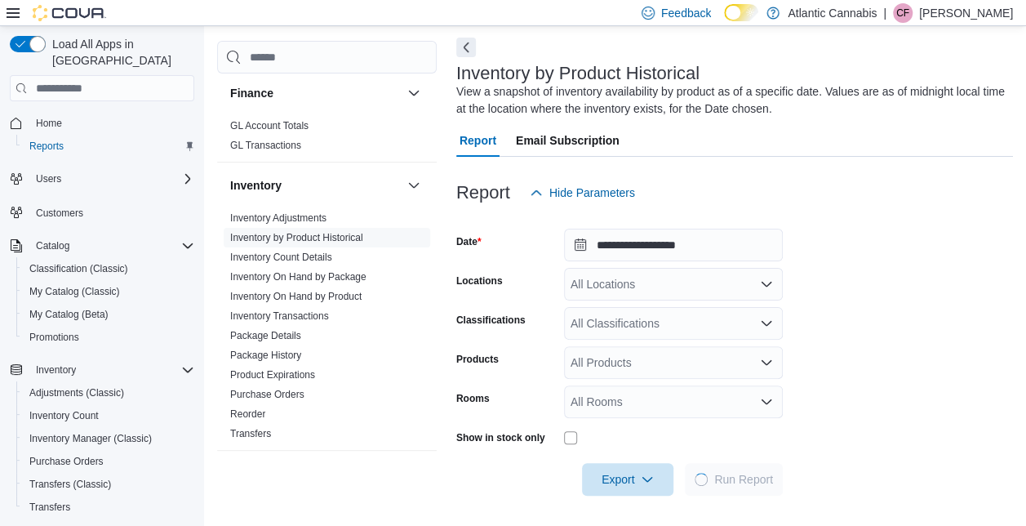
click at [883, 273] on form "**********" at bounding box center [734, 352] width 557 height 287
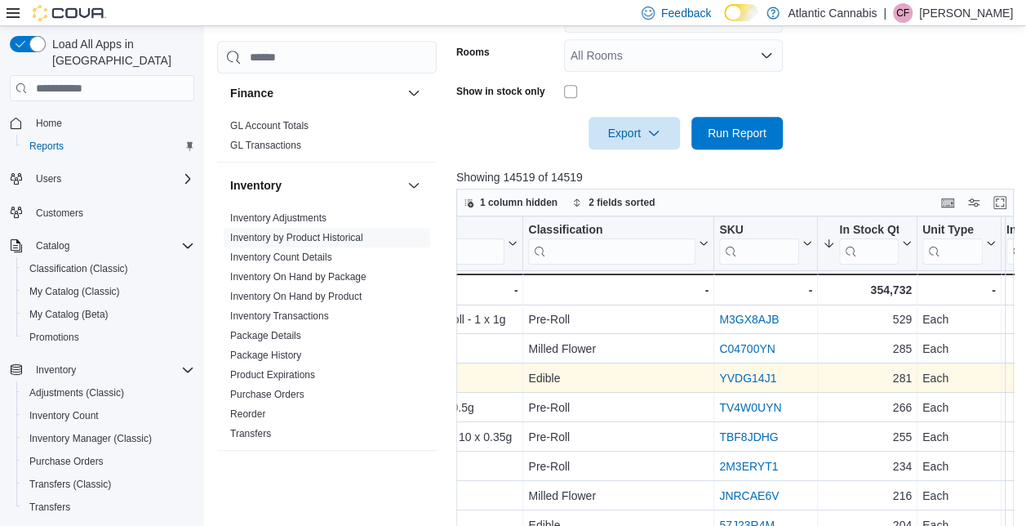
scroll to position [0, 795]
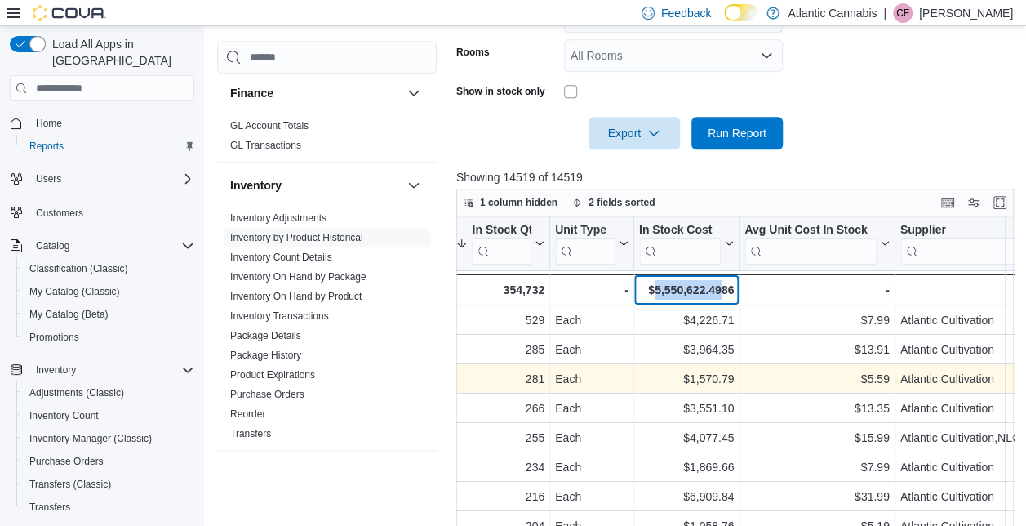
drag, startPoint x: 653, startPoint y: 285, endPoint x: 720, endPoint y: 290, distance: 67.1
click at [720, 290] on div "$5,550,622.4986" at bounding box center [686, 290] width 95 height 20
copy div "5,550,622.49"
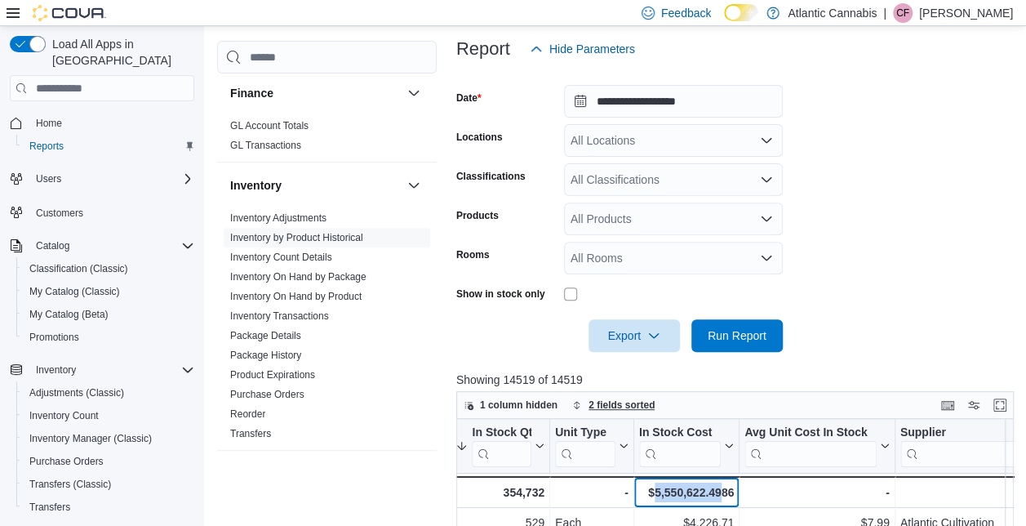
scroll to position [167, 0]
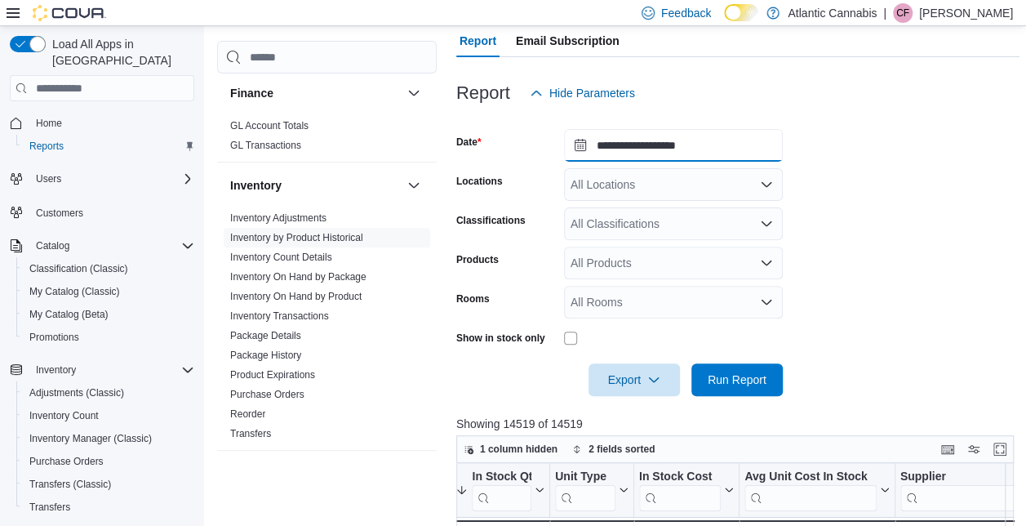
click at [658, 154] on input "**********" at bounding box center [673, 145] width 219 height 33
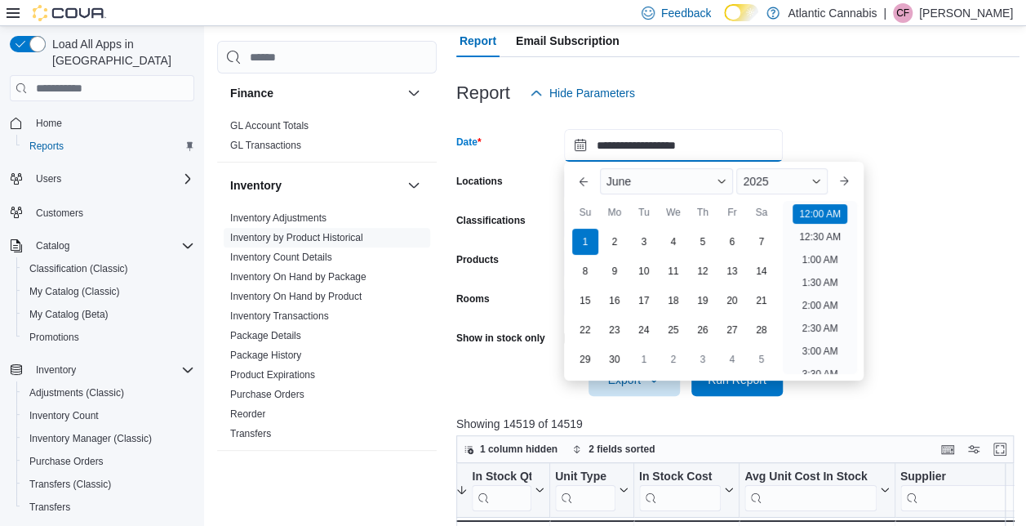
scroll to position [51, 0]
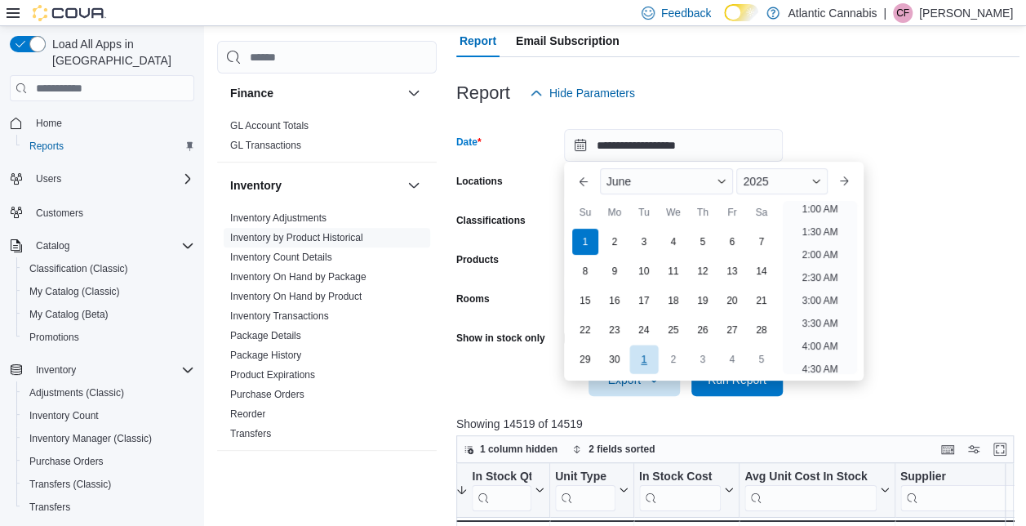
click at [642, 358] on div "1" at bounding box center [644, 359] width 29 height 29
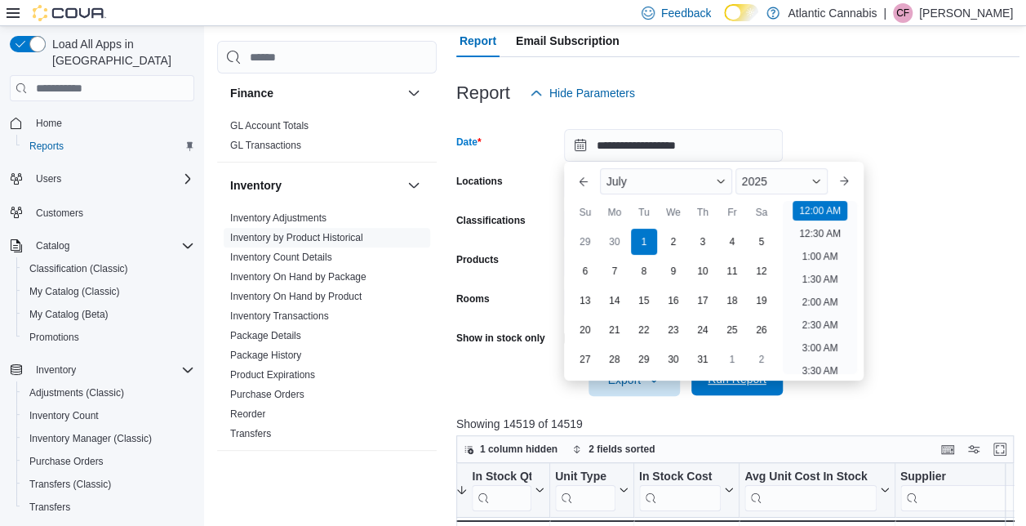
click at [759, 382] on span "Run Report" at bounding box center [737, 379] width 59 height 16
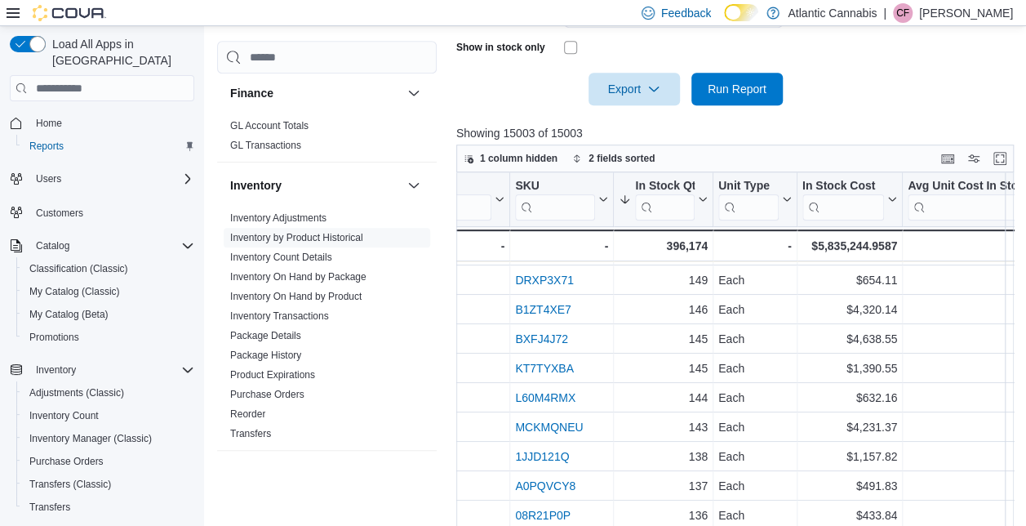
scroll to position [525, 660]
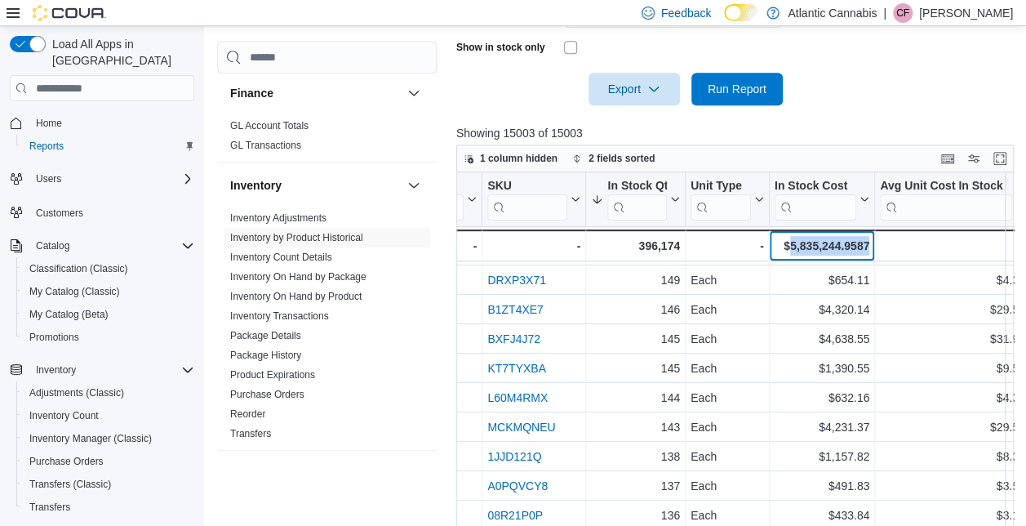
drag, startPoint x: 790, startPoint y: 242, endPoint x: 870, endPoint y: 242, distance: 80.8
click at [870, 242] on div "$5,835,244.9587 - In Stock Cost, column 7, row 51" at bounding box center [821, 245] width 105 height 32
copy div "5,835,244.9587"
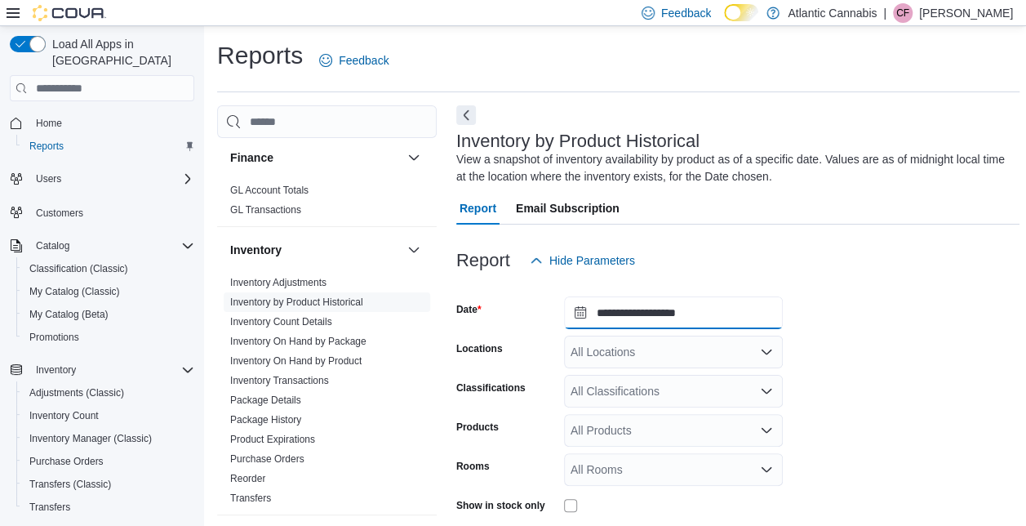
click at [683, 314] on input "**********" at bounding box center [673, 312] width 219 height 33
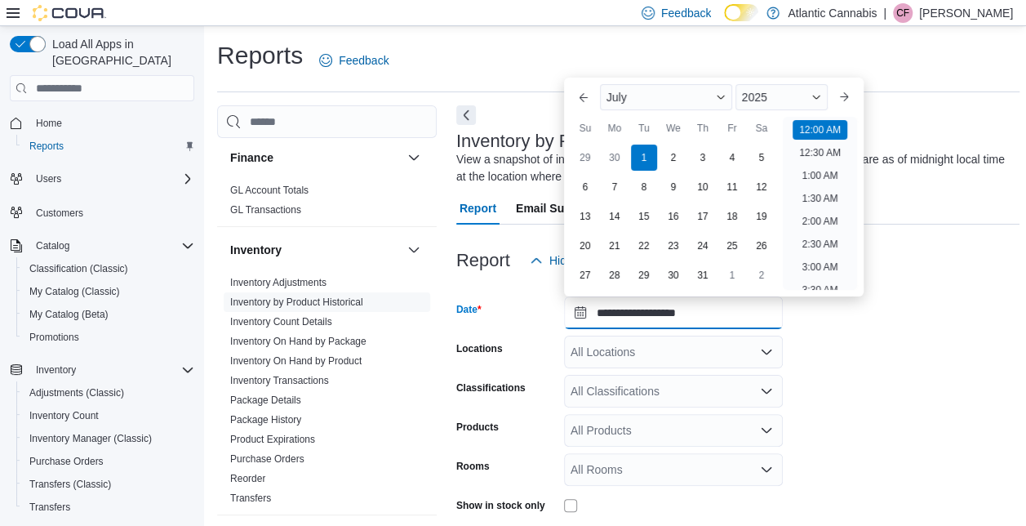
scroll to position [51, 0]
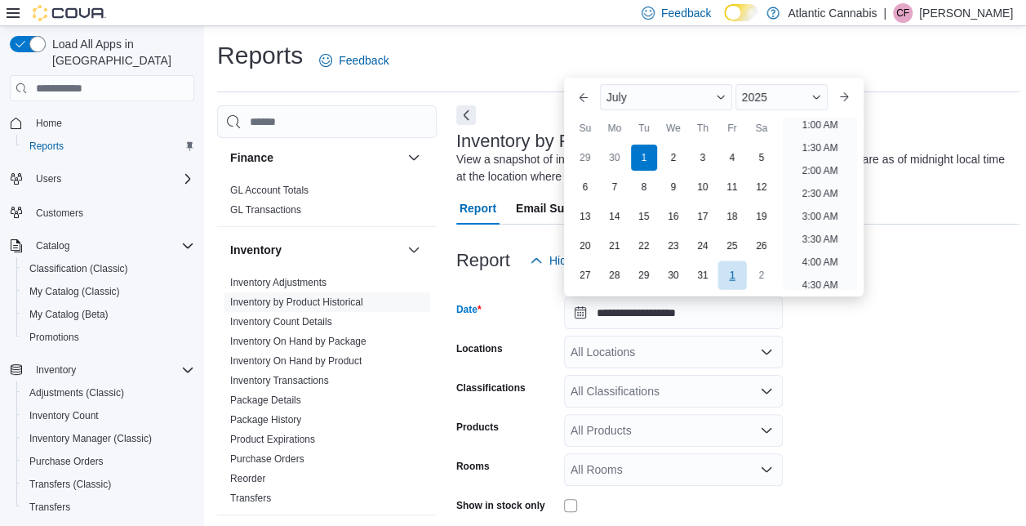
click at [739, 269] on div "1" at bounding box center [732, 275] width 29 height 29
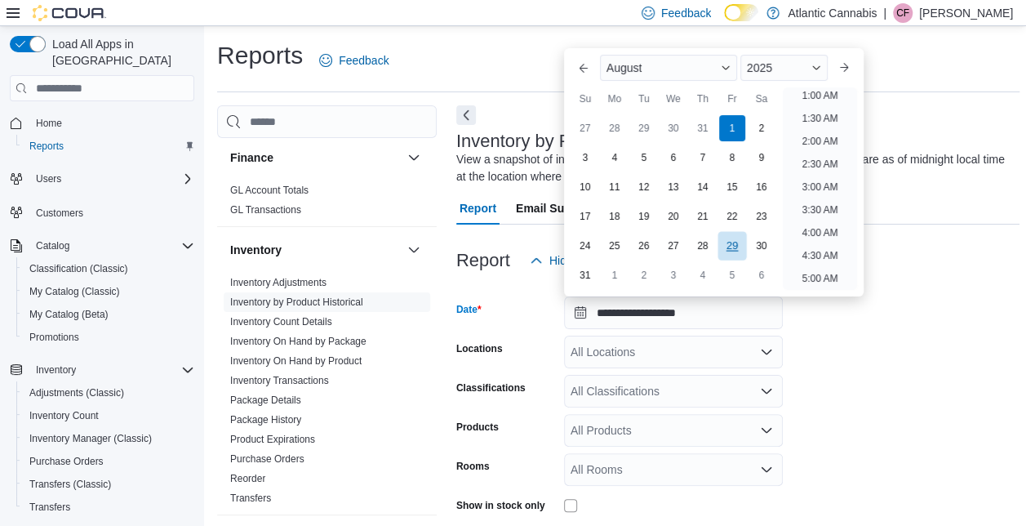
scroll to position [3, 0]
click at [897, 397] on form "**********" at bounding box center [737, 420] width 563 height 287
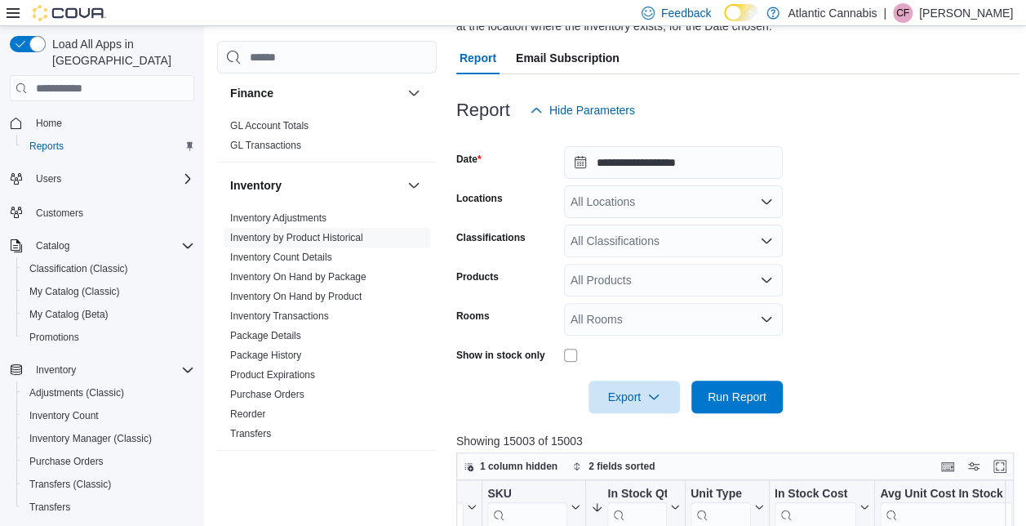
scroll to position [154, 0]
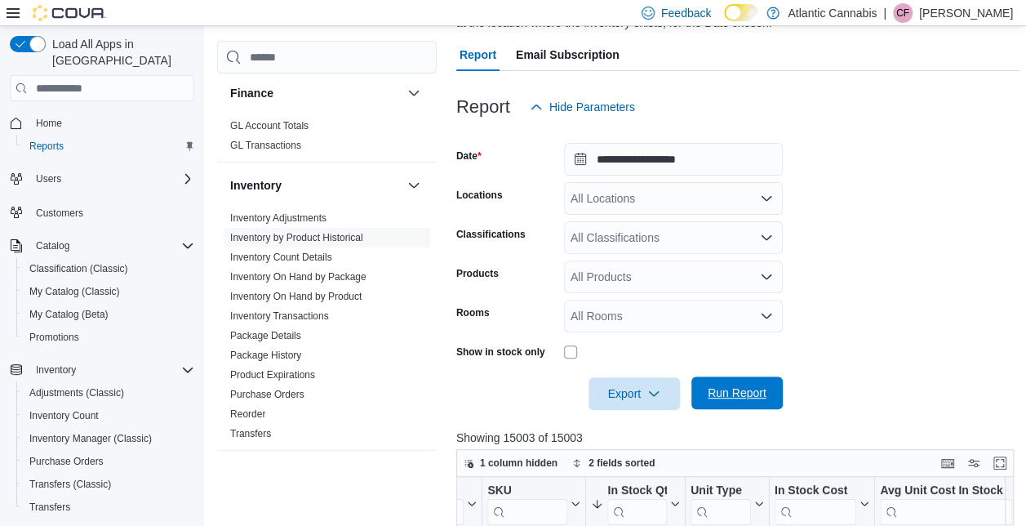
click at [713, 389] on span "Run Report" at bounding box center [737, 393] width 59 height 16
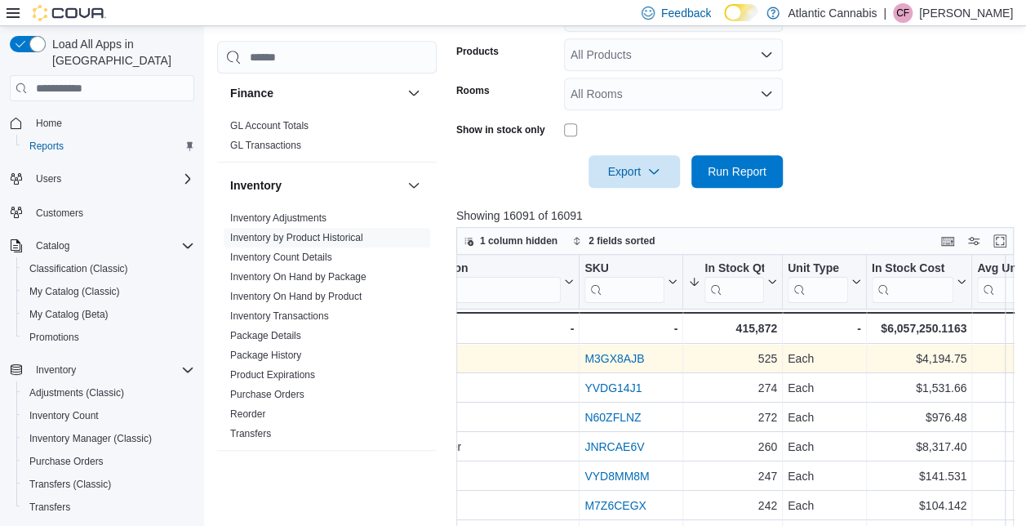
scroll to position [0, 563]
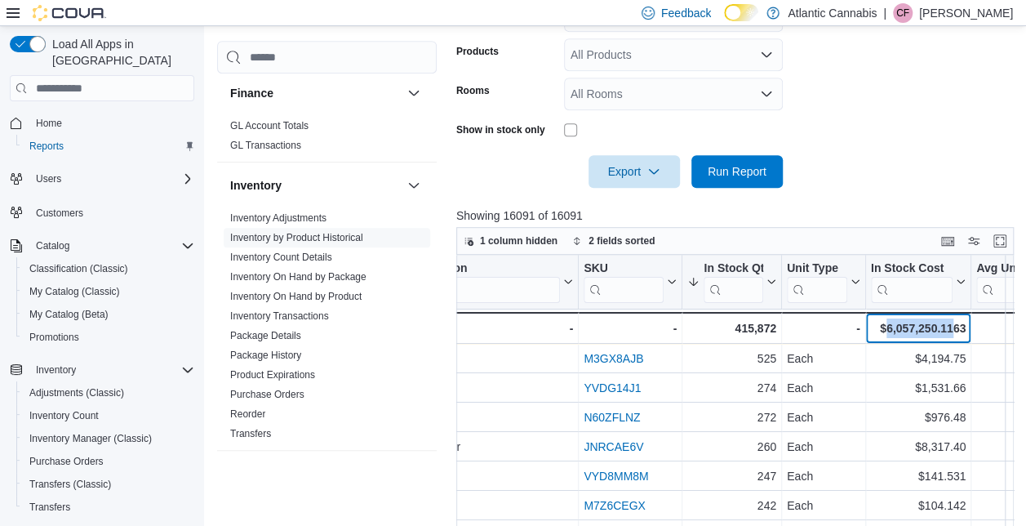
drag, startPoint x: 886, startPoint y: 327, endPoint x: 954, endPoint y: 327, distance: 67.8
click at [954, 327] on div "$6,057,250.1163" at bounding box center [917, 328] width 95 height 20
copy div "6,057,250.11"
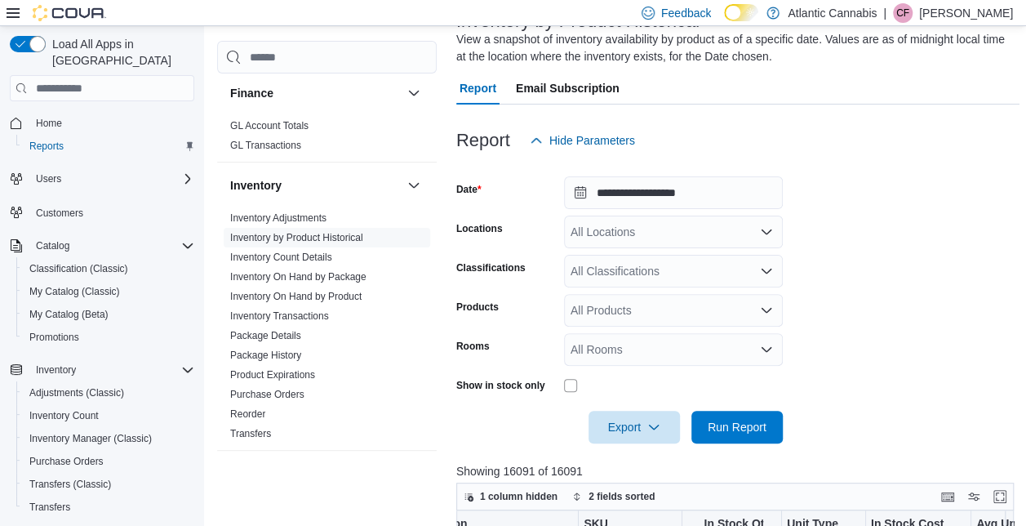
scroll to position [116, 0]
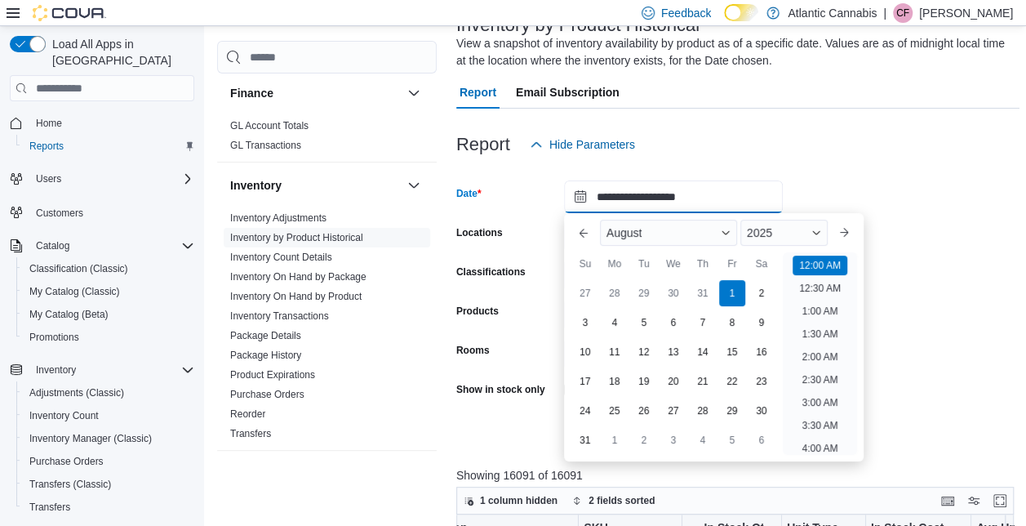
click at [713, 194] on input "**********" at bounding box center [673, 196] width 219 height 33
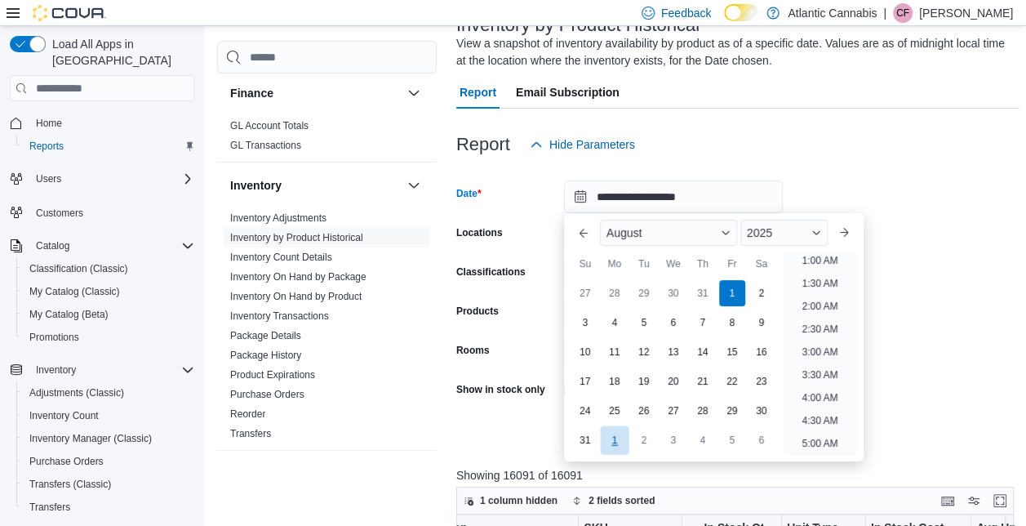
click at [614, 441] on div "1" at bounding box center [614, 440] width 29 height 29
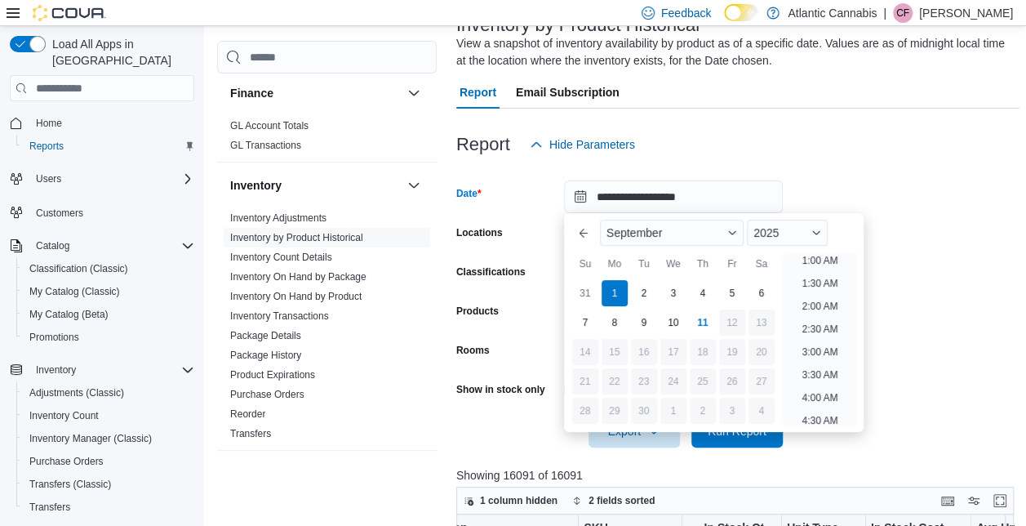
type input "**********"
click at [890, 115] on div at bounding box center [737, 119] width 563 height 20
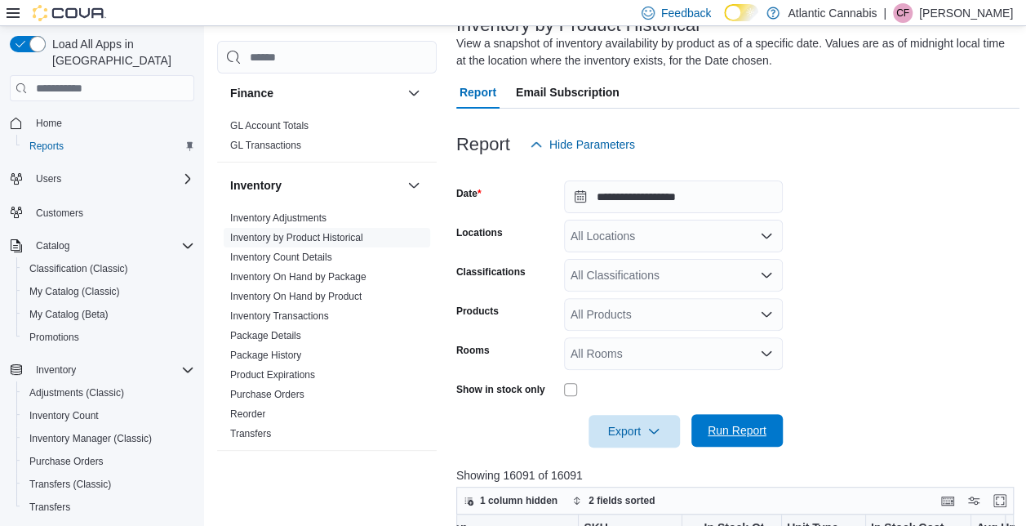
click at [753, 434] on span "Run Report" at bounding box center [737, 430] width 59 height 16
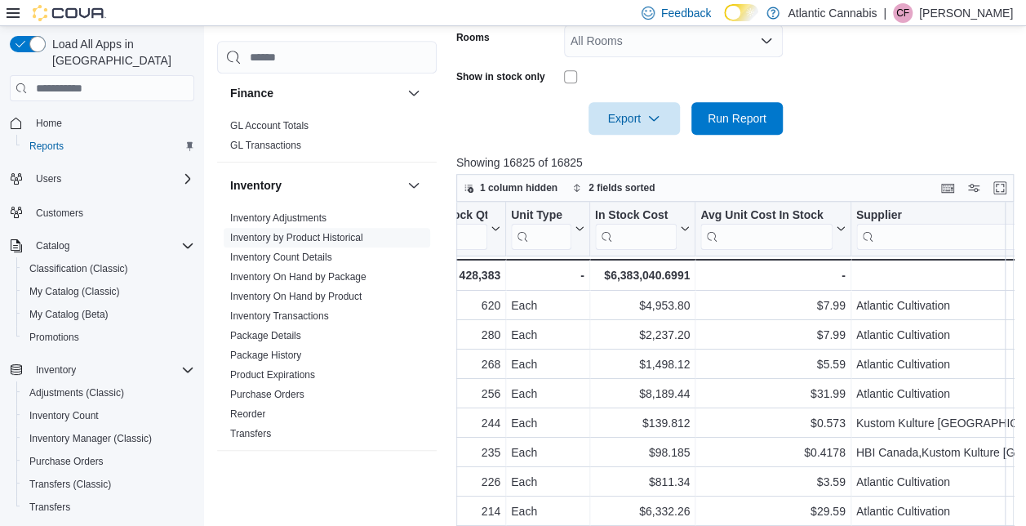
scroll to position [0, 840]
drag, startPoint x: 608, startPoint y: 271, endPoint x: 679, endPoint y: 271, distance: 70.2
click at [679, 271] on div "$6,383,040.6991" at bounding box center [641, 275] width 95 height 20
copy div "6,383,040.69"
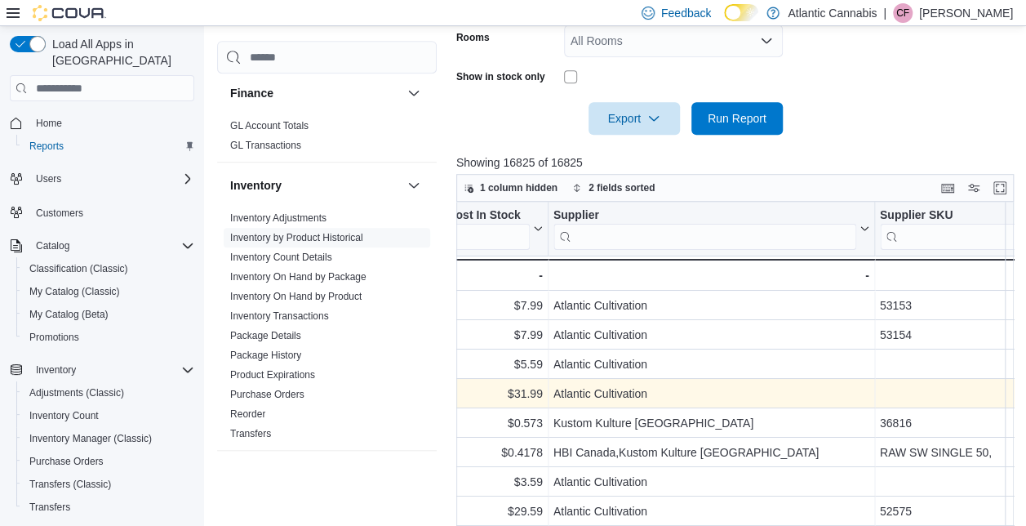
scroll to position [0, 783]
